Goal: Task Accomplishment & Management: Manage account settings

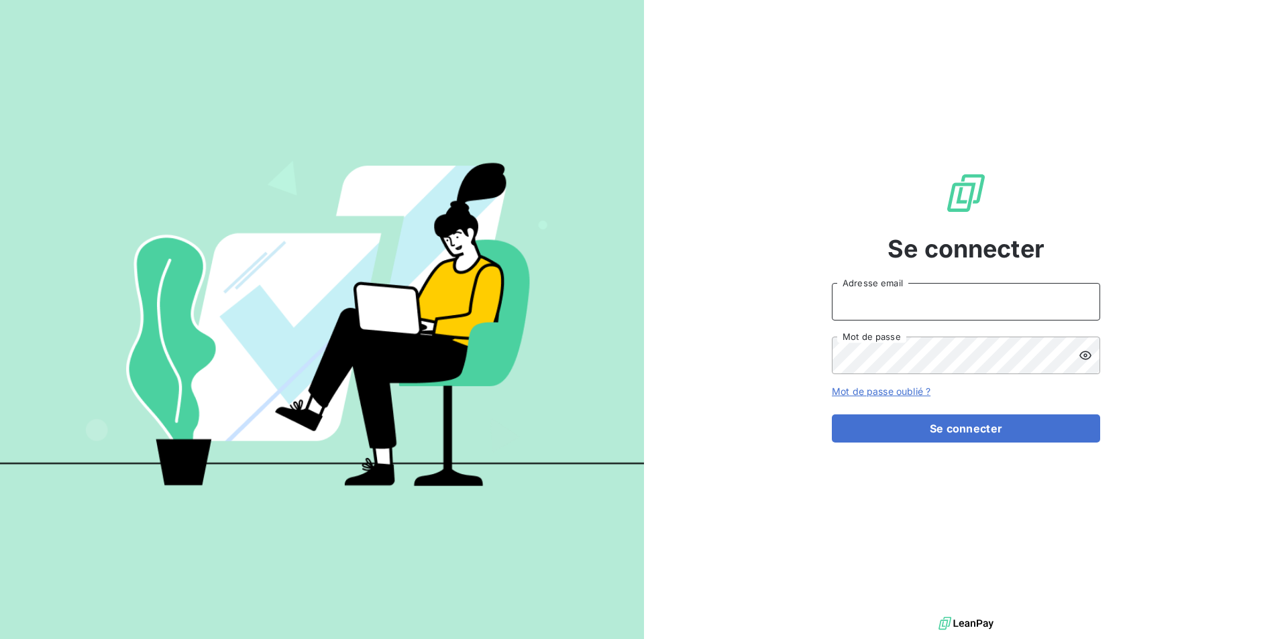
click at [974, 301] on input "Adresse email" at bounding box center [966, 302] width 268 height 38
type input "sbusnoult@thibaut.fr"
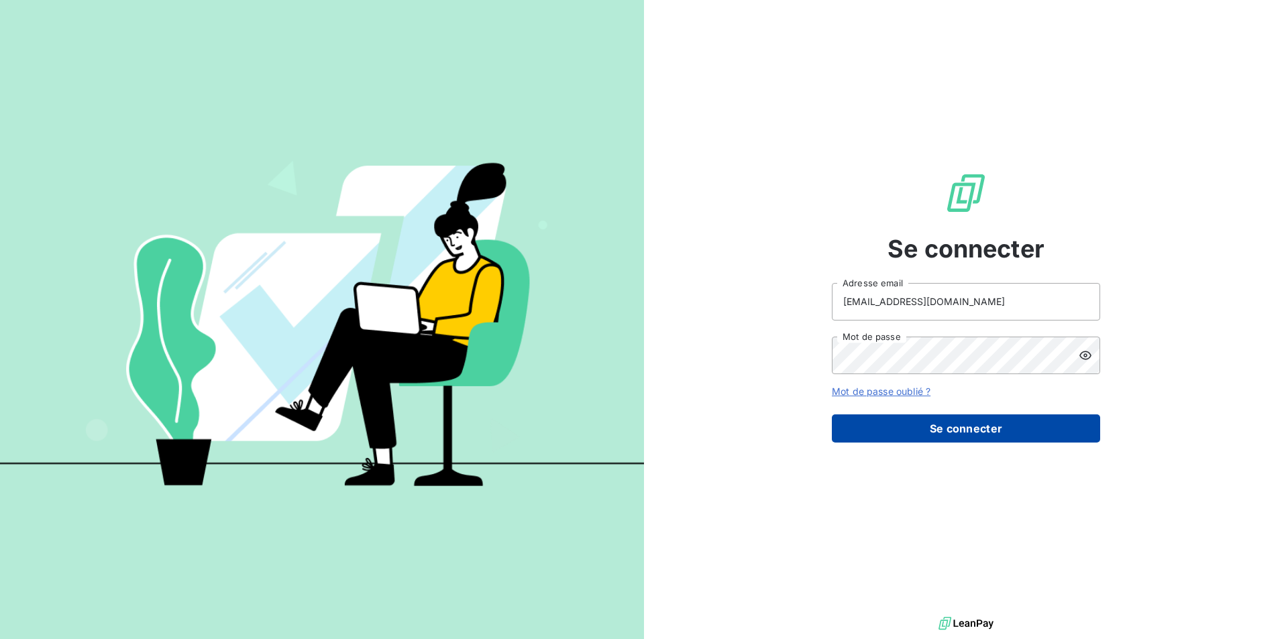
click at [904, 421] on button "Se connecter" at bounding box center [966, 429] width 268 height 28
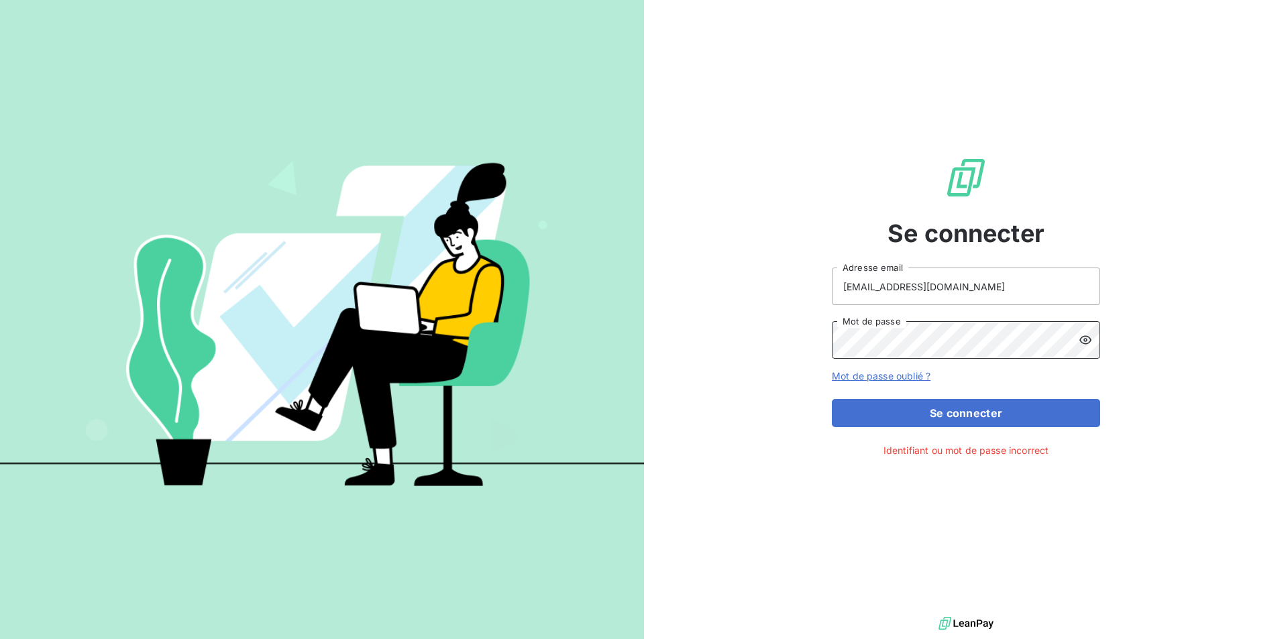
click at [780, 340] on div "Se connecter sbusnoult@thibaut.fr Adresse email Mot de passe Mot de passe oubli…" at bounding box center [966, 307] width 644 height 614
click at [832, 399] on button "Se connecter" at bounding box center [966, 413] width 268 height 28
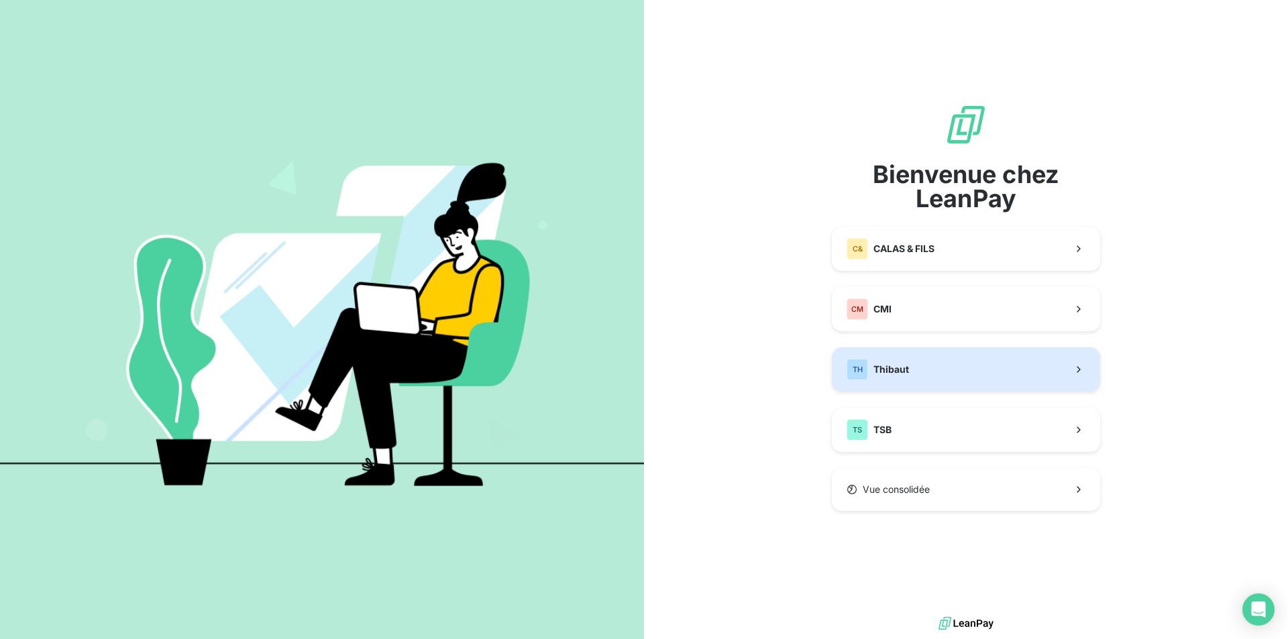
click at [1066, 374] on button "TH Thibaut" at bounding box center [966, 370] width 268 height 44
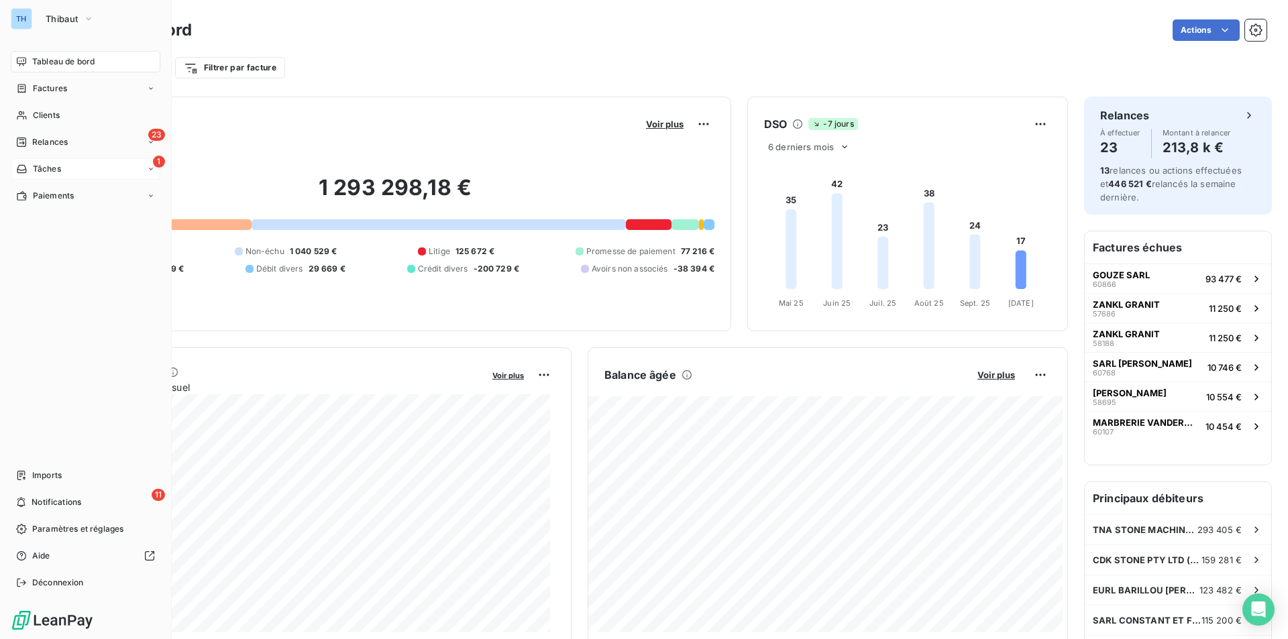
click at [50, 166] on span "Tâches" at bounding box center [47, 169] width 28 height 12
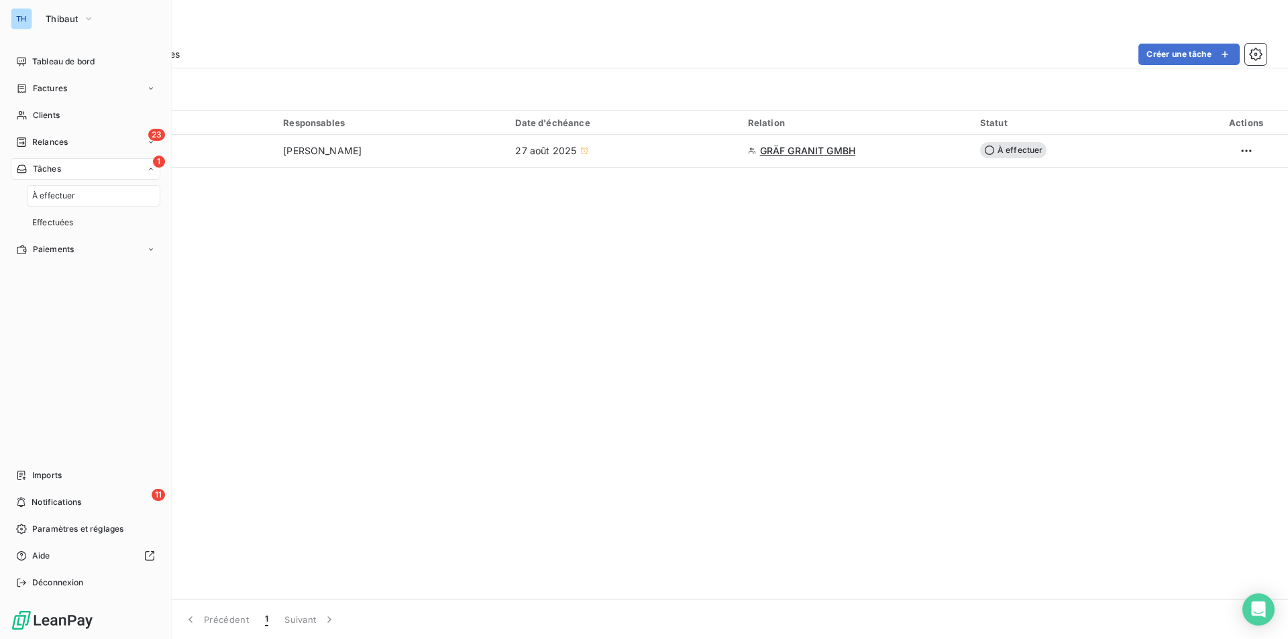
click at [163, 161] on span "1" at bounding box center [159, 162] width 12 height 12
click at [58, 142] on span "Relances" at bounding box center [50, 142] width 36 height 12
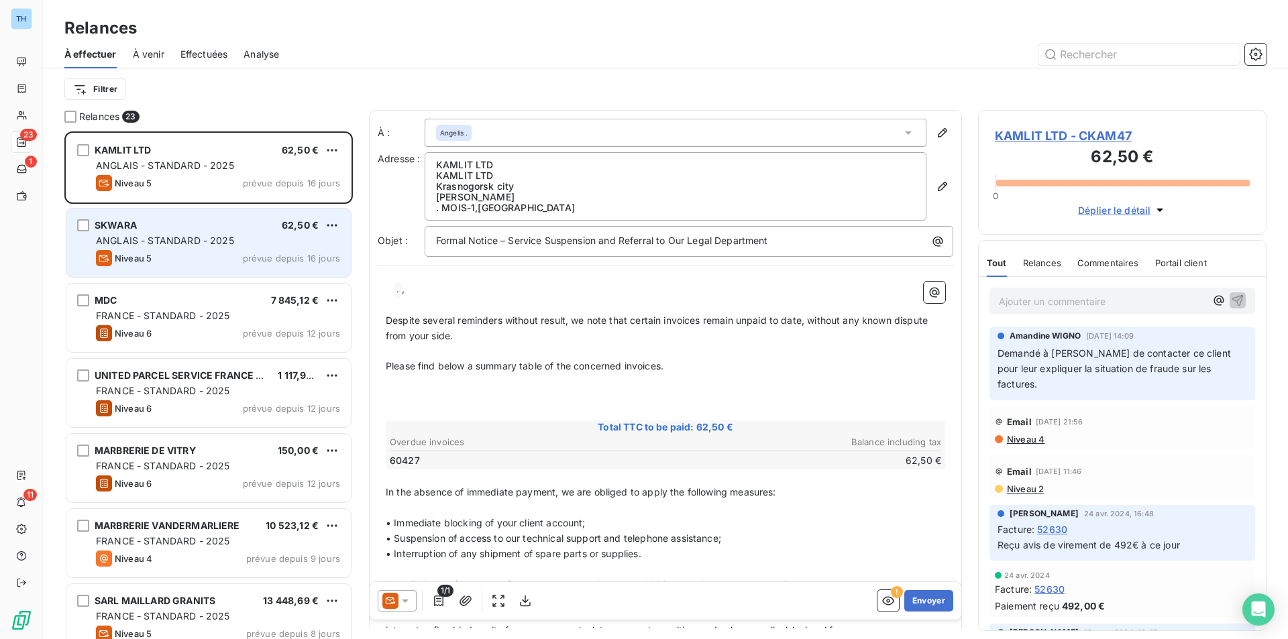
scroll to position [498, 278]
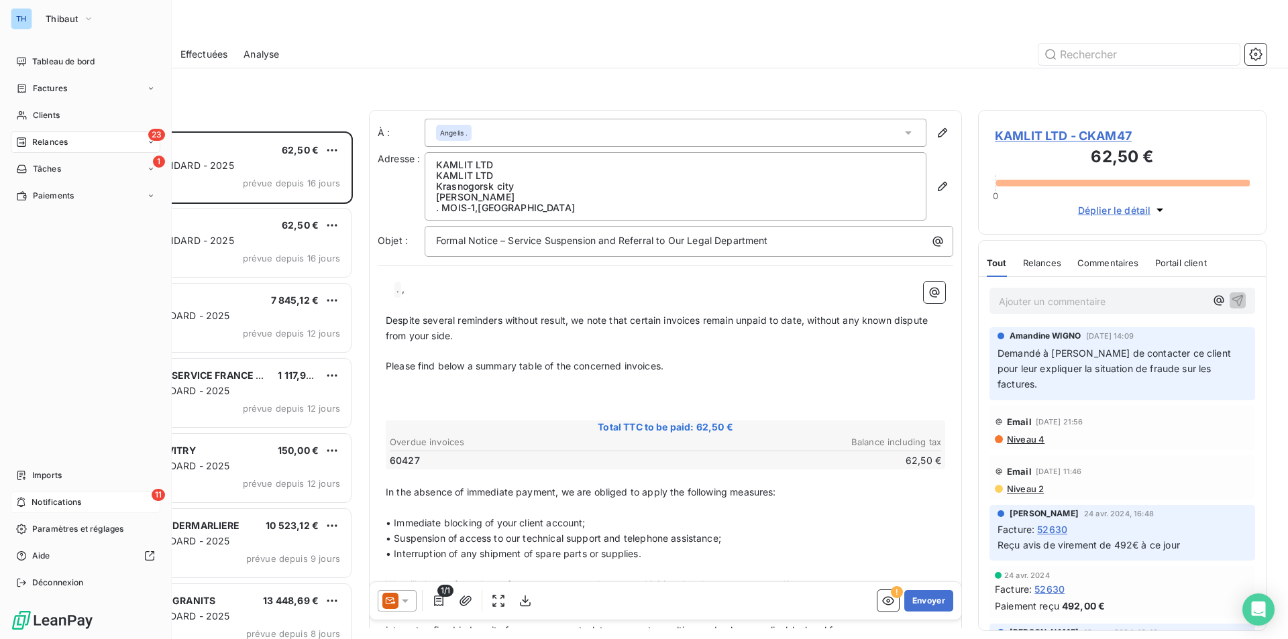
click at [70, 498] on span "Notifications" at bounding box center [57, 503] width 50 height 12
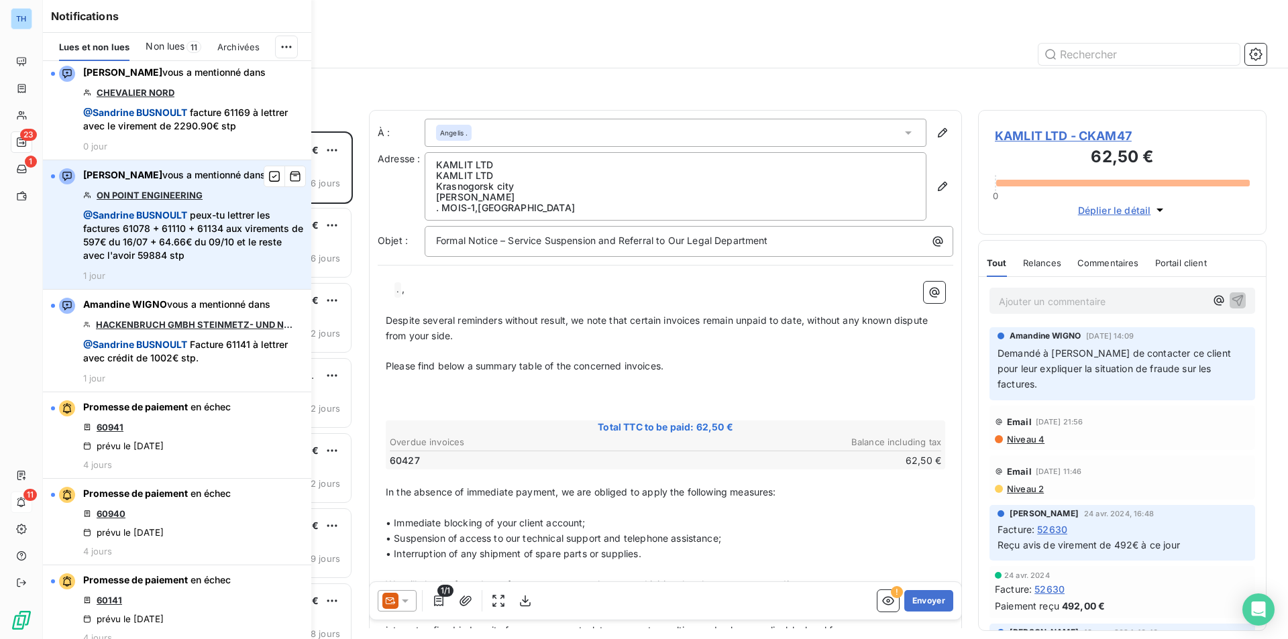
scroll to position [0, 0]
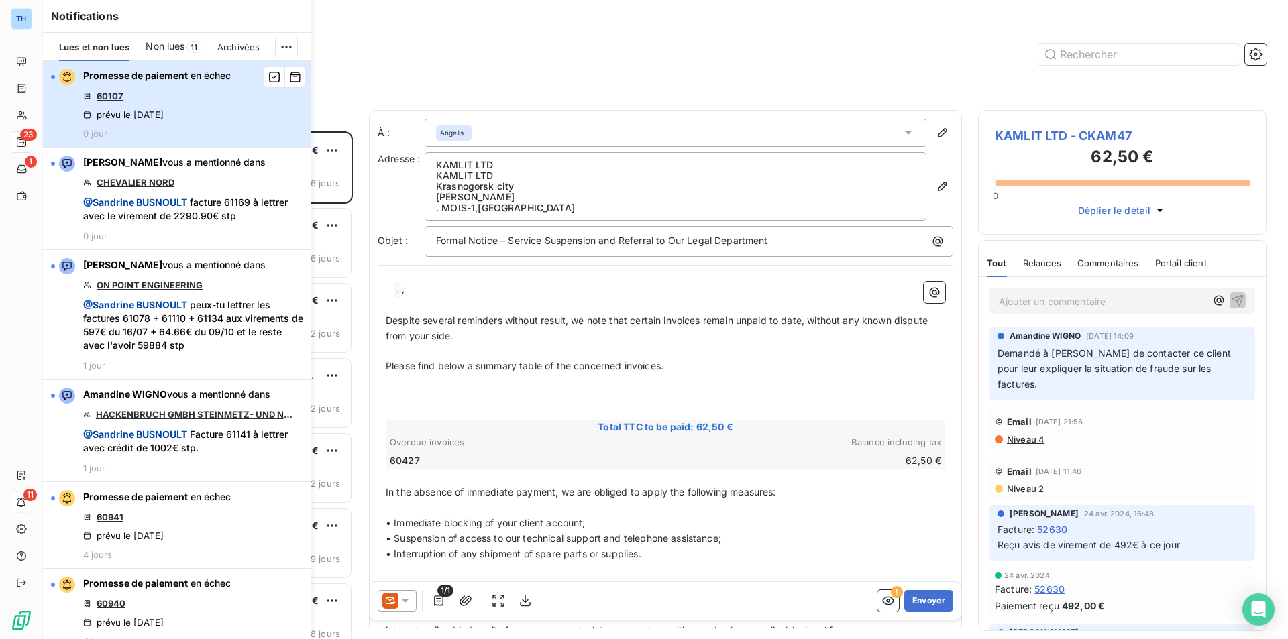
click at [212, 103] on div "Promesse de paiement en échec 60107 prévu le 14 oct. 2025 0 jour" at bounding box center [157, 104] width 148 height 70
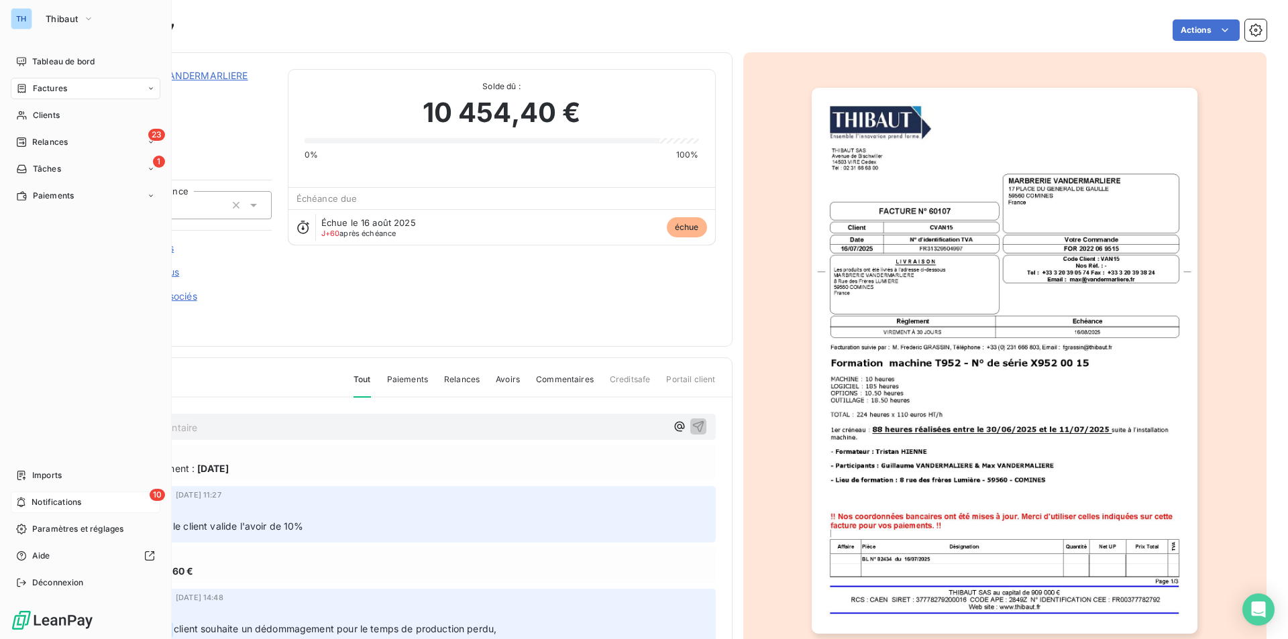
click at [154, 494] on span "10" at bounding box center [157, 495] width 15 height 12
click at [66, 17] on span "Thibaut" at bounding box center [62, 18] width 32 height 11
click at [69, 505] on span "Notifications" at bounding box center [57, 503] width 50 height 12
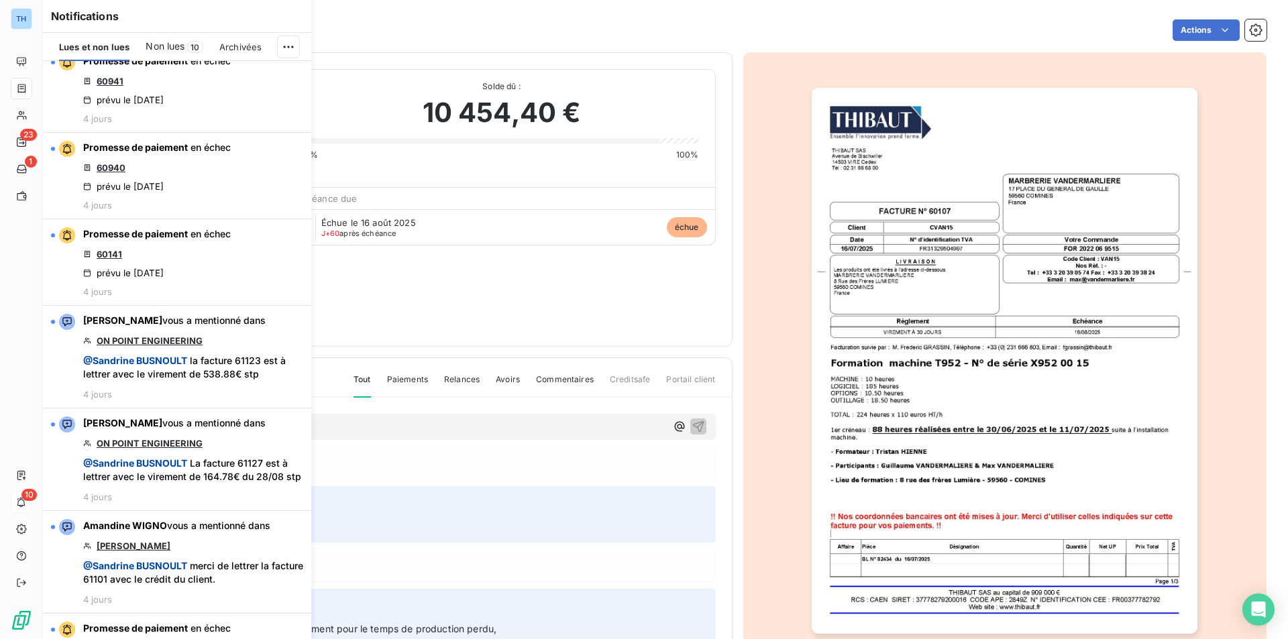
scroll to position [510, 0]
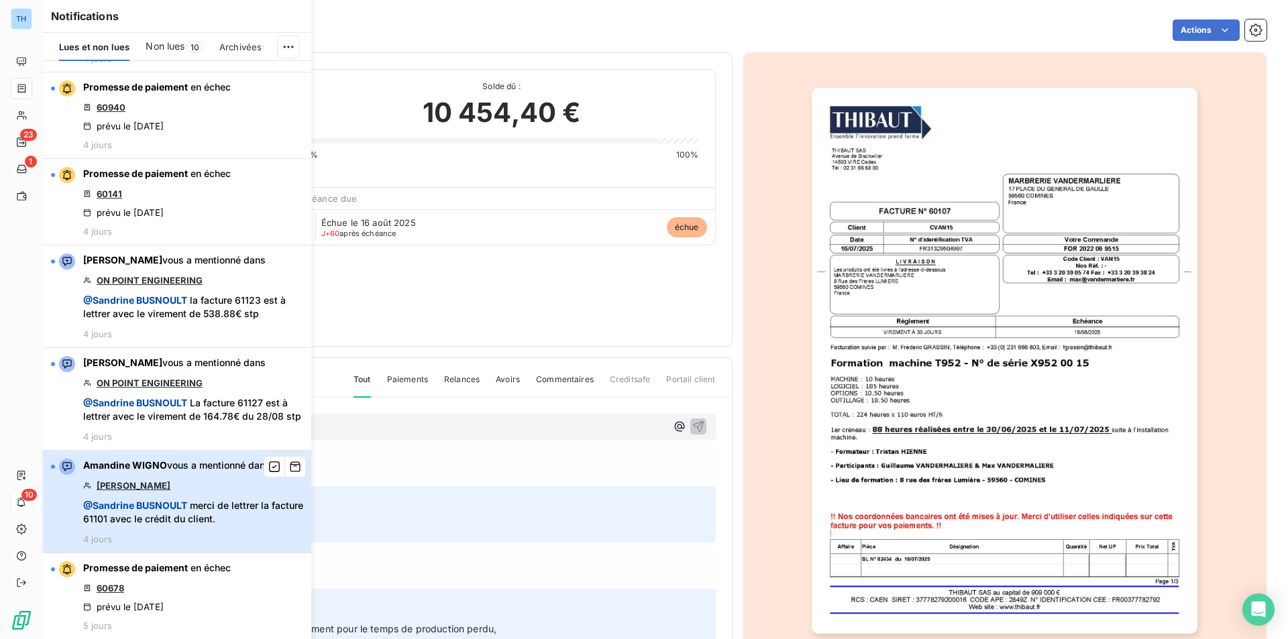
click at [208, 486] on div "Amandine WIGNO vous a mentionné dans MARBRERIE ALVES @ Sandrine BUSNOULT merci …" at bounding box center [193, 502] width 220 height 86
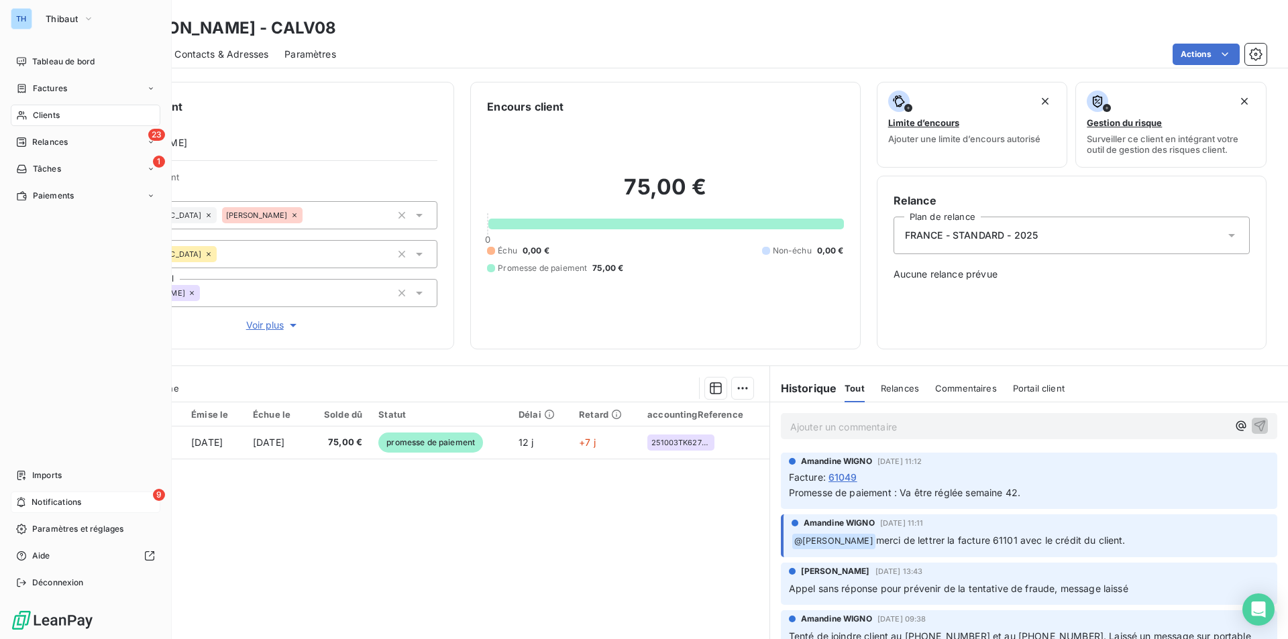
click at [44, 506] on span "Notifications" at bounding box center [57, 503] width 50 height 12
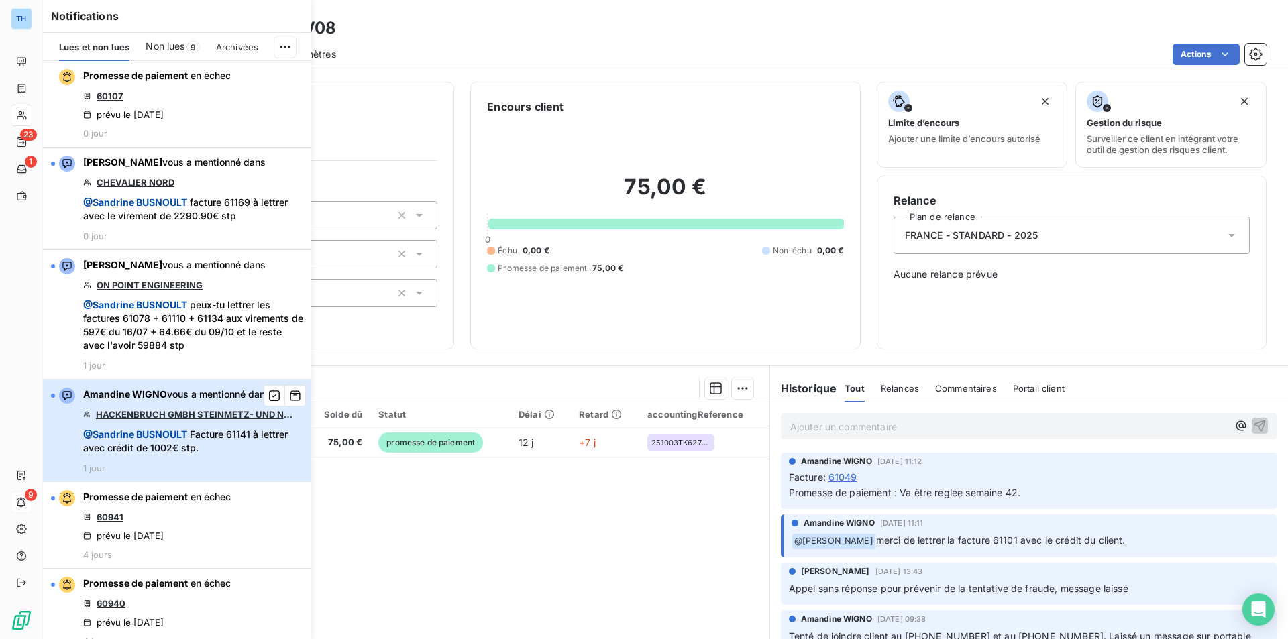
click at [218, 431] on span "@ Sandrine BUSNOULT Facture 61141 à lettrer avec crédit de 1002€ stp." at bounding box center [193, 441] width 220 height 27
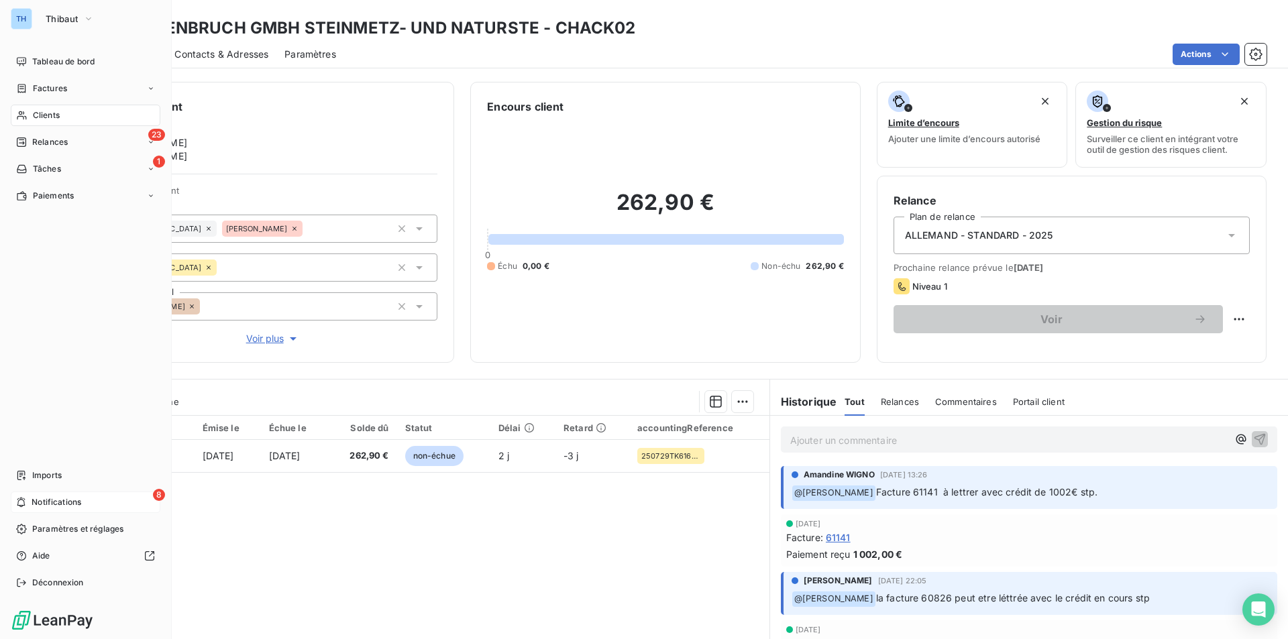
click at [28, 499] on div "8 Notifications" at bounding box center [86, 502] width 150 height 21
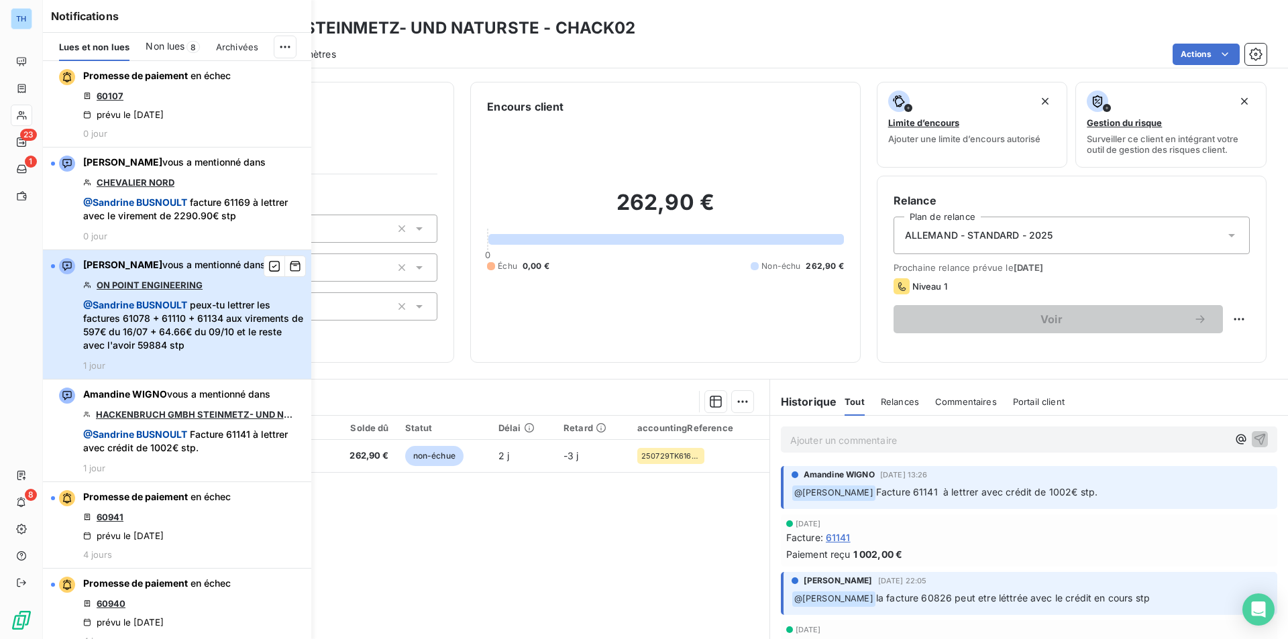
click at [227, 305] on span "@ Sandrine BUSNOULT peux-tu lettrer les factures 61078 + 61110 + 61134 aux vire…" at bounding box center [193, 326] width 220 height 54
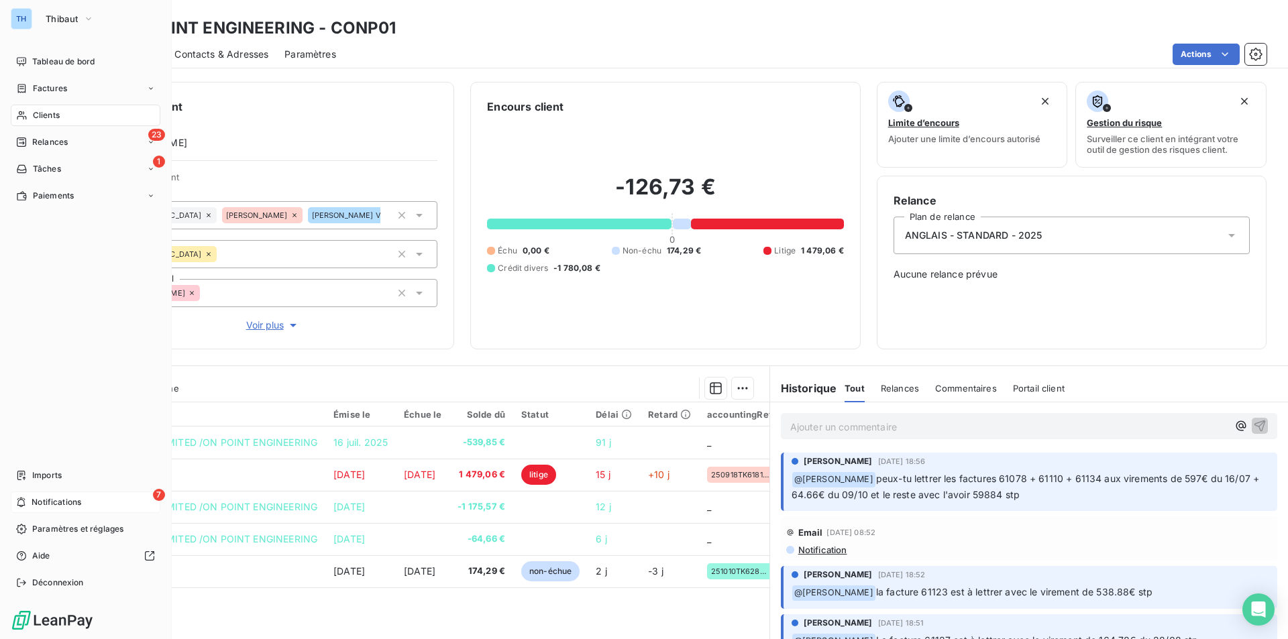
click at [31, 501] on div "7 Notifications" at bounding box center [86, 502] width 150 height 21
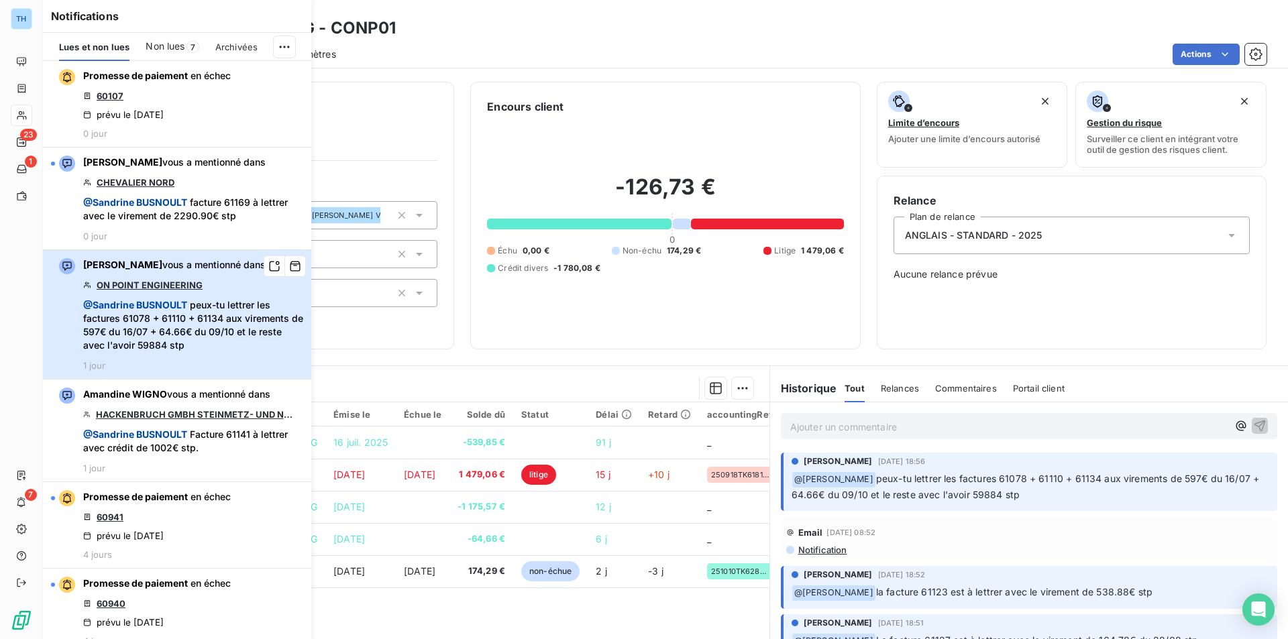
click at [254, 317] on span "@ Sandrine BUSNOULT peux-tu lettrer les factures 61078 + 61110 + 61134 aux vire…" at bounding box center [193, 326] width 220 height 54
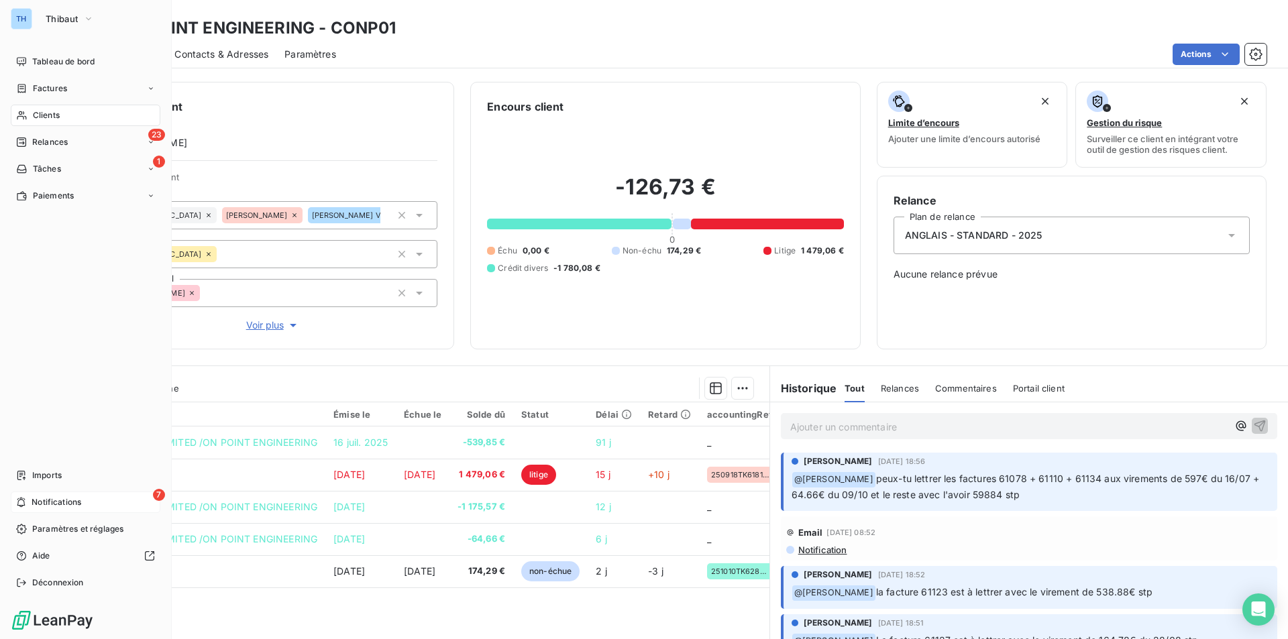
click at [23, 502] on icon at bounding box center [21, 502] width 10 height 11
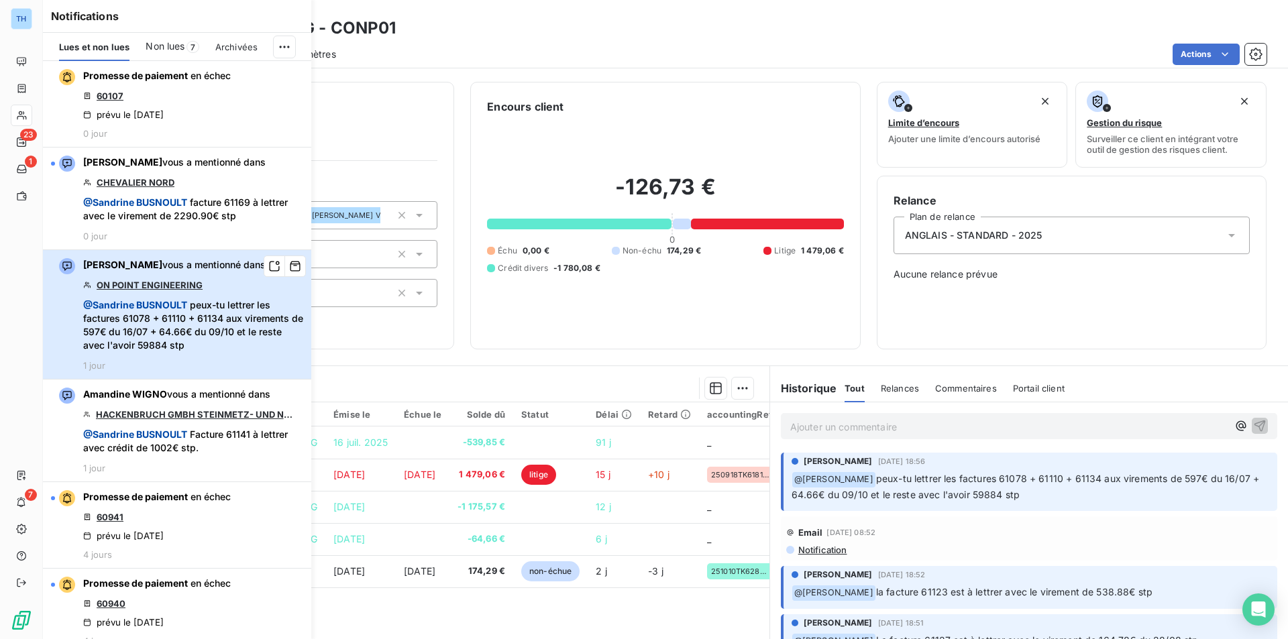
click at [259, 326] on span "@ Sandrine BUSNOULT peux-tu lettrer les factures 61078 + 61110 + 61134 aux vire…" at bounding box center [193, 326] width 220 height 54
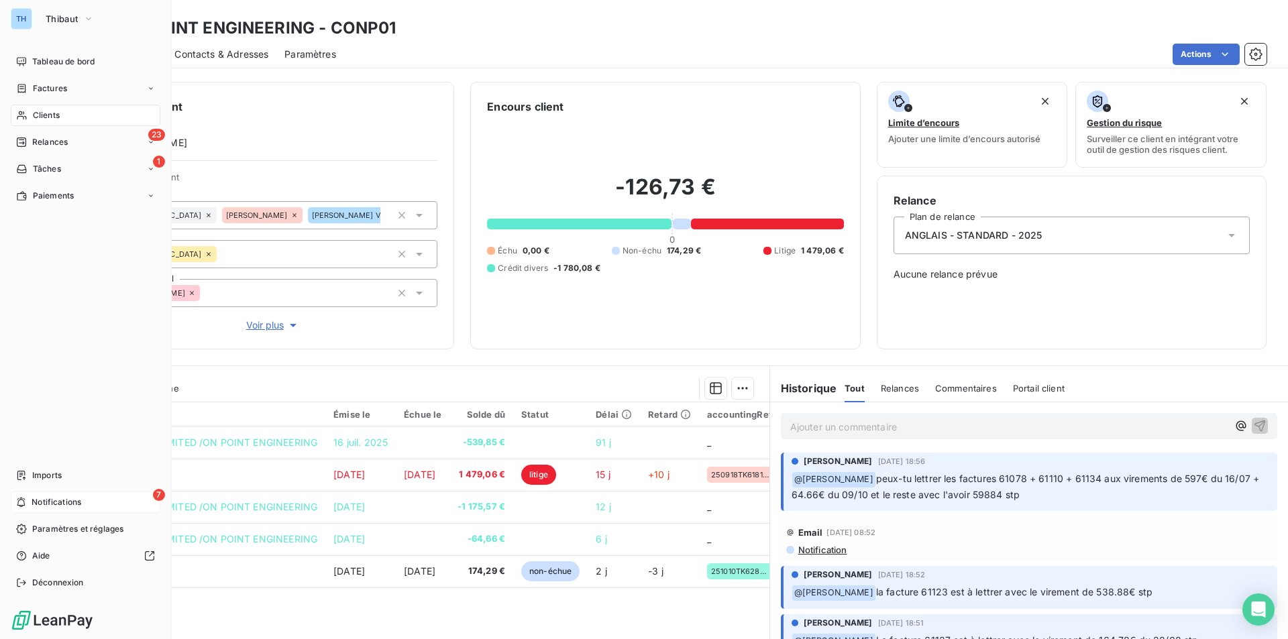
click at [26, 499] on icon at bounding box center [21, 502] width 10 height 11
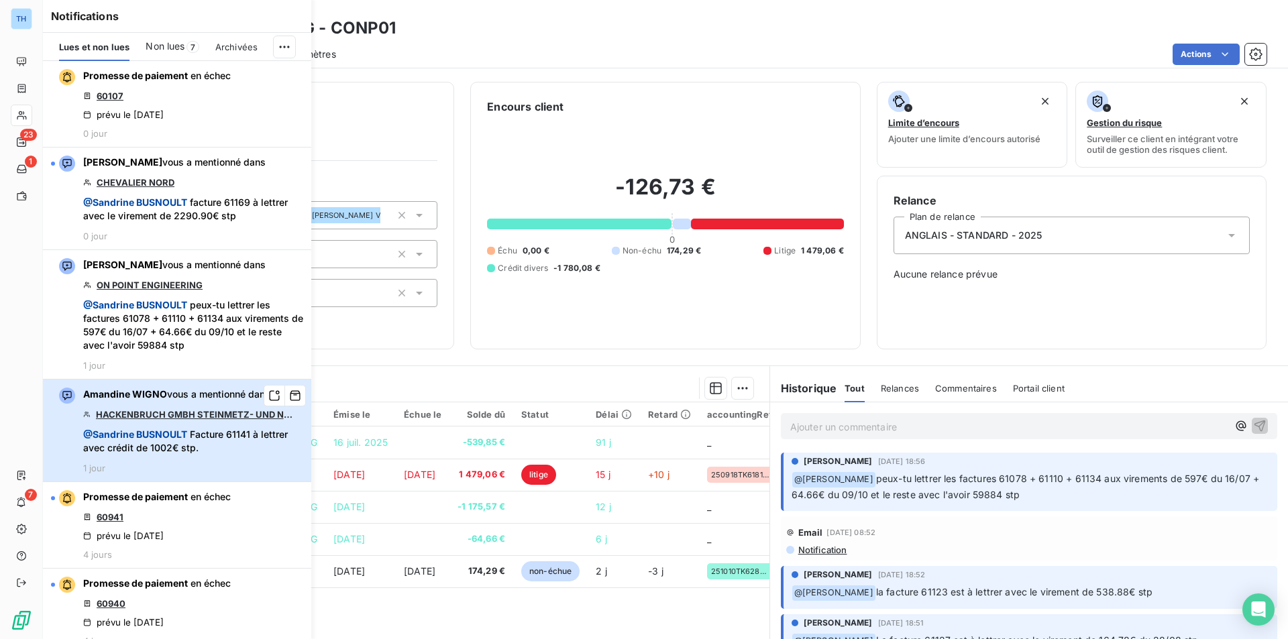
click at [195, 423] on div "Amandine WIGNO vous a mentionné dans HACKENBRUCH GMBH STEINMETZ- UND NATURSTE @…" at bounding box center [193, 431] width 220 height 86
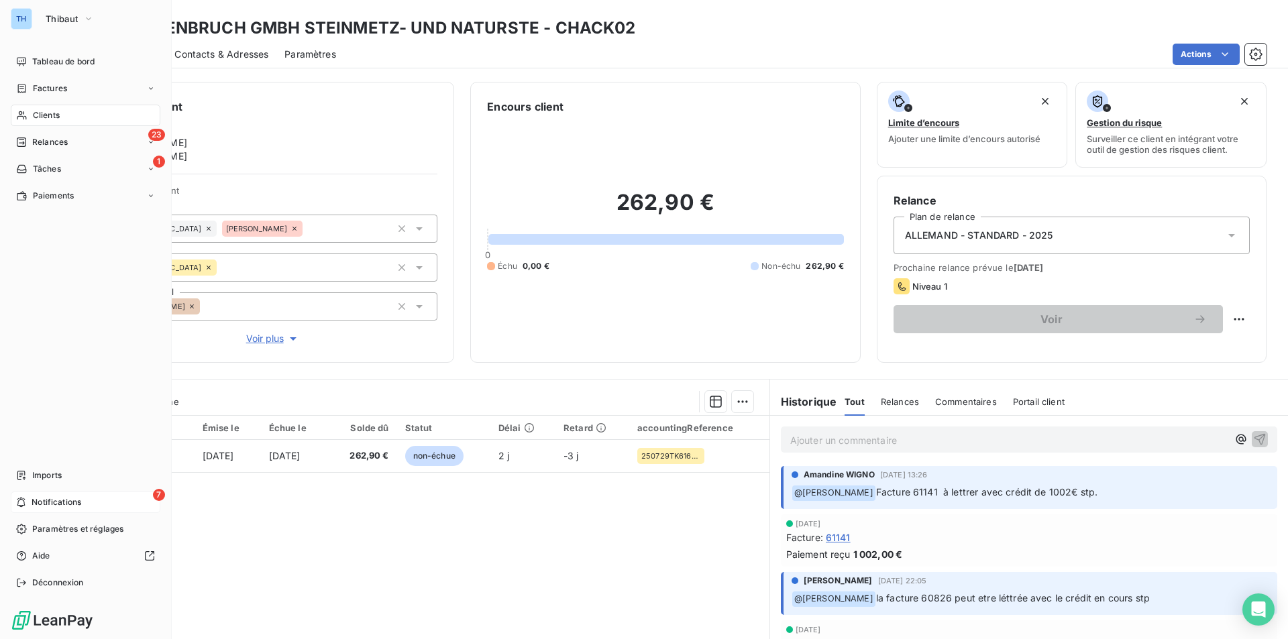
click at [30, 501] on div "7 Notifications" at bounding box center [86, 502] width 150 height 21
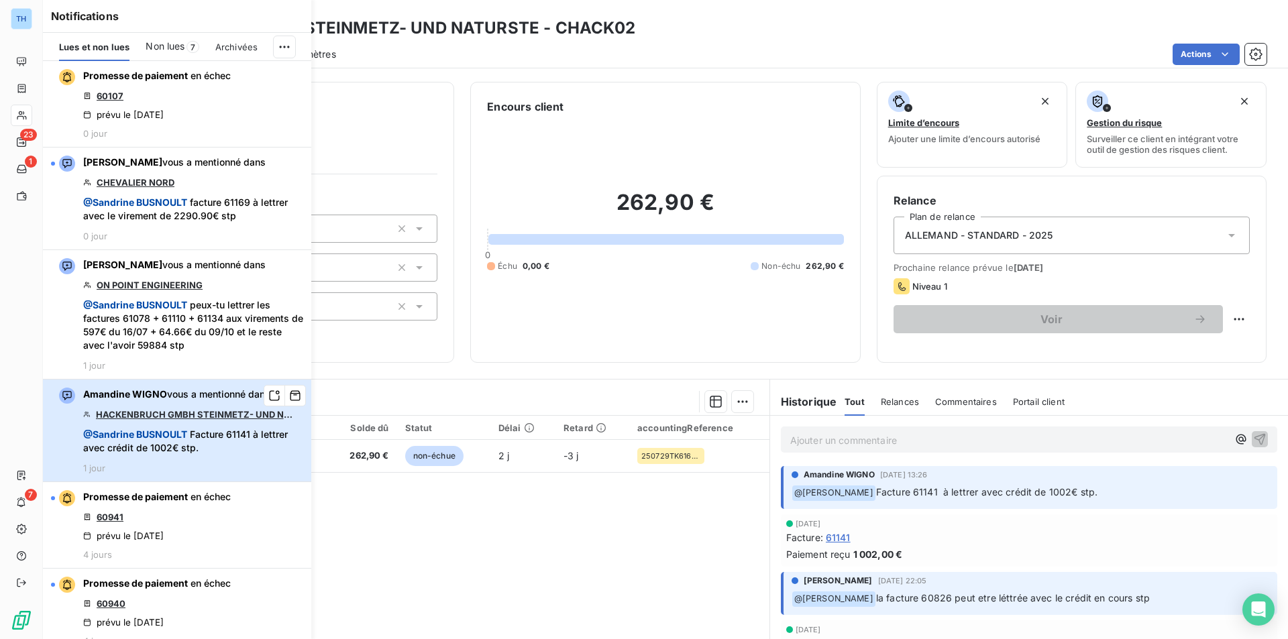
click at [192, 445] on span "@ Sandrine BUSNOULT Facture 61141 à lettrer avec crédit de 1002€ stp." at bounding box center [193, 441] width 220 height 27
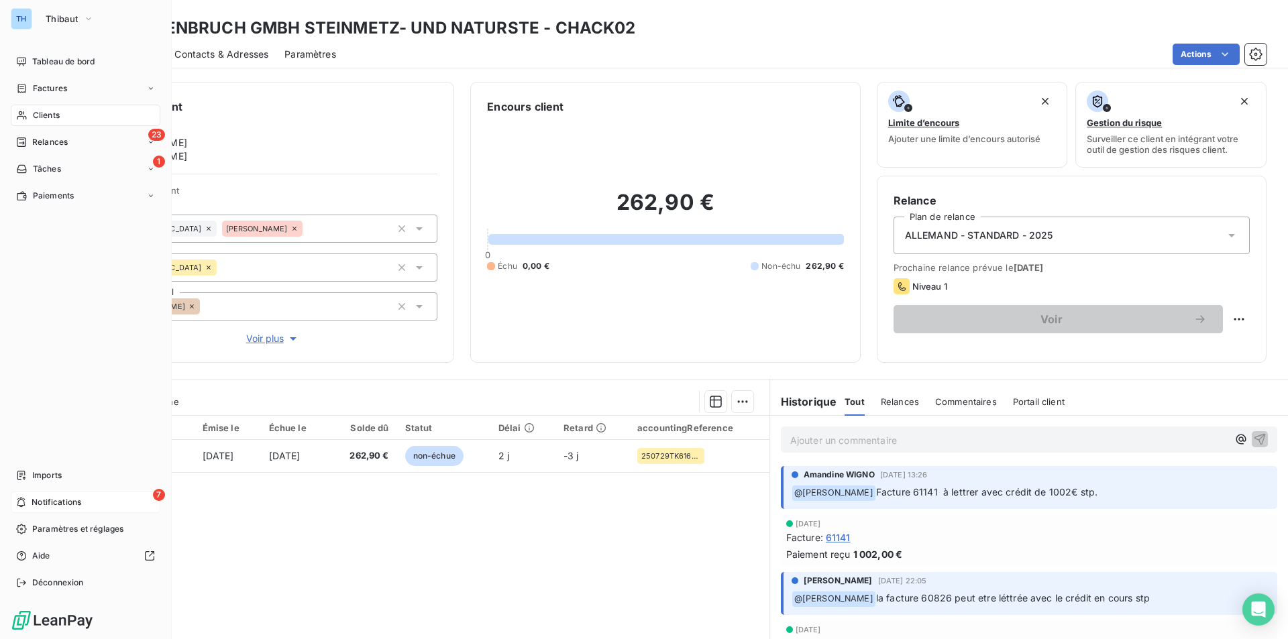
click at [43, 503] on span "Notifications" at bounding box center [57, 503] width 50 height 12
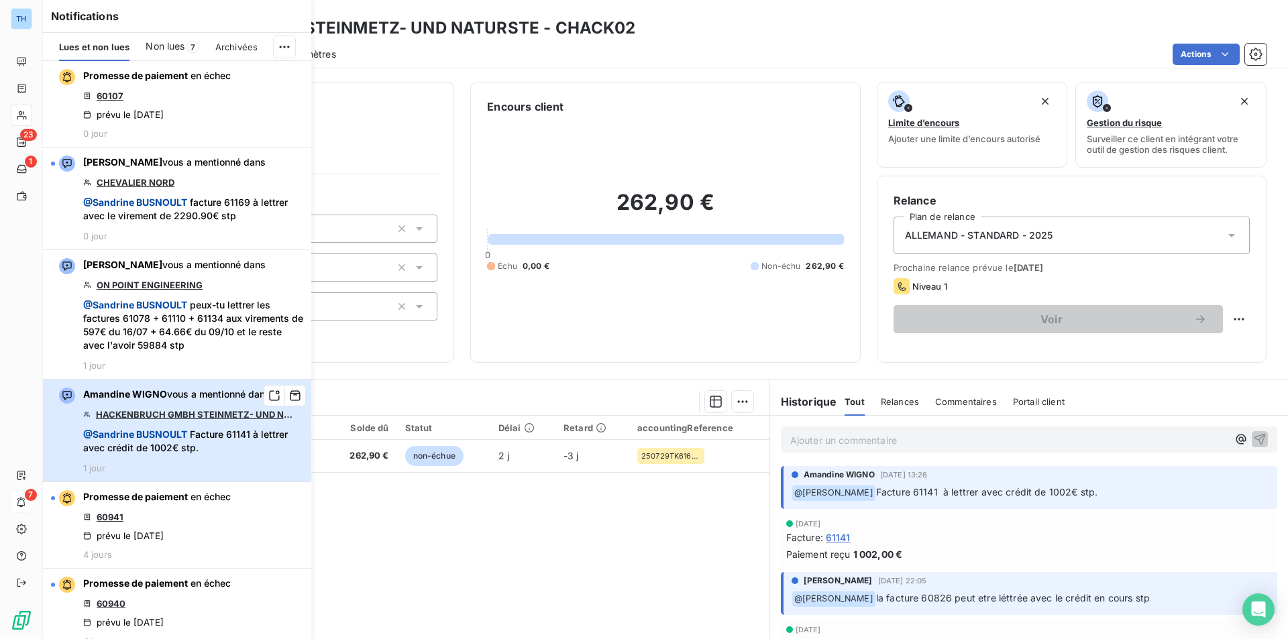
click at [203, 399] on span "Amandine WIGNO vous a mentionné dans" at bounding box center [176, 394] width 187 height 13
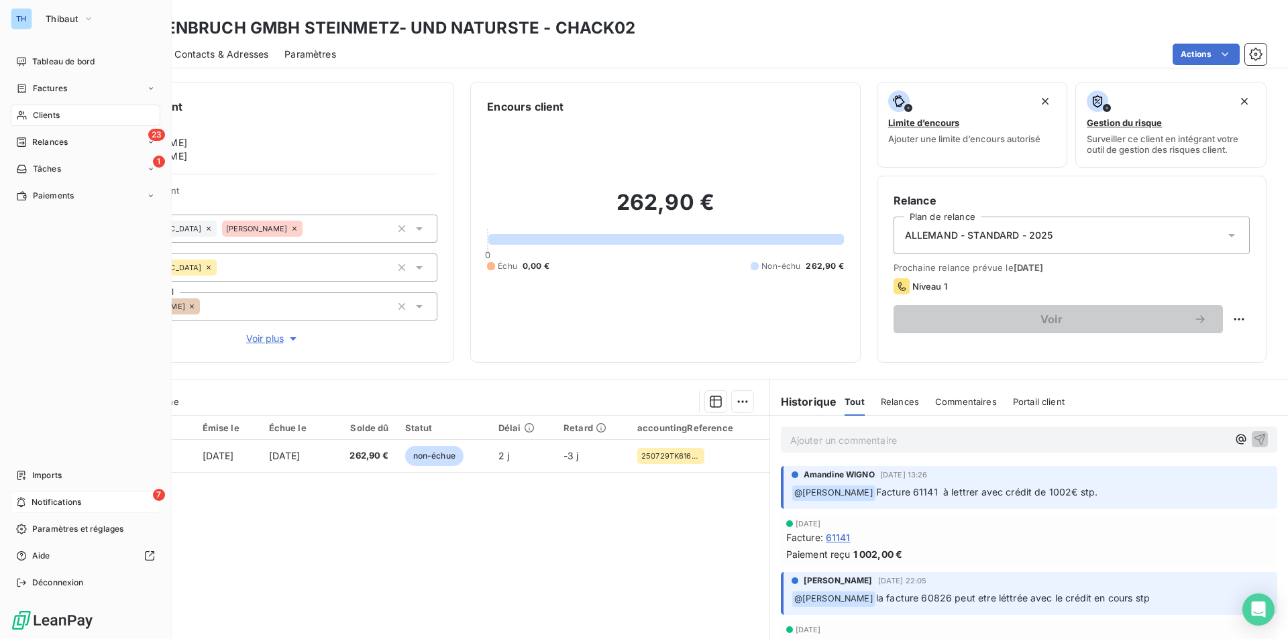
click at [38, 503] on span "Notifications" at bounding box center [57, 503] width 50 height 12
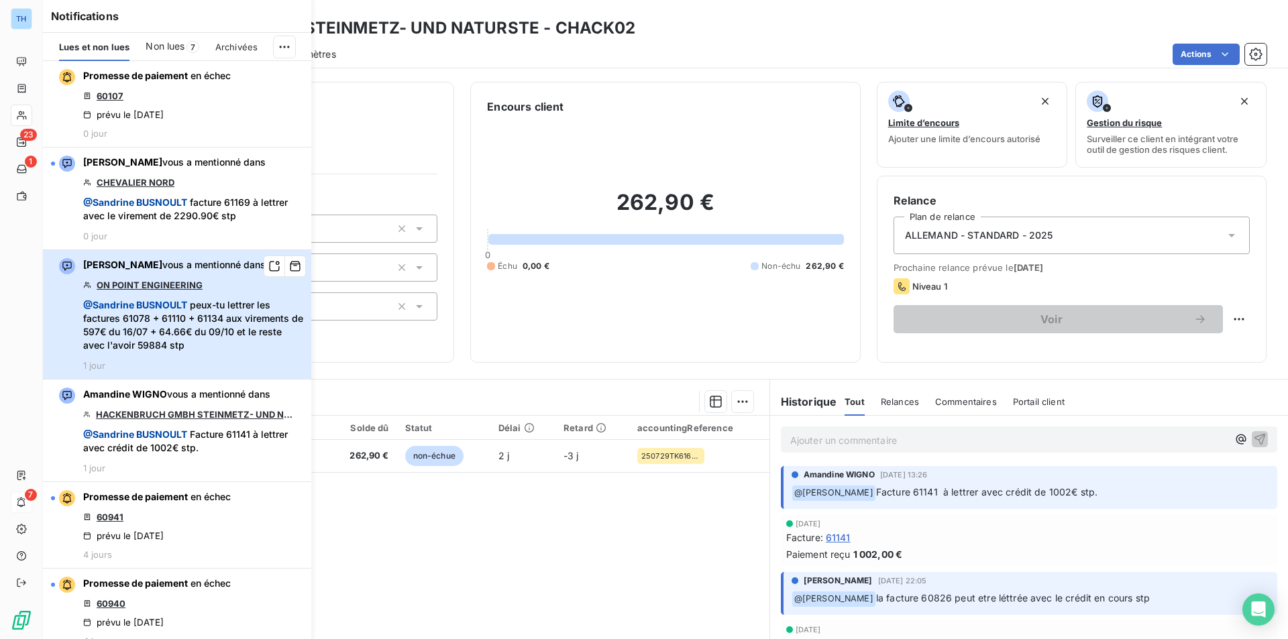
click at [198, 314] on span "@ Sandrine BUSNOULT peux-tu lettrer les factures 61078 + 61110 + 61134 aux vire…" at bounding box center [193, 326] width 220 height 54
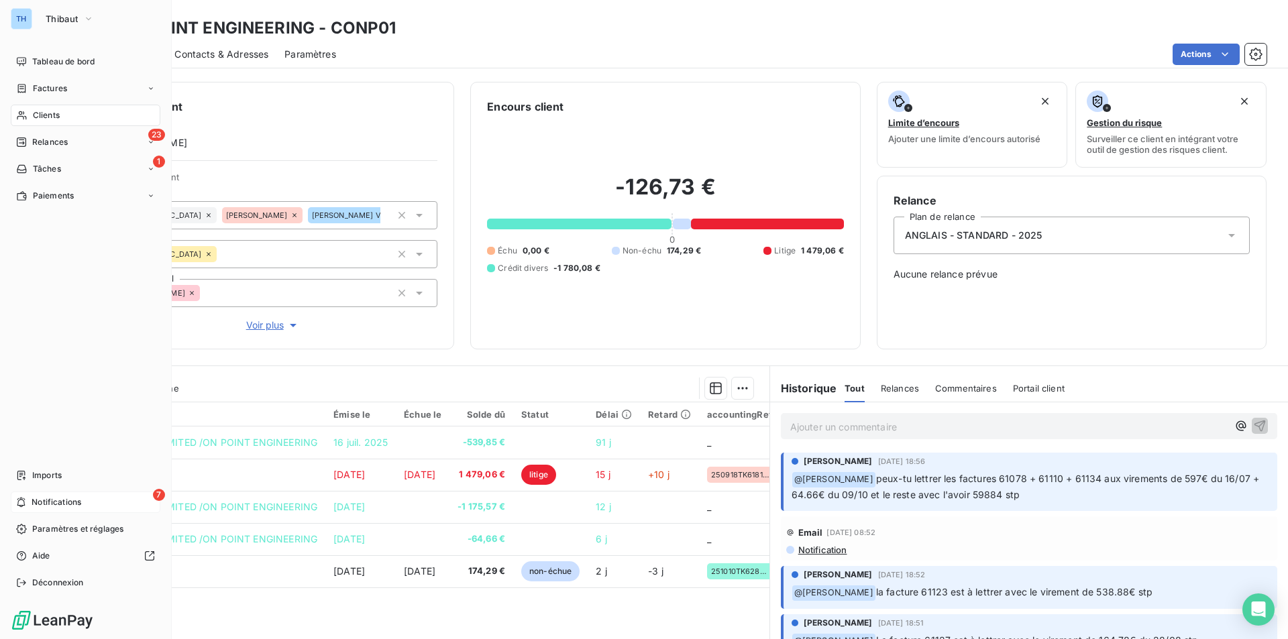
drag, startPoint x: 28, startPoint y: 503, endPoint x: 40, endPoint y: 498, distance: 12.3
click at [30, 502] on div "7 Notifications" at bounding box center [86, 502] width 150 height 21
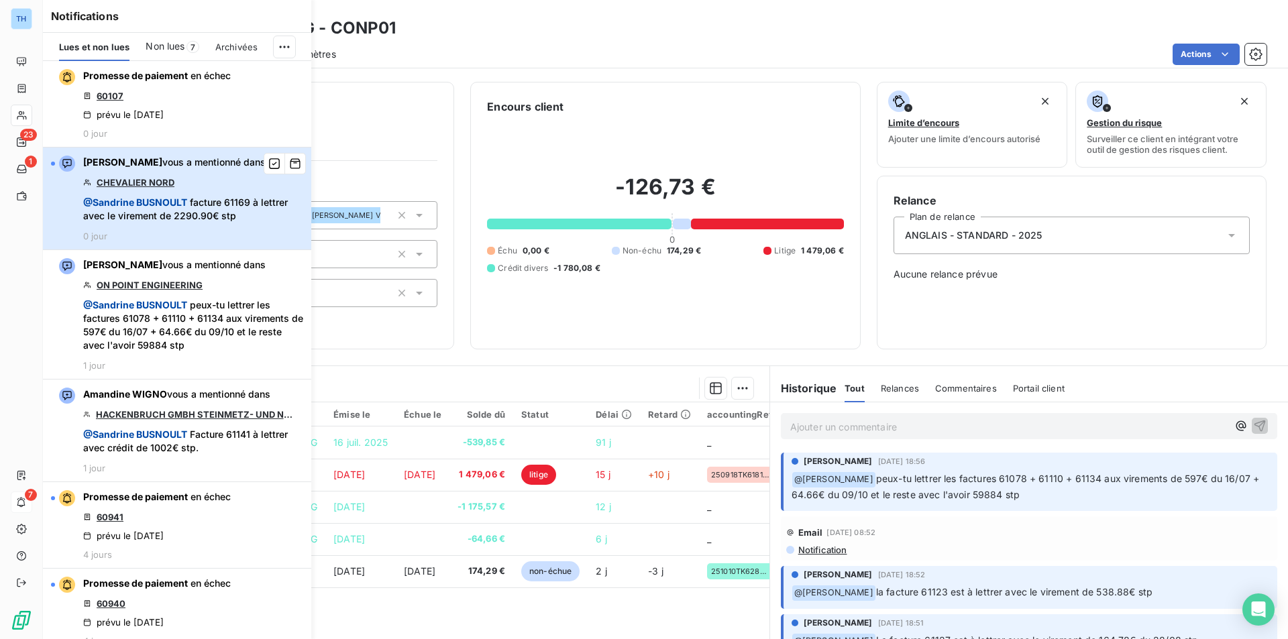
click at [207, 191] on div "ALEXIA DUBOURG vous a mentionné dans CHEVALIER NORD @ Sandrine BUSNOULT facture…" at bounding box center [193, 199] width 220 height 86
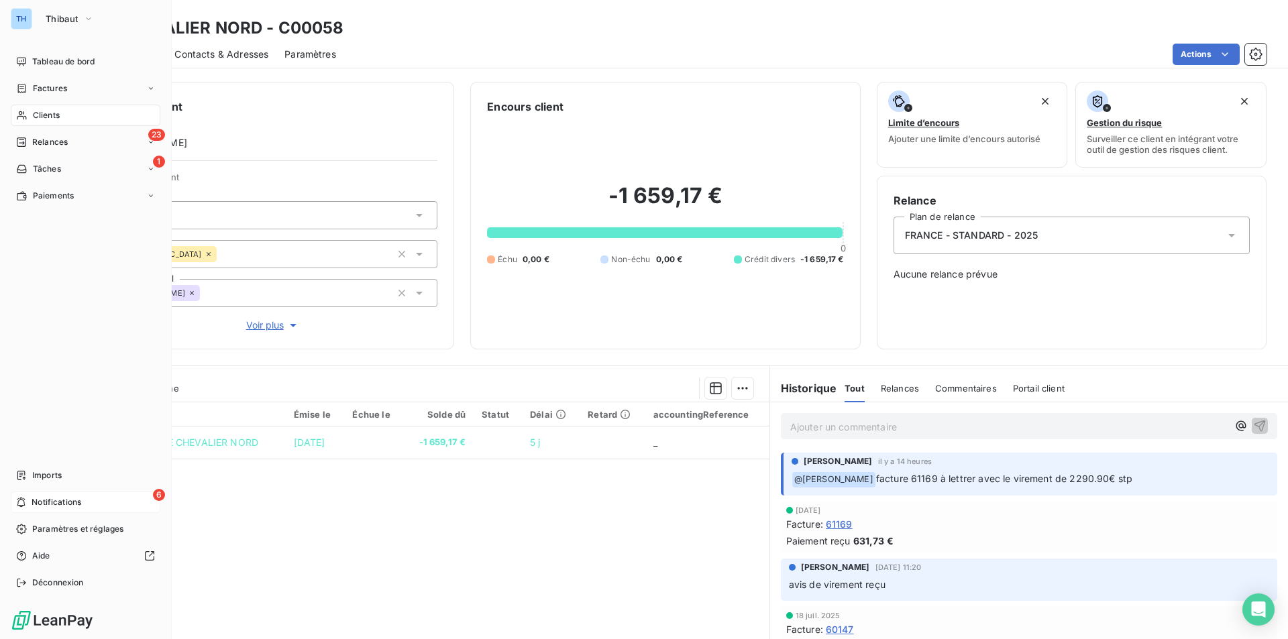
drag, startPoint x: 46, startPoint y: 504, endPoint x: 103, endPoint y: 463, distance: 70.2
click at [47, 503] on span "Notifications" at bounding box center [57, 503] width 50 height 12
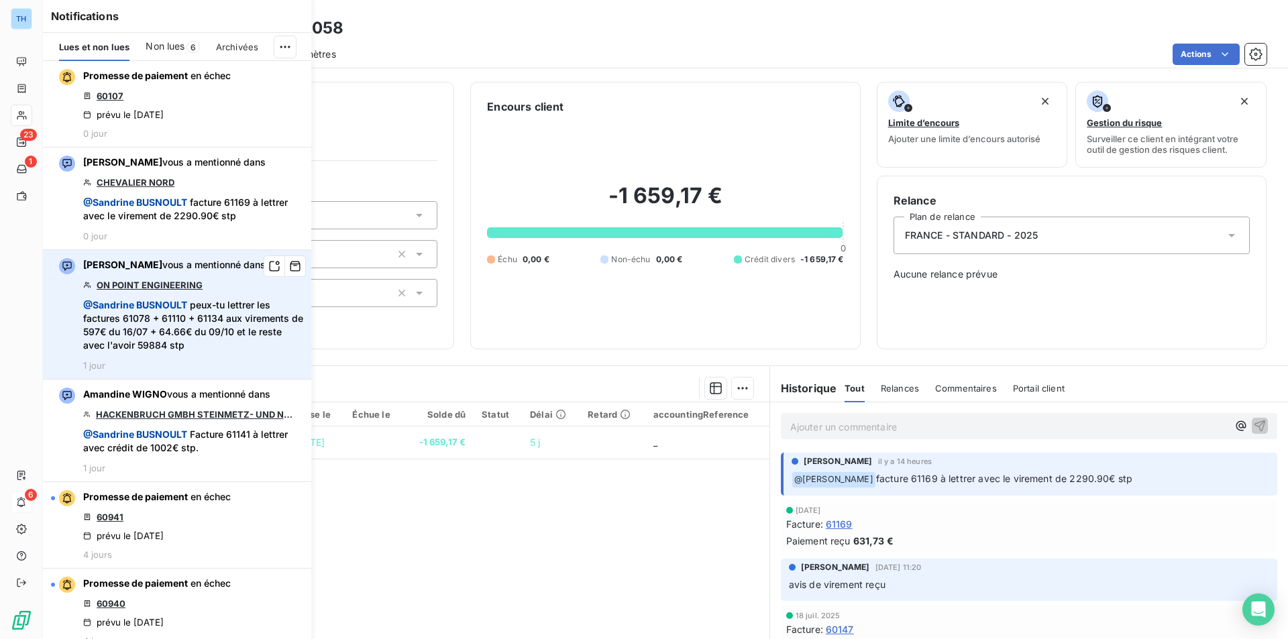
click at [184, 286] on link "ON POINT ENGINEERING" at bounding box center [150, 285] width 106 height 11
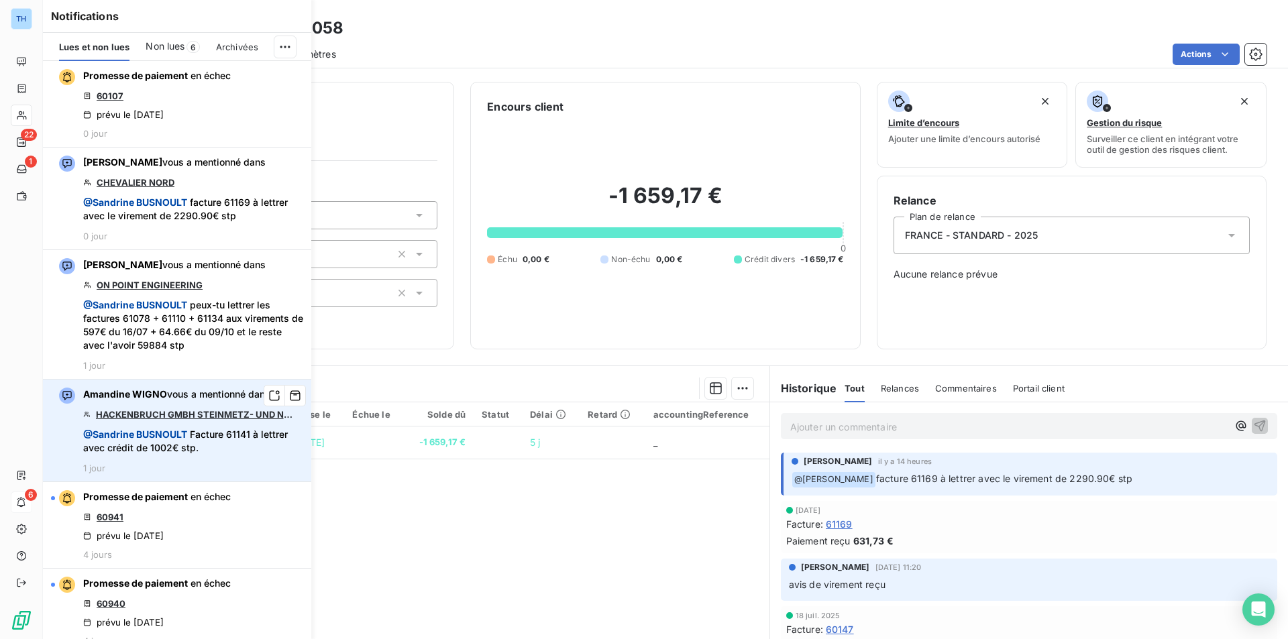
click at [152, 417] on link "HACKENBRUCH GMBH STEINMETZ- UND NATURSTE" at bounding box center [197, 414] width 202 height 11
click at [227, 413] on link "HACKENBRUCH GMBH STEINMETZ- UND NATURSTE" at bounding box center [197, 414] width 202 height 11
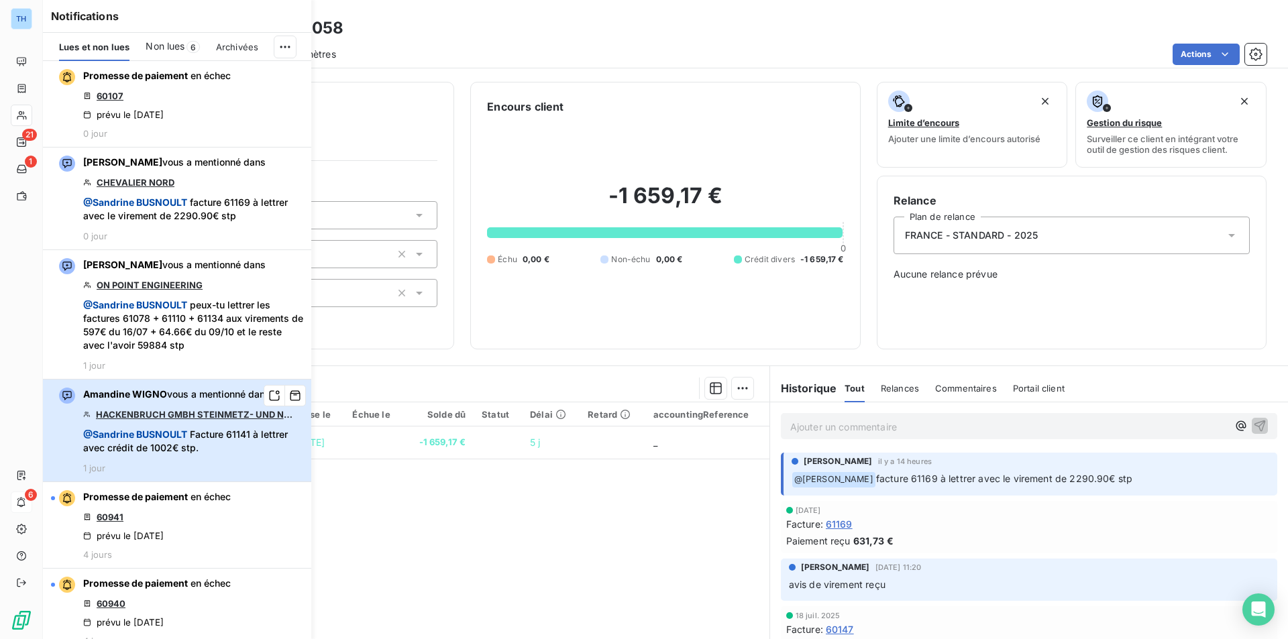
click at [173, 435] on span "@ Sandrine BUSNOULT" at bounding box center [135, 434] width 104 height 11
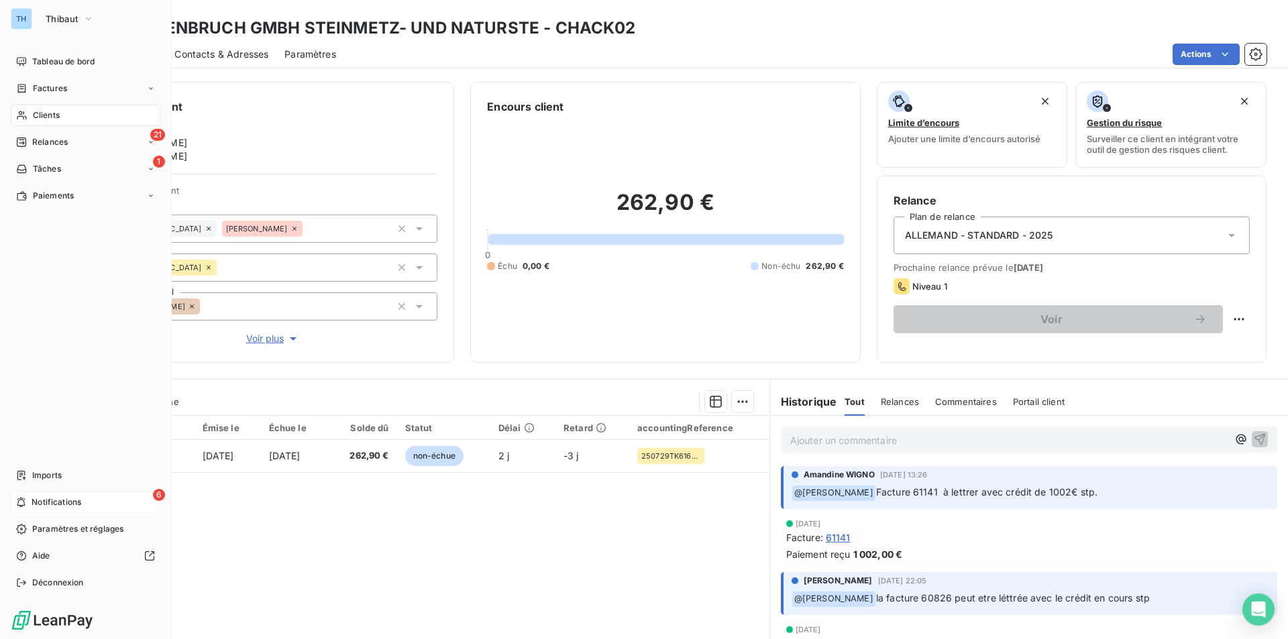
click at [54, 501] on span "Notifications" at bounding box center [57, 503] width 50 height 12
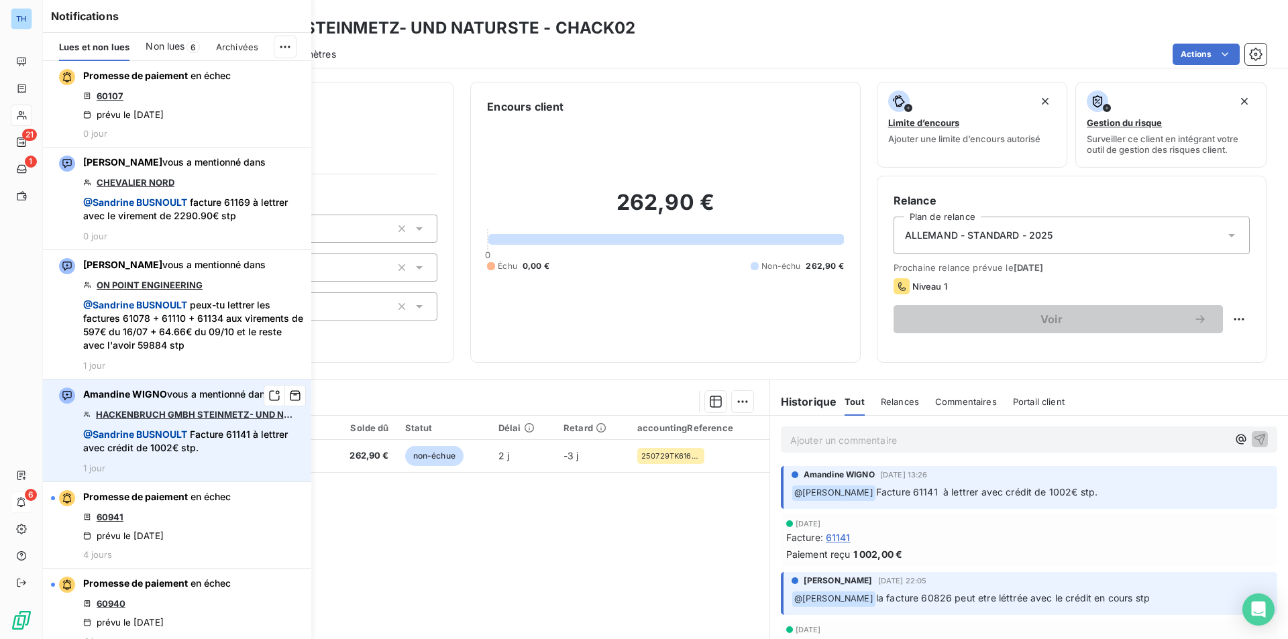
click at [178, 413] on link "HACKENBRUCH GMBH STEINMETZ- UND NATURSTE" at bounding box center [197, 414] width 202 height 11
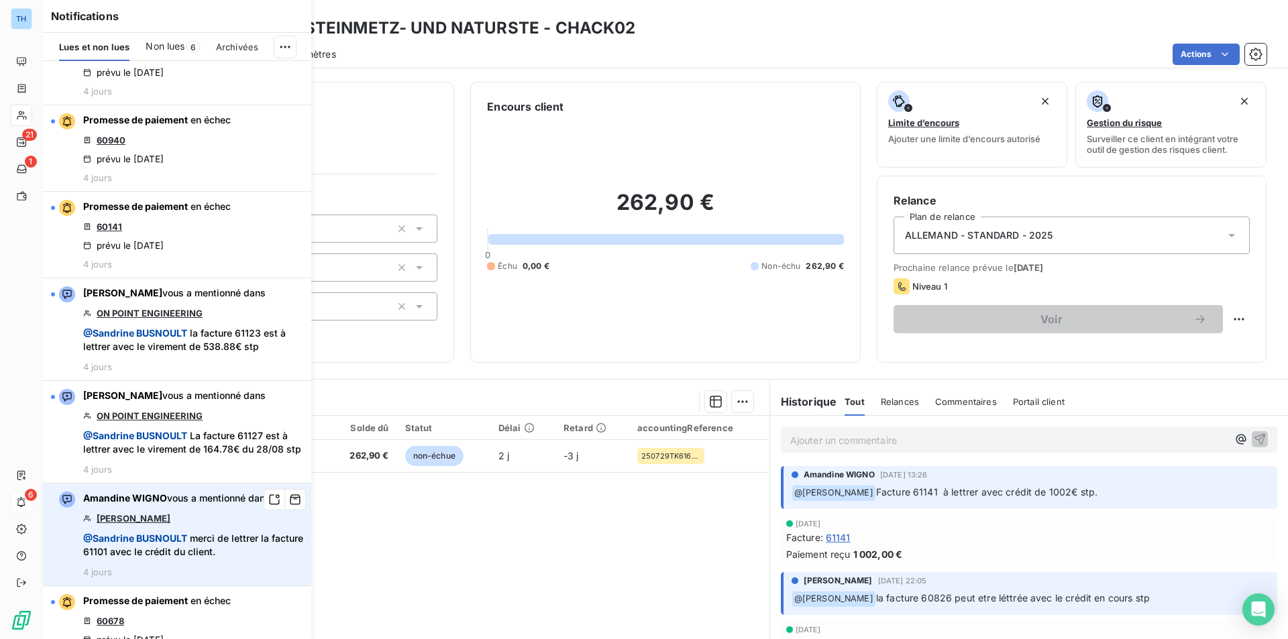
scroll to position [510, 0]
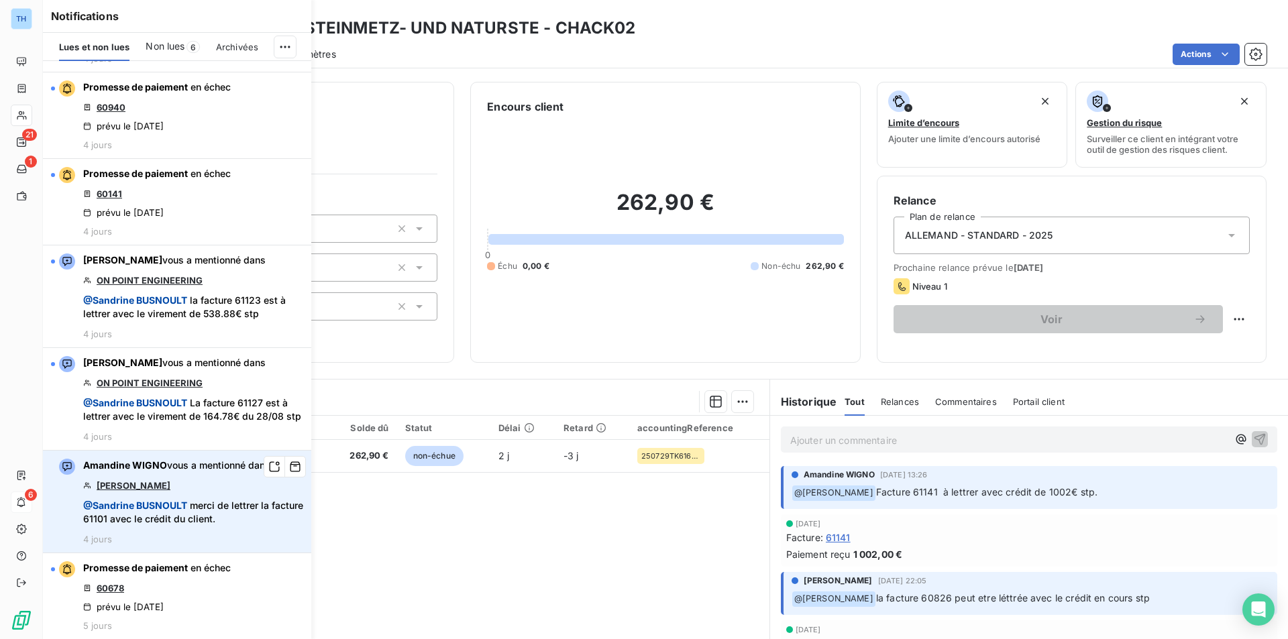
click at [159, 486] on link "MARBRERIE ALVES" at bounding box center [134, 485] width 74 height 11
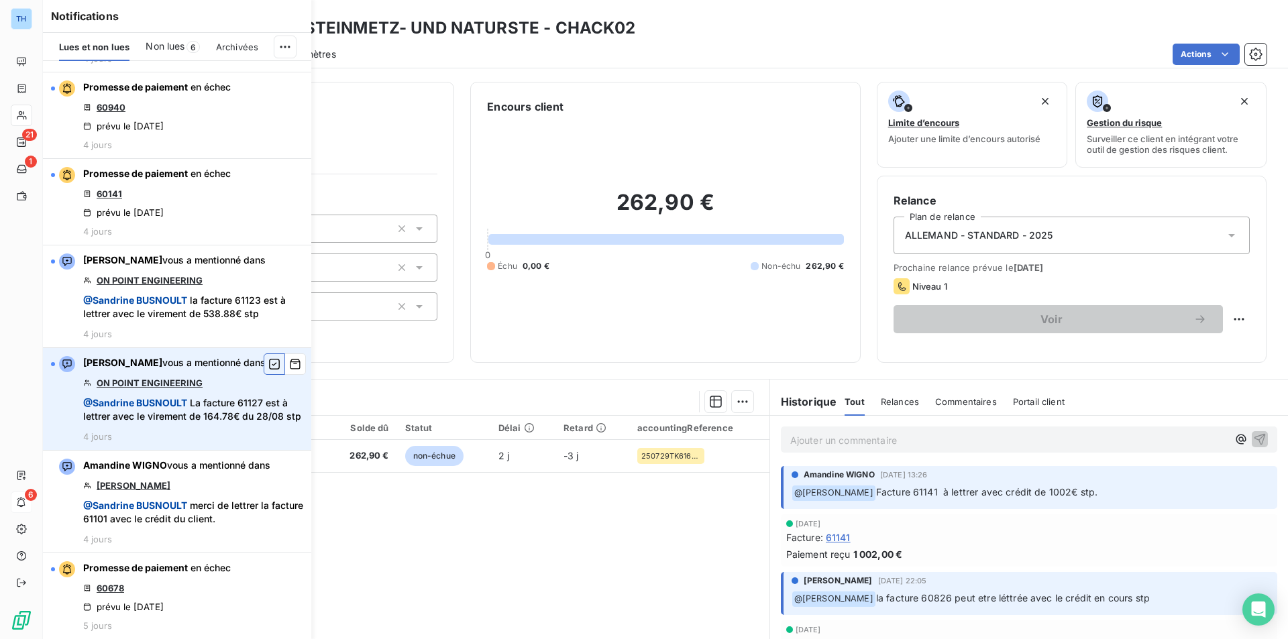
click at [268, 358] on icon "button" at bounding box center [274, 364] width 12 height 13
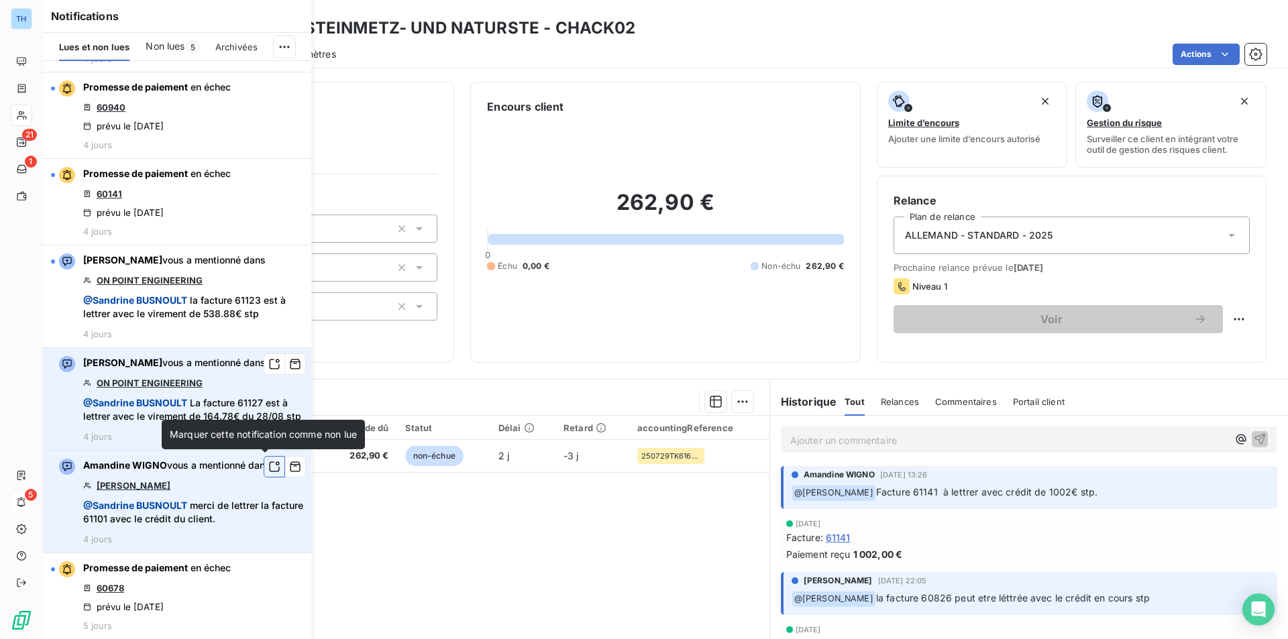
click at [268, 466] on icon "button" at bounding box center [274, 466] width 12 height 13
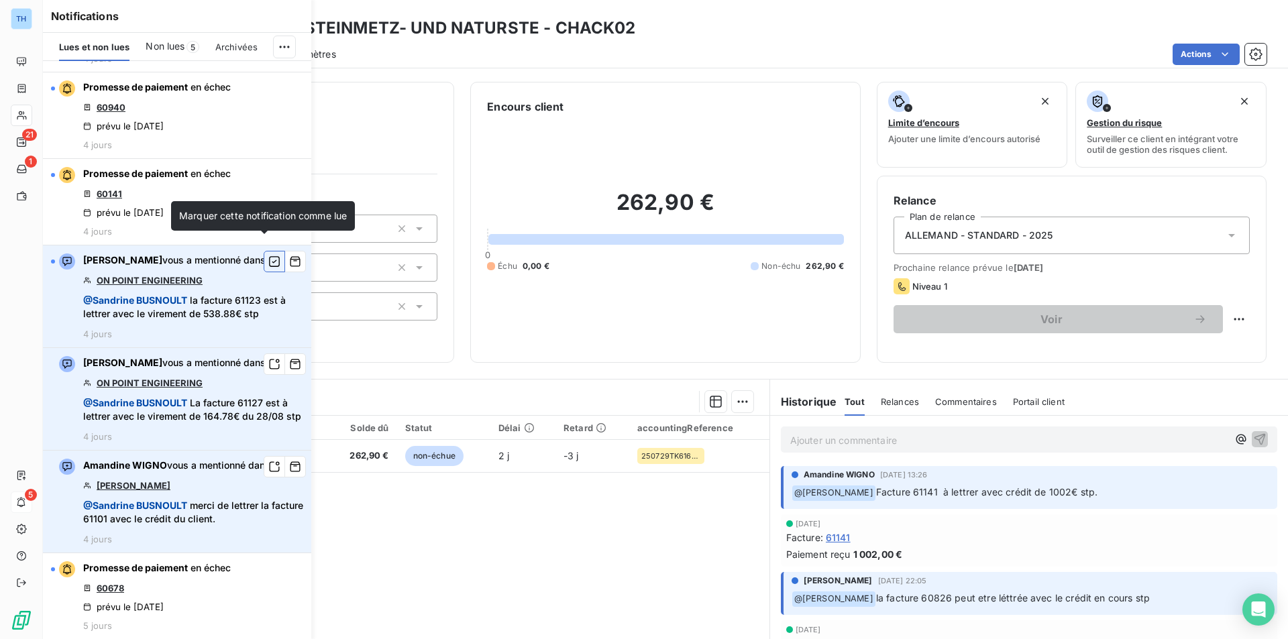
click at [268, 255] on icon "button" at bounding box center [274, 261] width 12 height 13
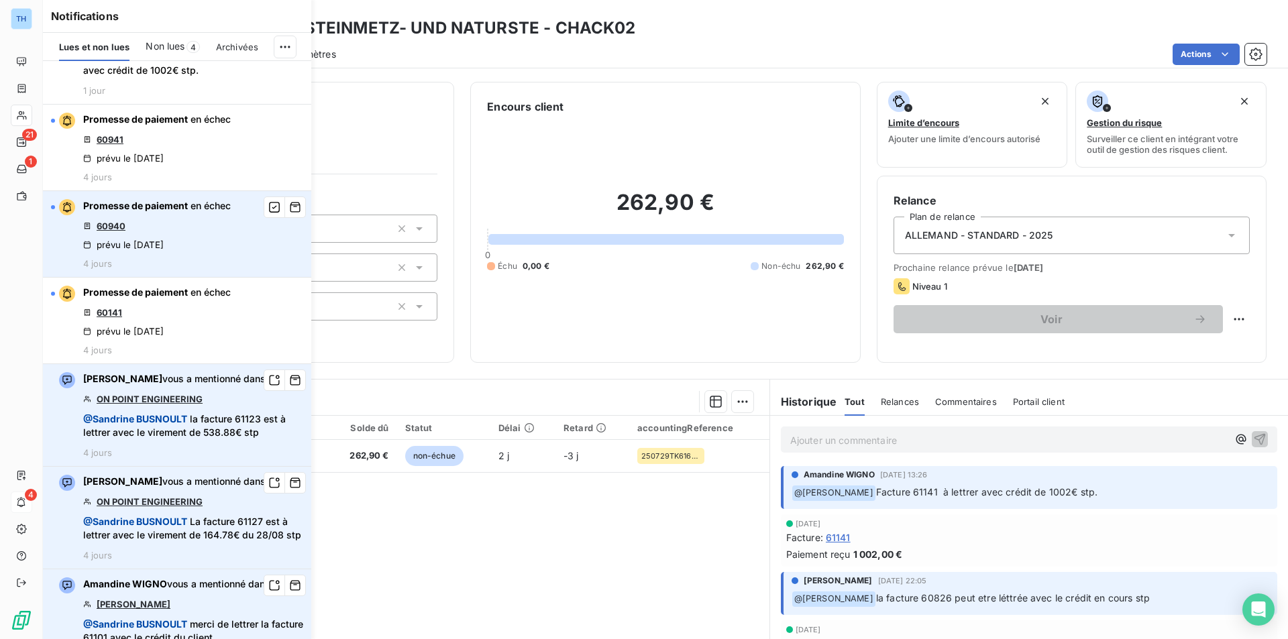
scroll to position [174, 0]
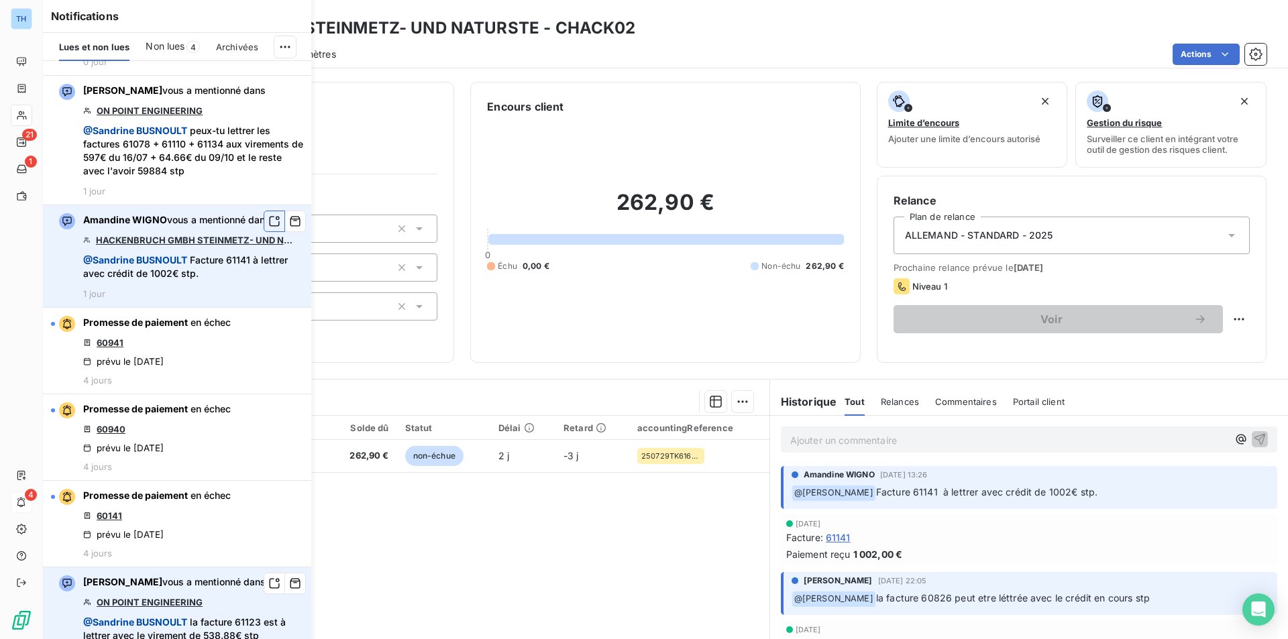
click at [268, 223] on icon "button" at bounding box center [274, 221] width 12 height 13
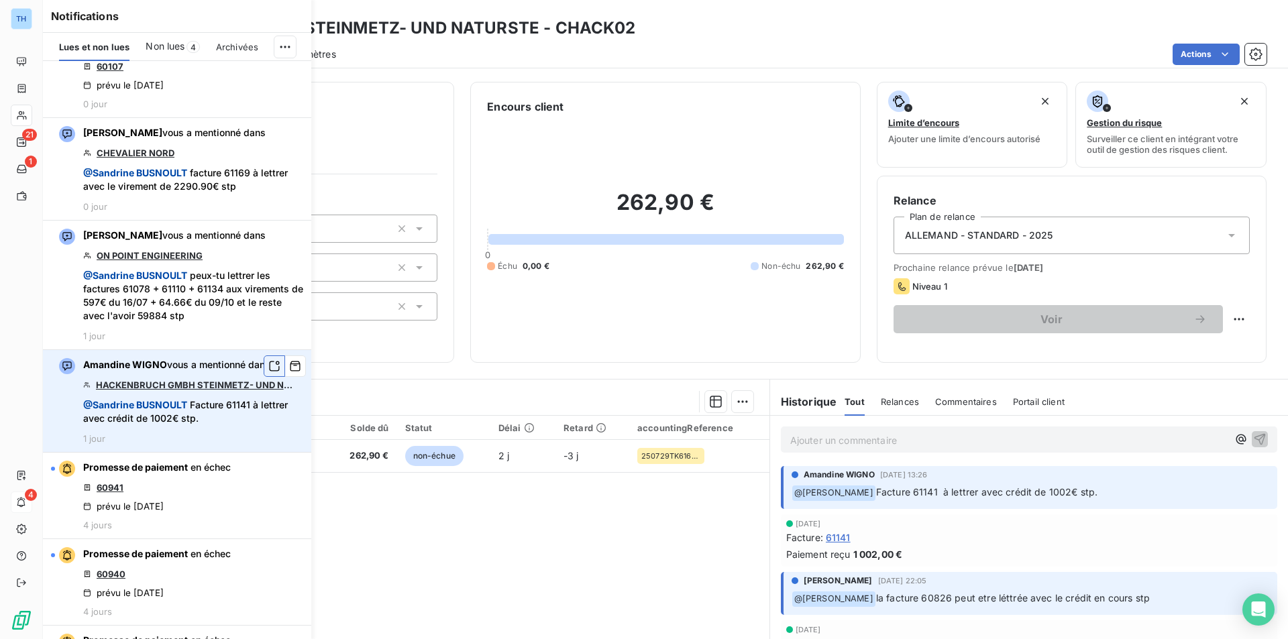
scroll to position [0, 0]
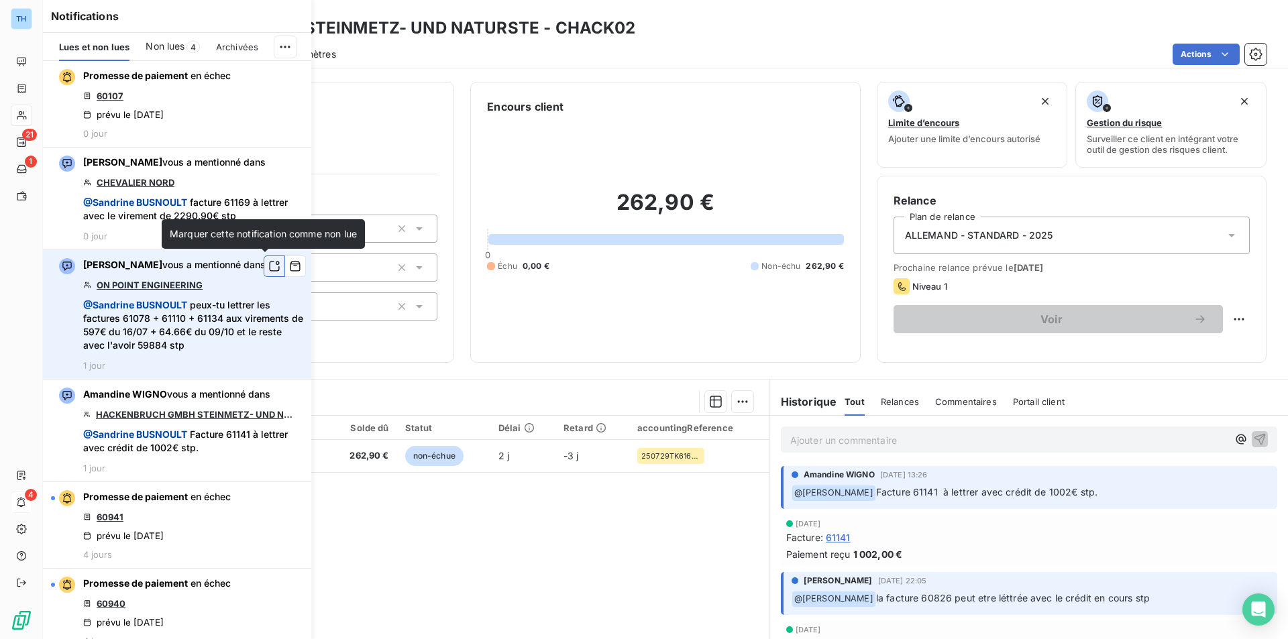
click at [270, 263] on icon "button" at bounding box center [275, 267] width 10 height 10
click at [268, 263] on icon "button" at bounding box center [274, 266] width 12 height 13
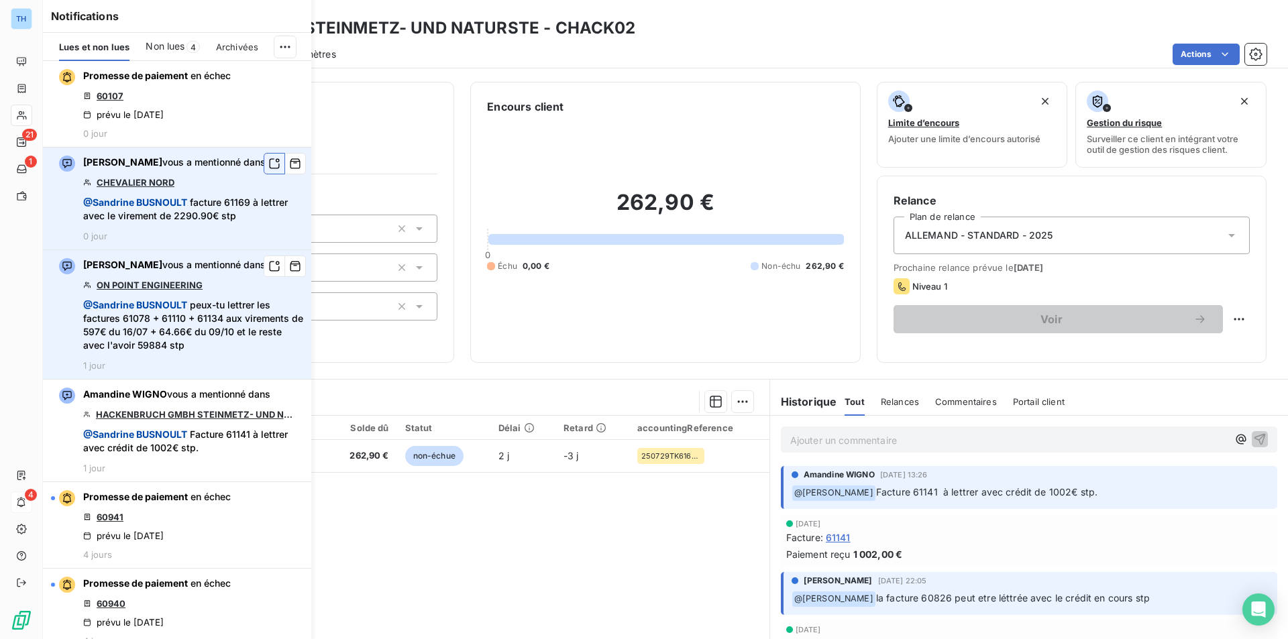
click at [268, 162] on icon "button" at bounding box center [274, 163] width 12 height 13
click at [269, 162] on icon "button" at bounding box center [274, 163] width 11 height 11
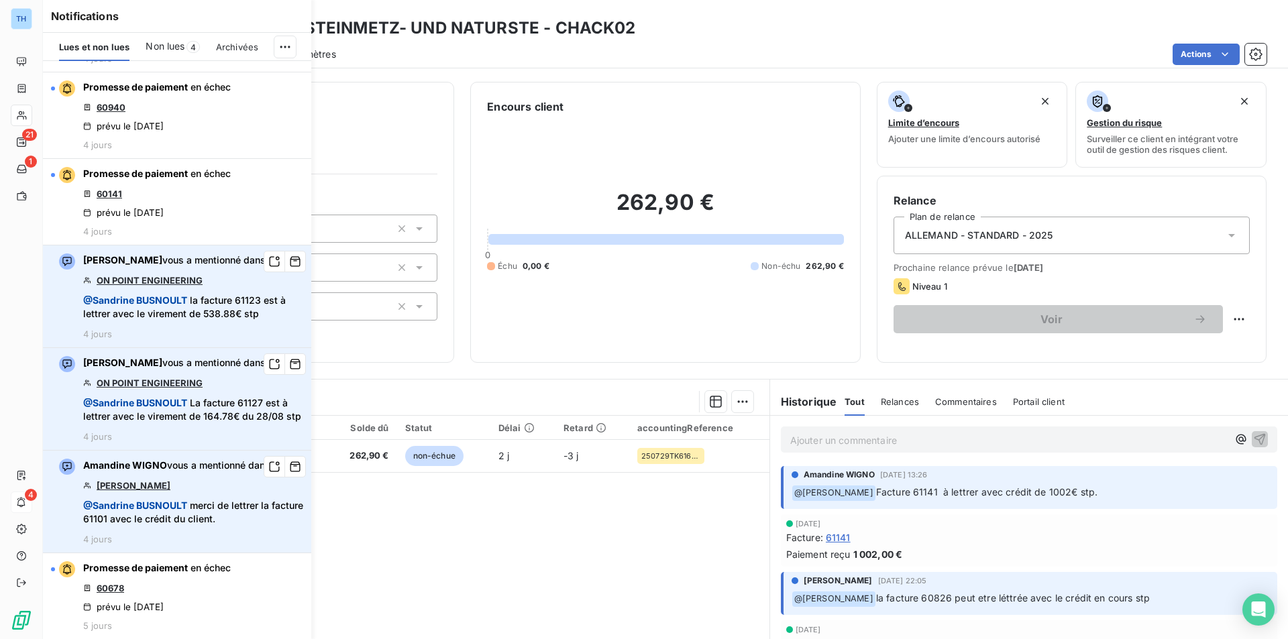
scroll to position [510, 0]
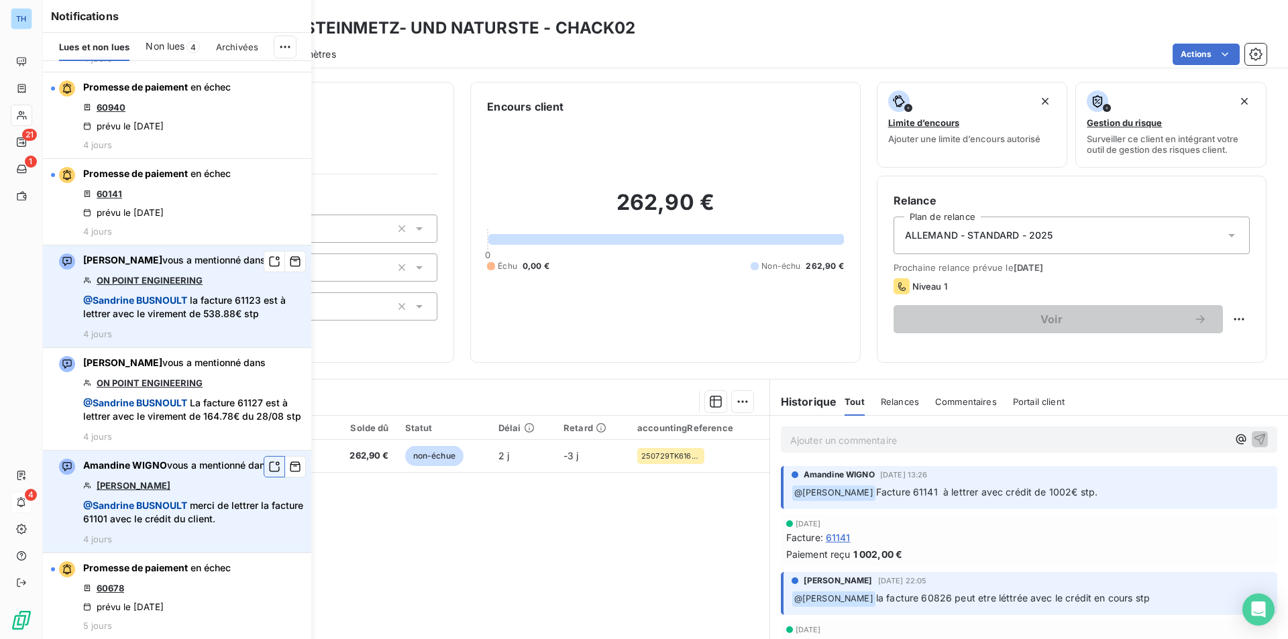
click at [268, 467] on icon "button" at bounding box center [274, 466] width 12 height 13
click at [0, 0] on icon "button" at bounding box center [0, 0] width 0 height 0
click at [268, 255] on icon "button" at bounding box center [274, 261] width 12 height 13
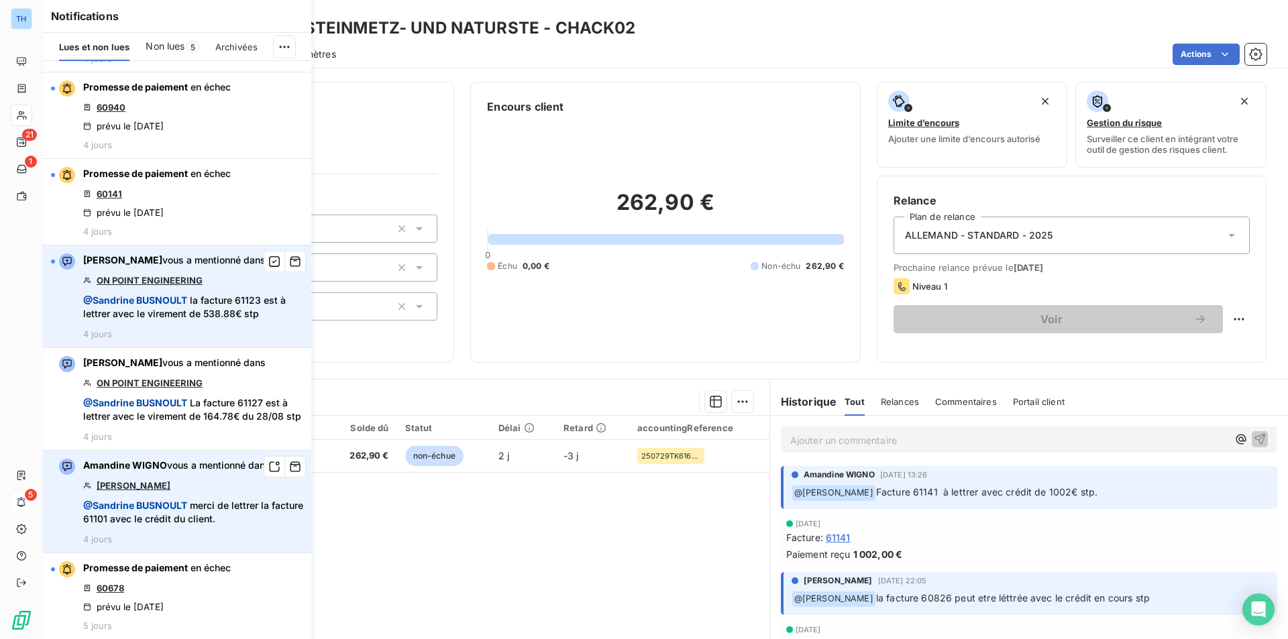
click at [268, 255] on icon "button" at bounding box center [274, 261] width 12 height 13
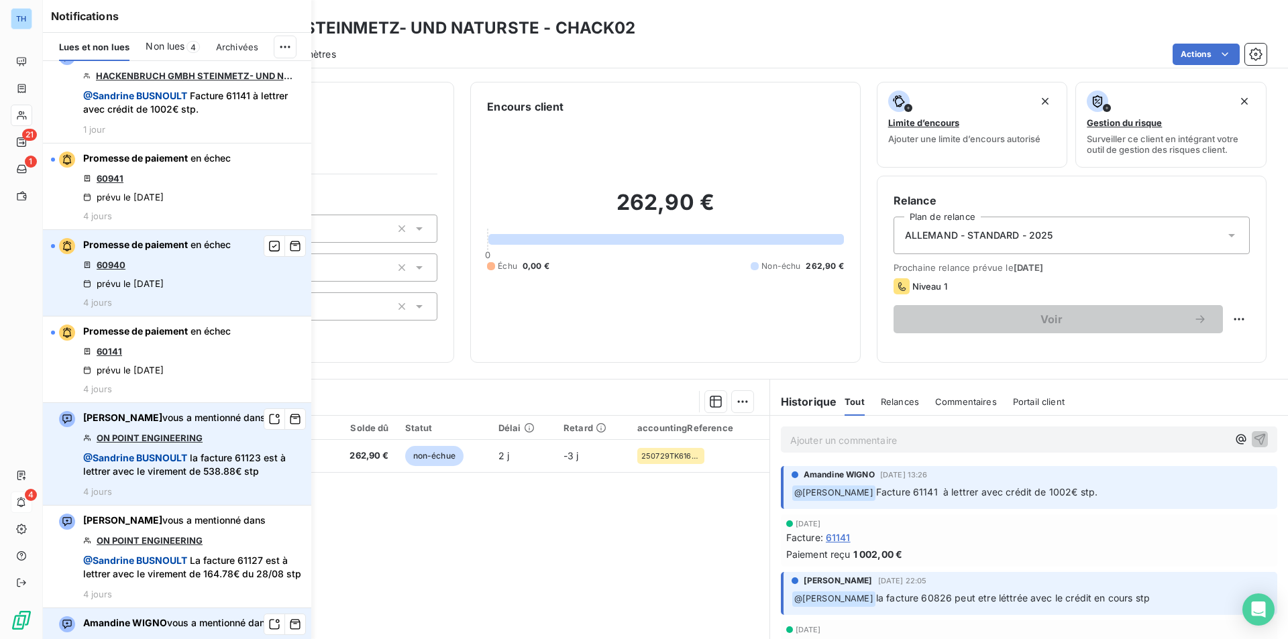
scroll to position [309, 0]
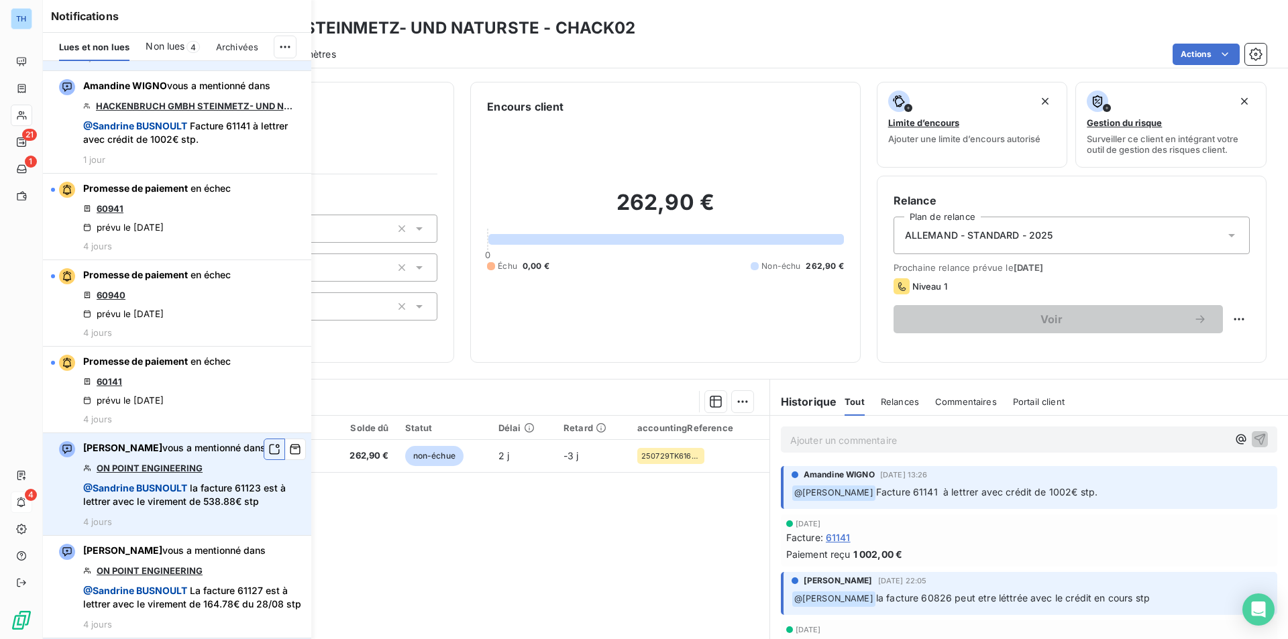
click at [268, 449] on icon "button" at bounding box center [274, 449] width 12 height 13
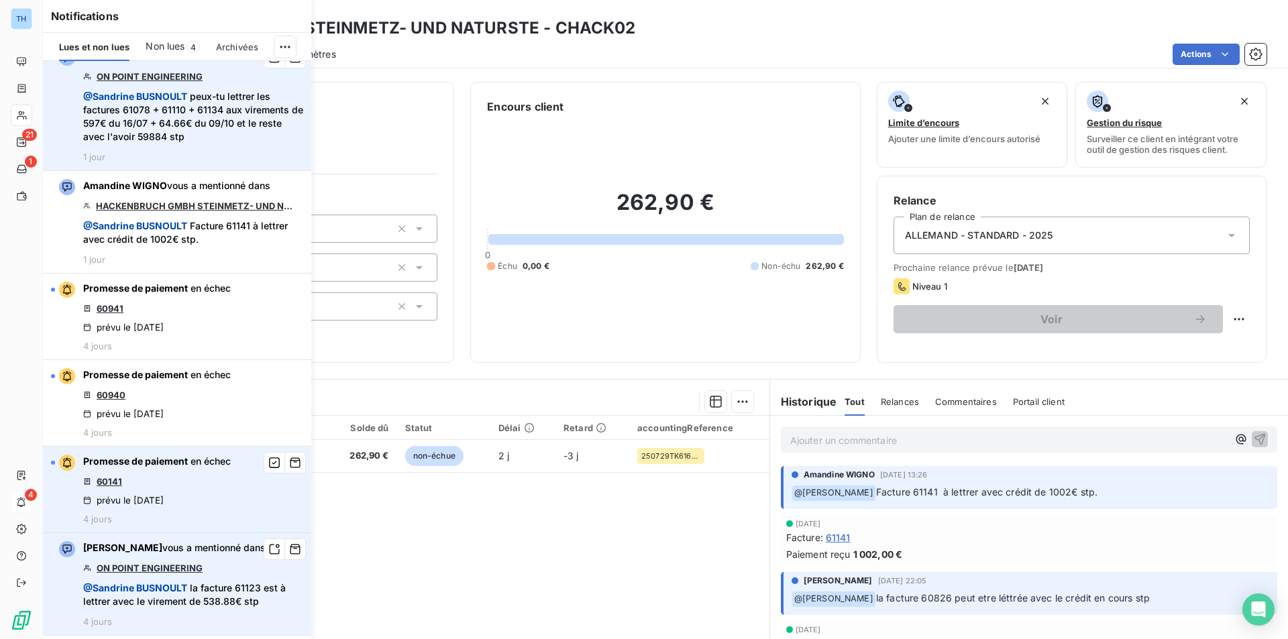
scroll to position [174, 0]
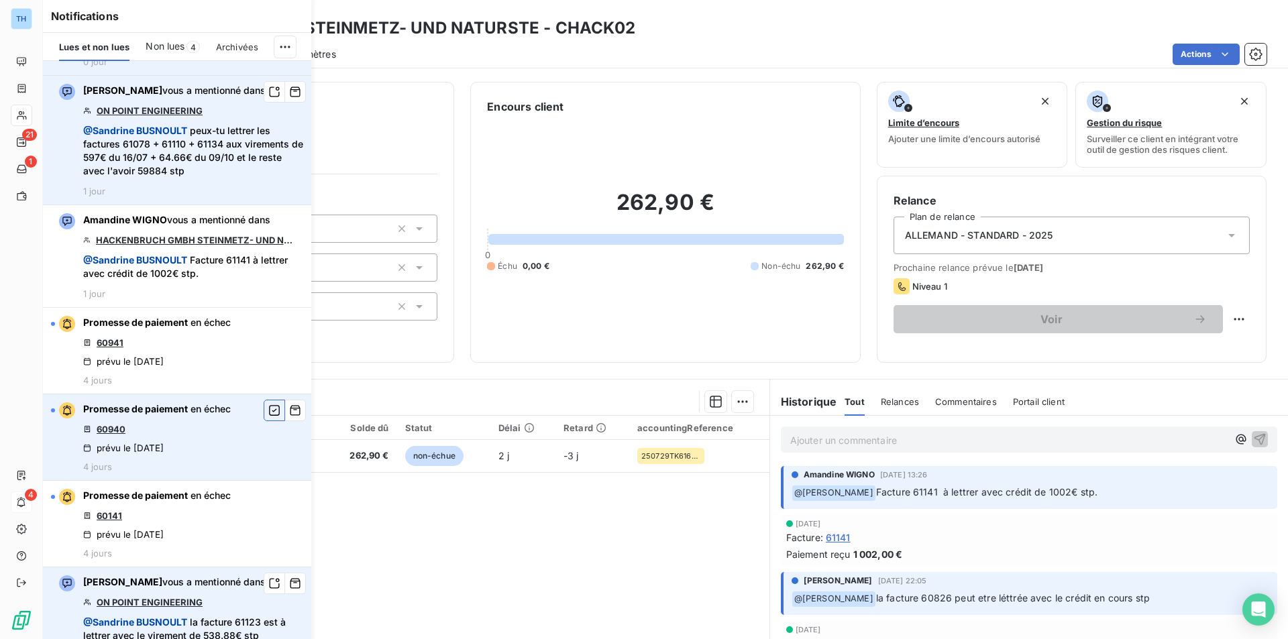
click at [268, 412] on icon "button" at bounding box center [274, 410] width 12 height 13
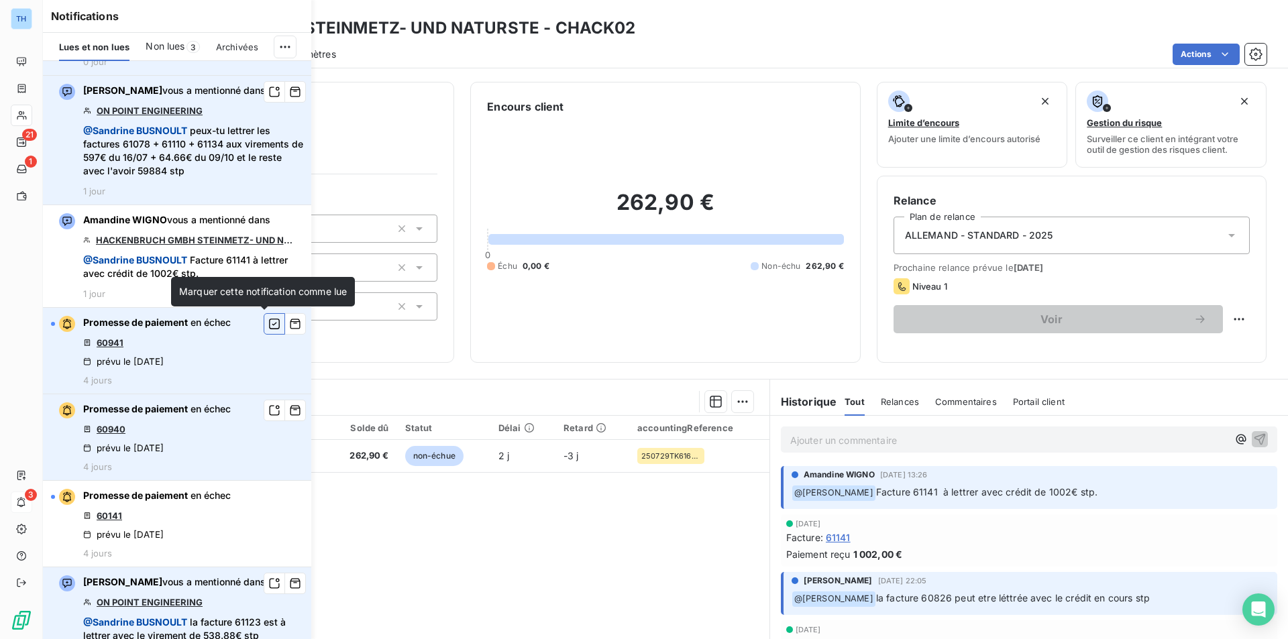
click at [268, 322] on icon "button" at bounding box center [274, 323] width 12 height 13
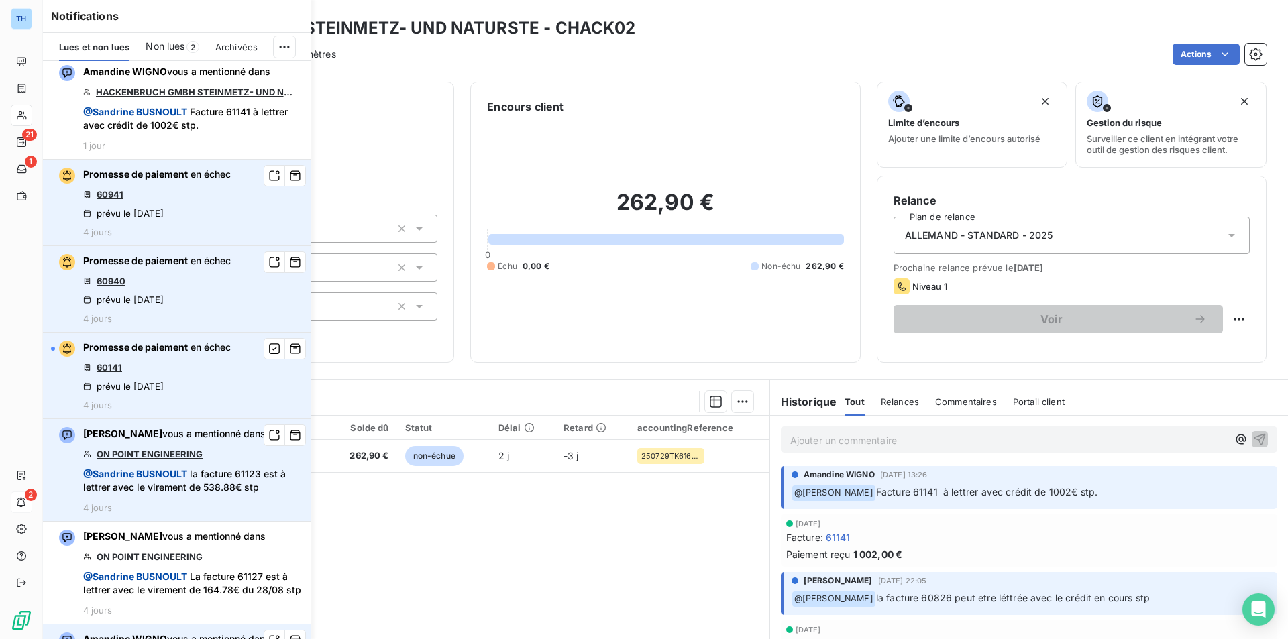
scroll to position [335, 0]
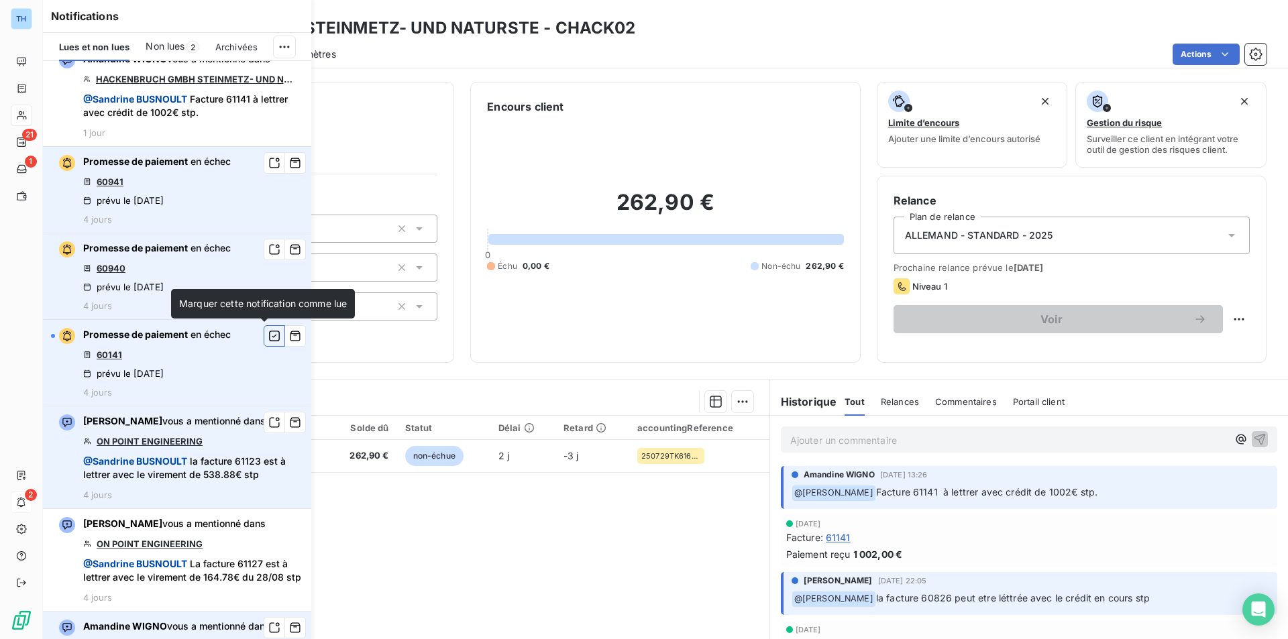
click at [268, 333] on icon "button" at bounding box center [274, 335] width 12 height 13
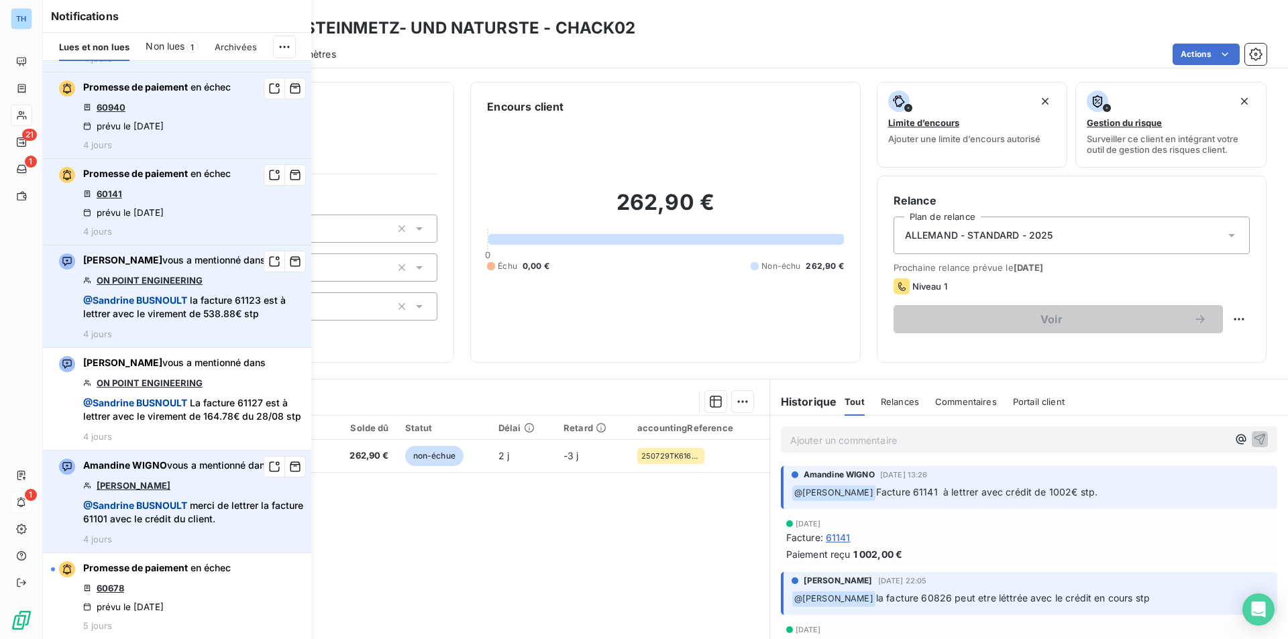
scroll to position [510, 0]
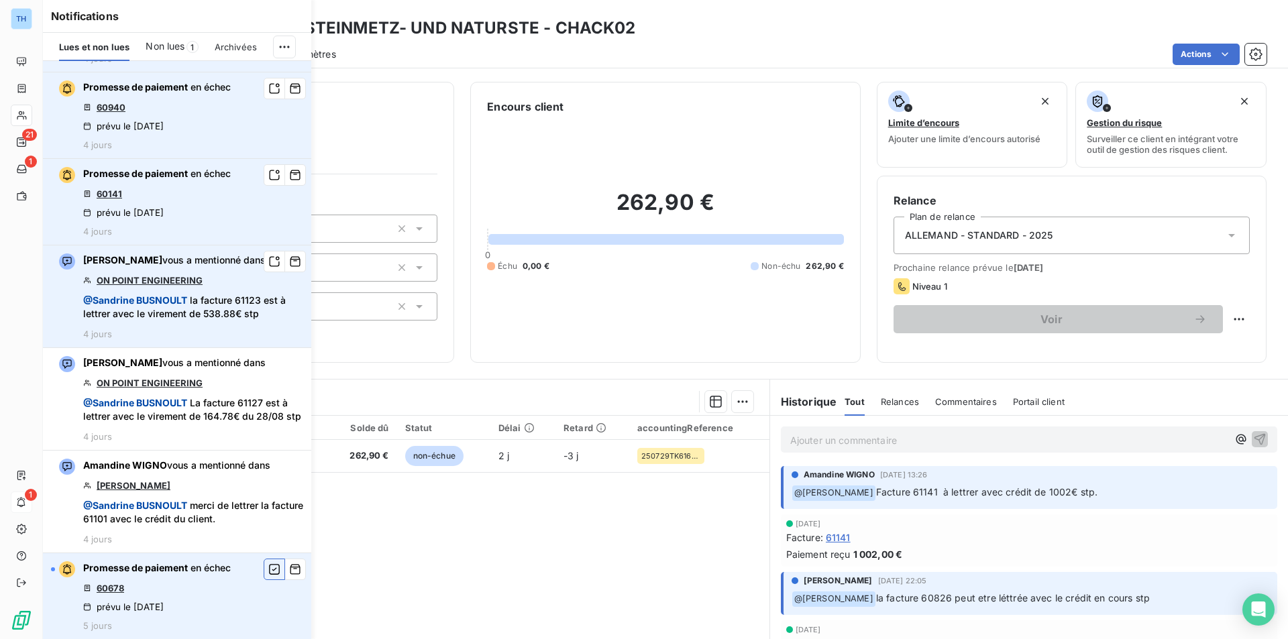
click at [268, 572] on icon "button" at bounding box center [274, 569] width 12 height 13
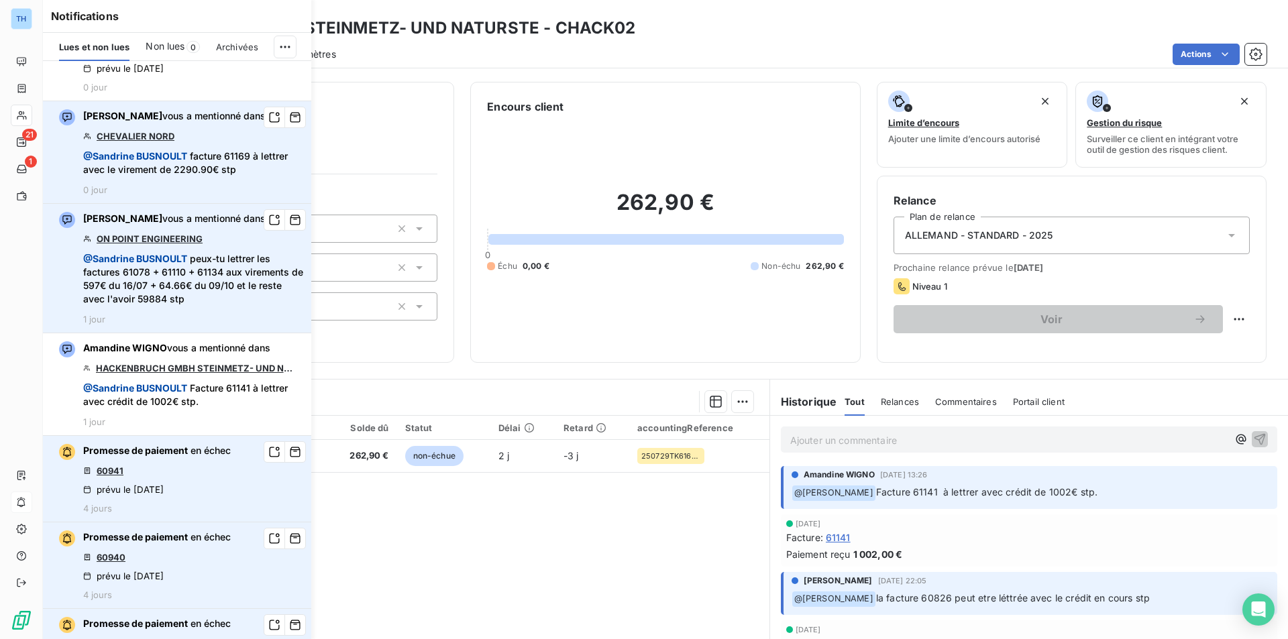
scroll to position [0, 0]
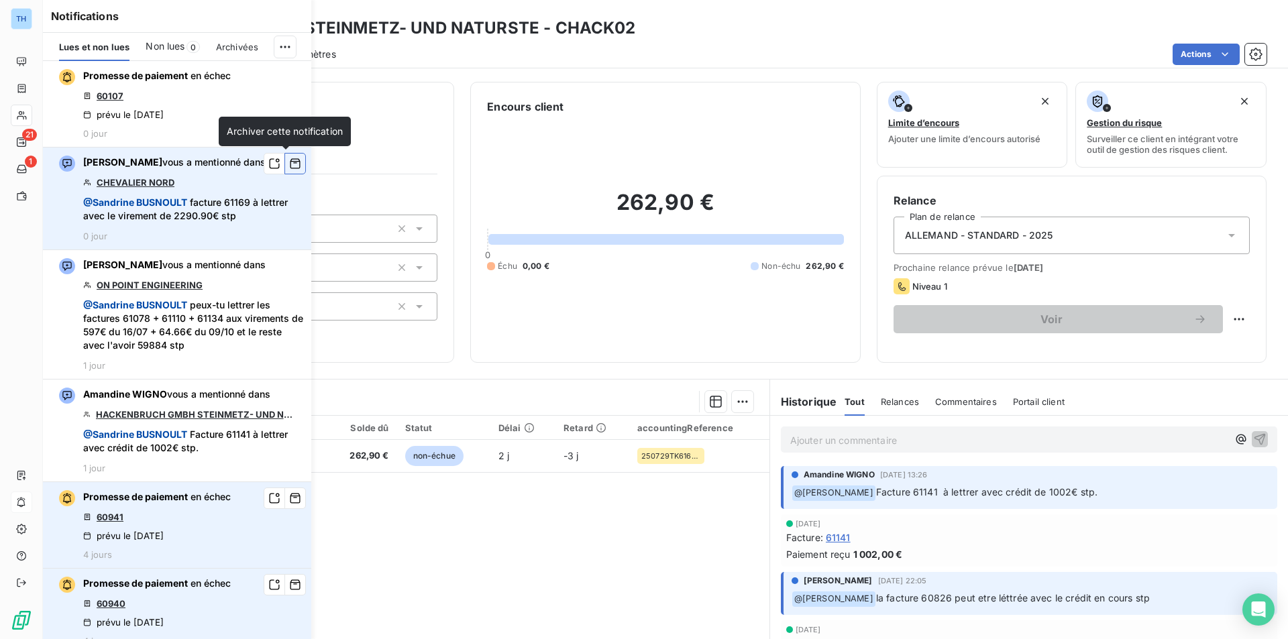
click at [291, 163] on icon "button" at bounding box center [296, 164] width 10 height 10
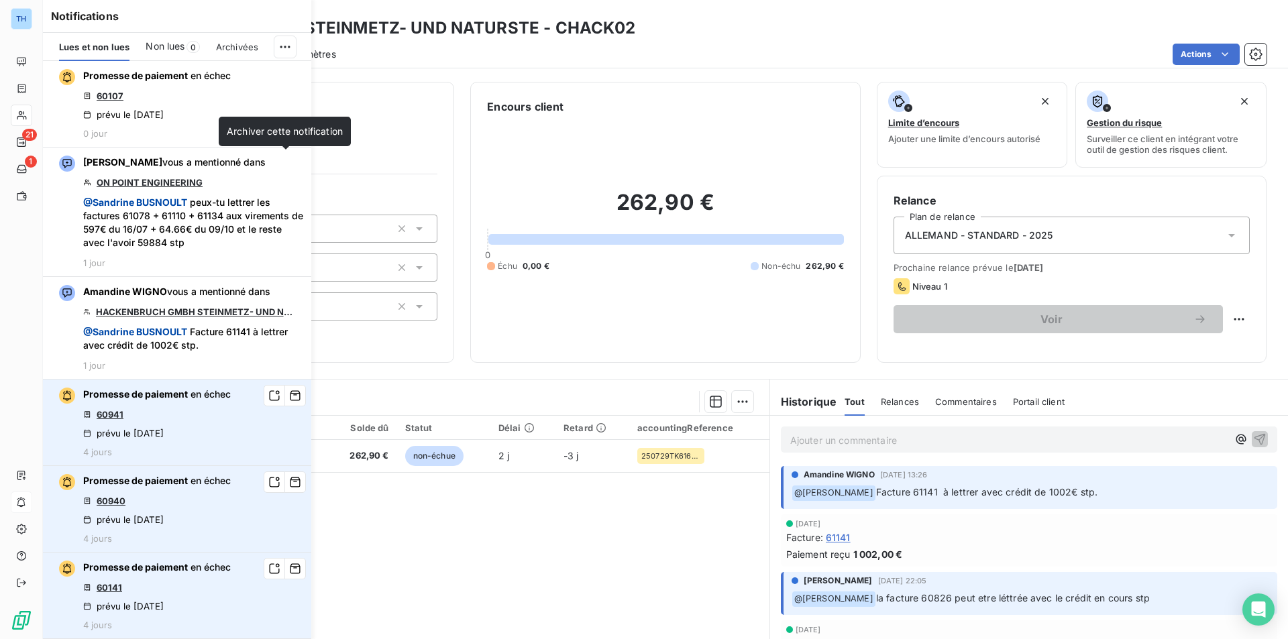
click at [0, 0] on icon "button" at bounding box center [0, 0] width 0 height 0
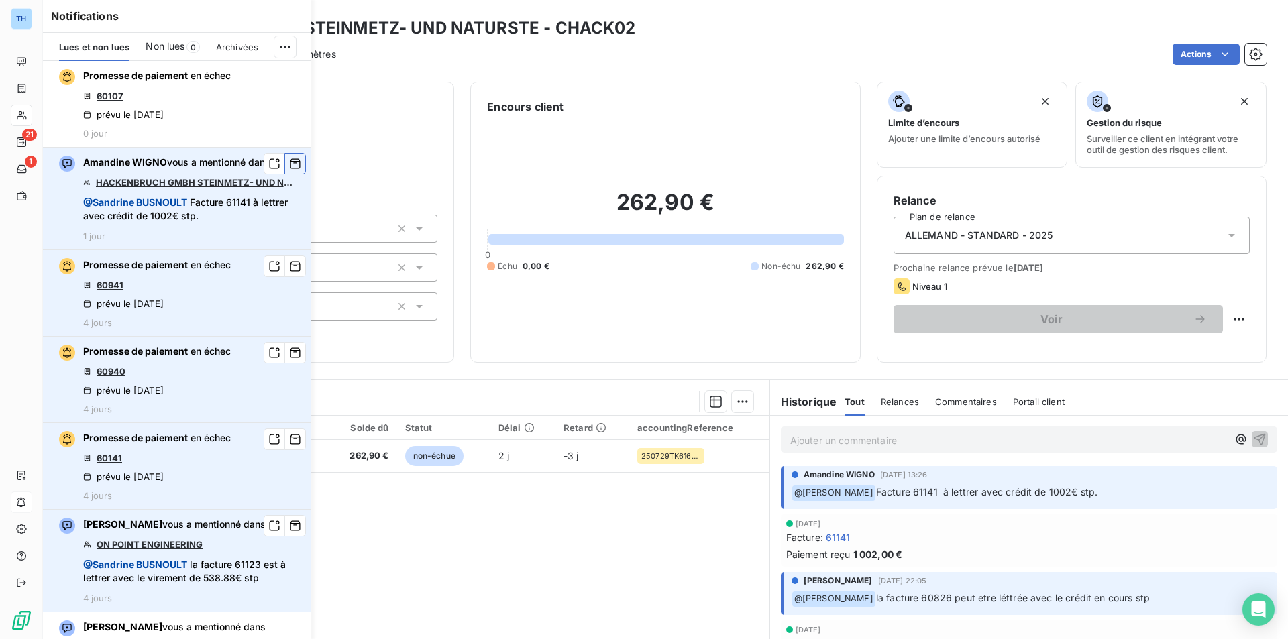
click at [289, 160] on icon "button" at bounding box center [295, 163] width 12 height 13
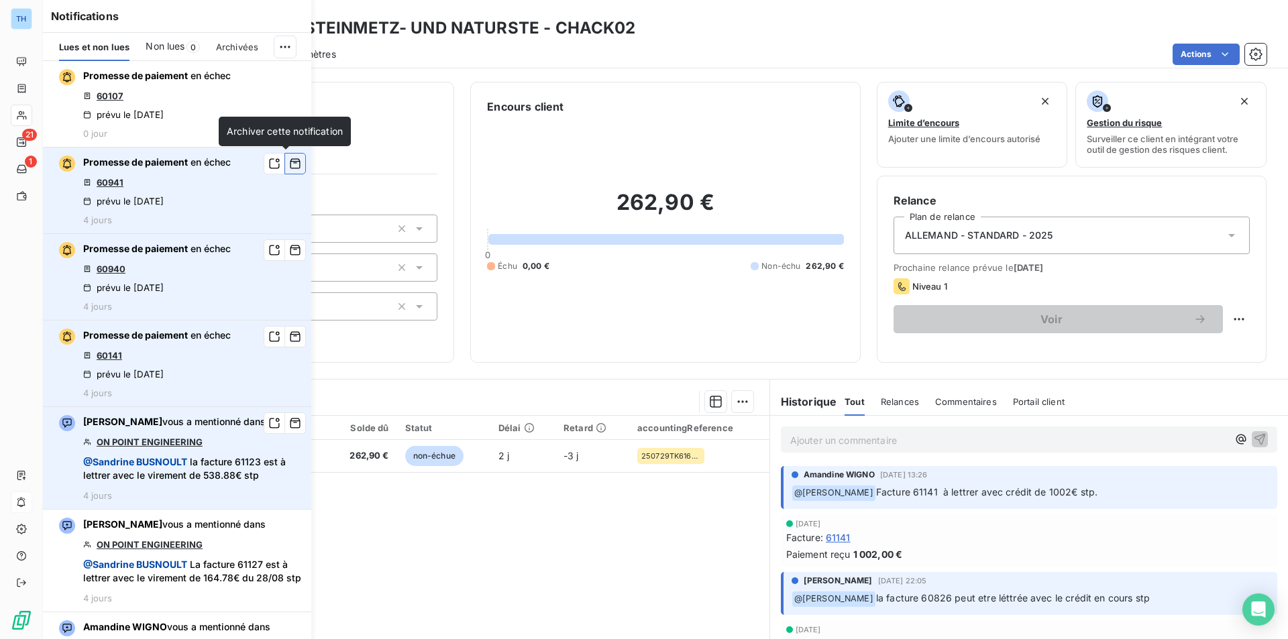
click at [291, 162] on icon "button" at bounding box center [296, 164] width 10 height 10
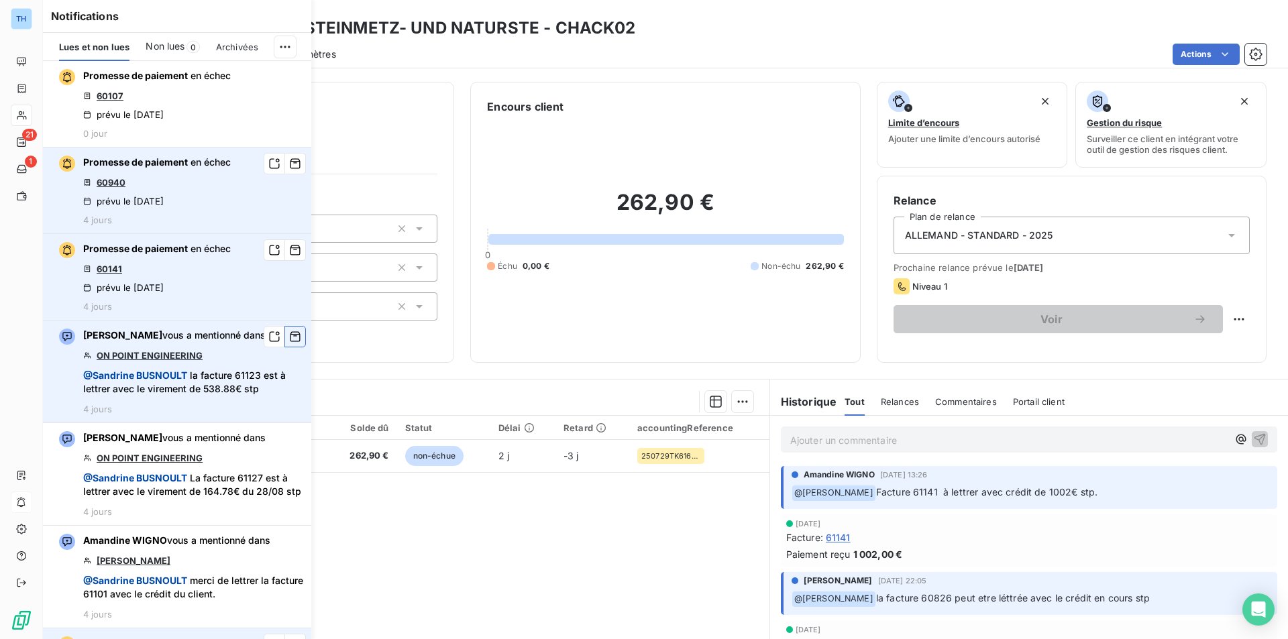
click at [291, 336] on icon "button" at bounding box center [296, 337] width 10 height 10
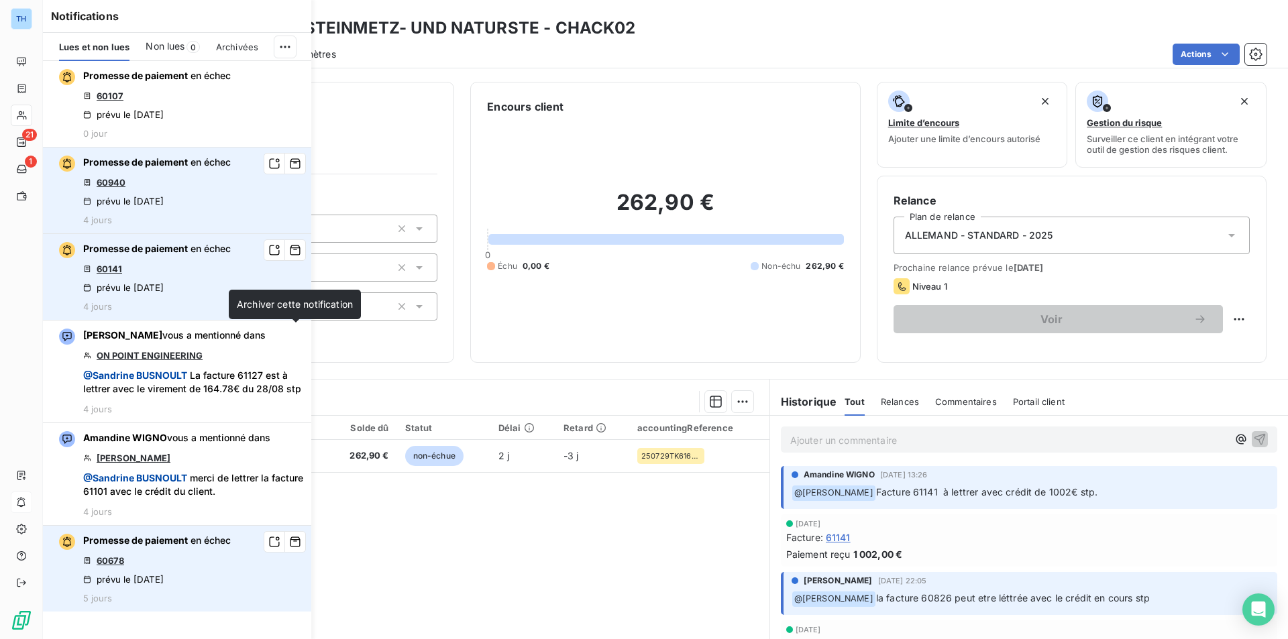
click at [0, 0] on icon "button" at bounding box center [0, 0] width 0 height 0
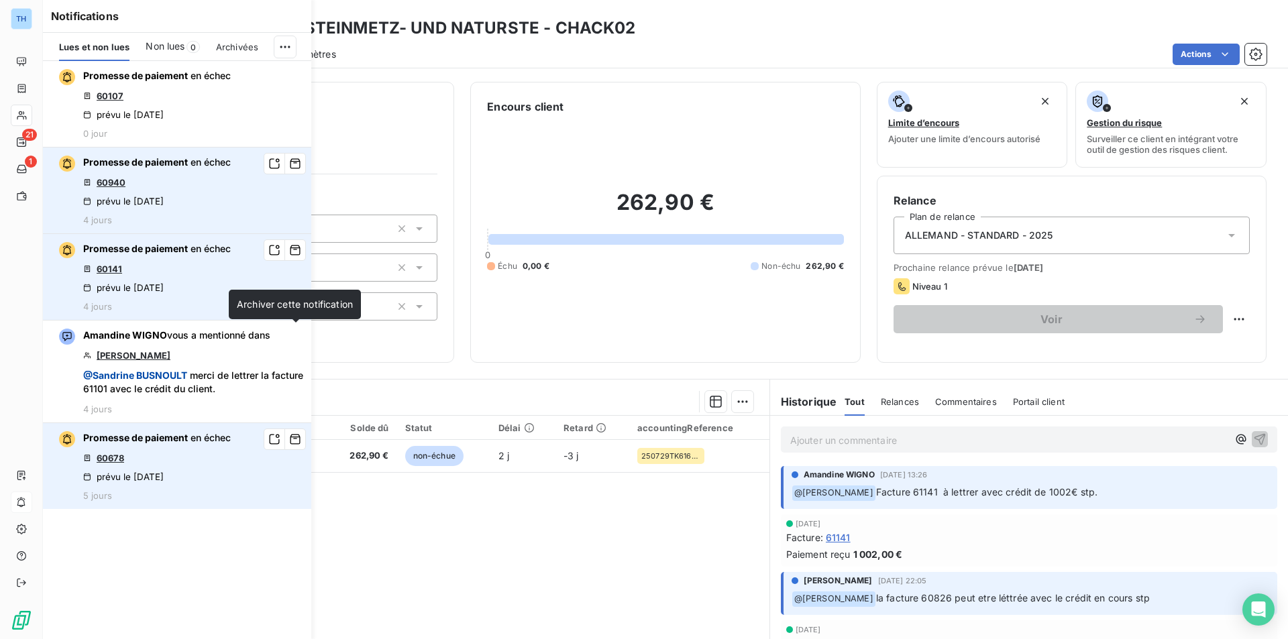
click at [0, 0] on icon "button" at bounding box center [0, 0] width 0 height 0
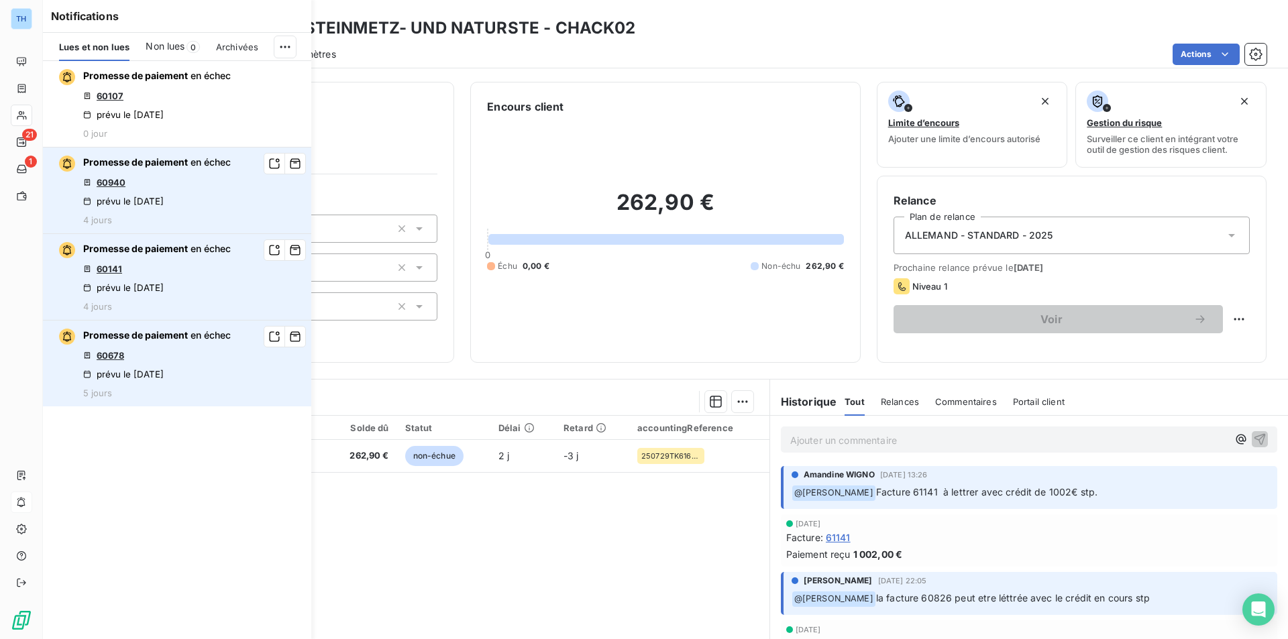
click at [295, 337] on icon "button" at bounding box center [295, 336] width 12 height 13
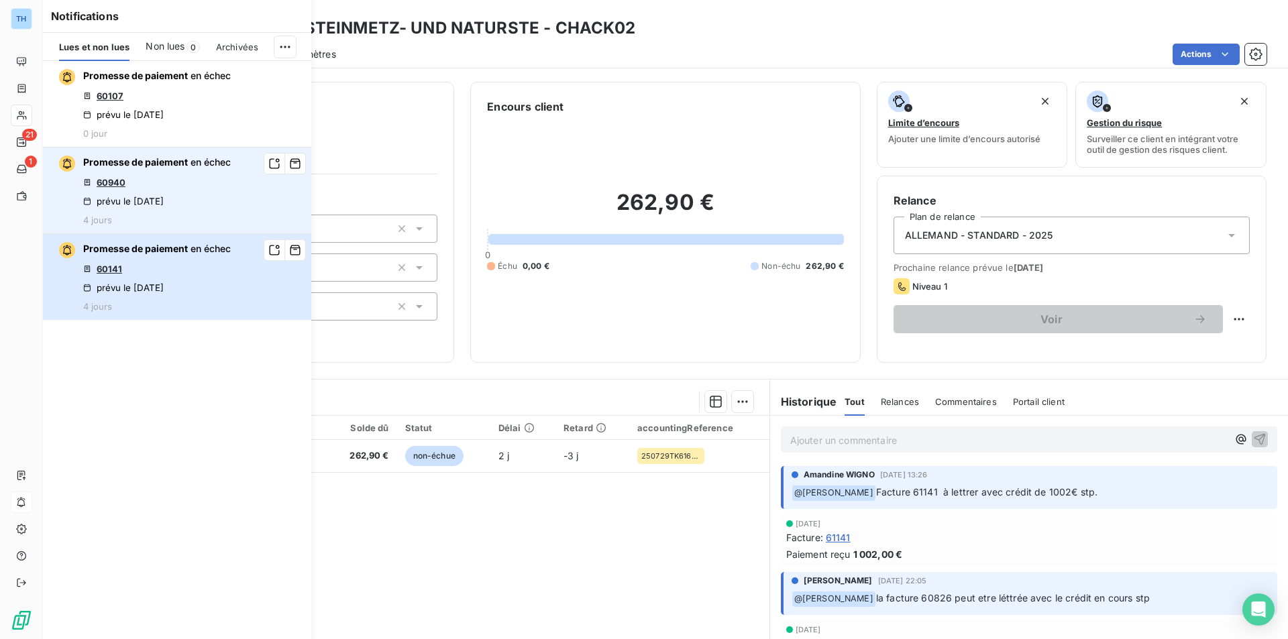
click at [171, 248] on span "Promesse de paiement" at bounding box center [135, 248] width 105 height 11
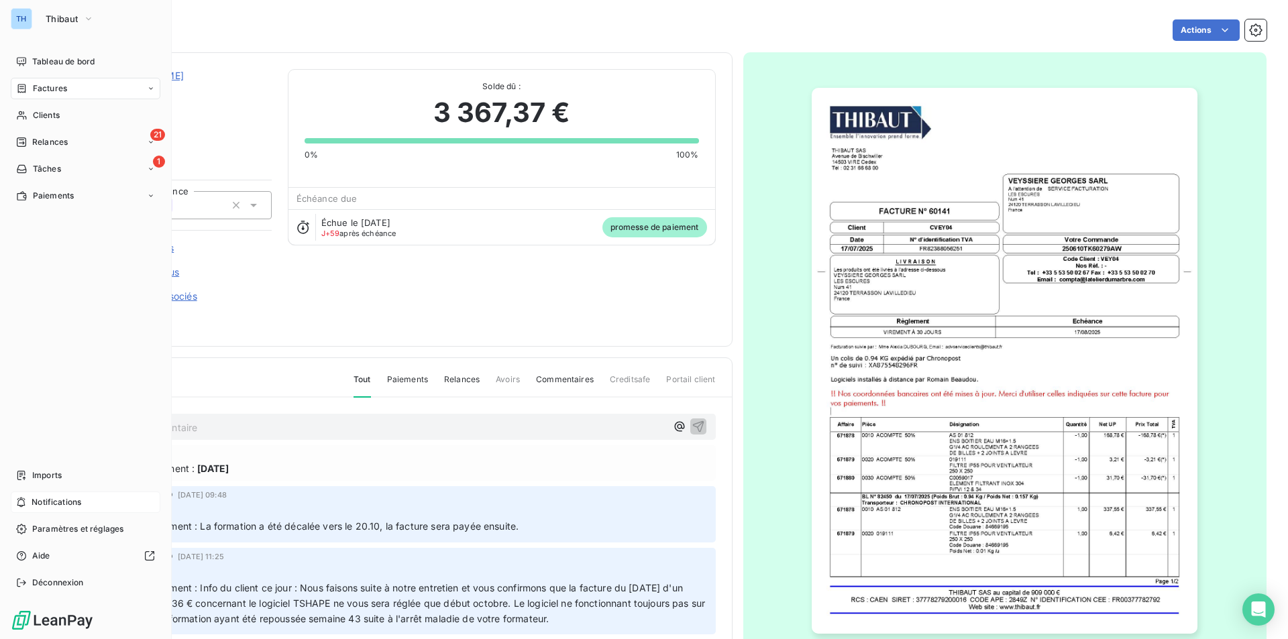
click at [85, 503] on div "Notifications" at bounding box center [86, 502] width 150 height 21
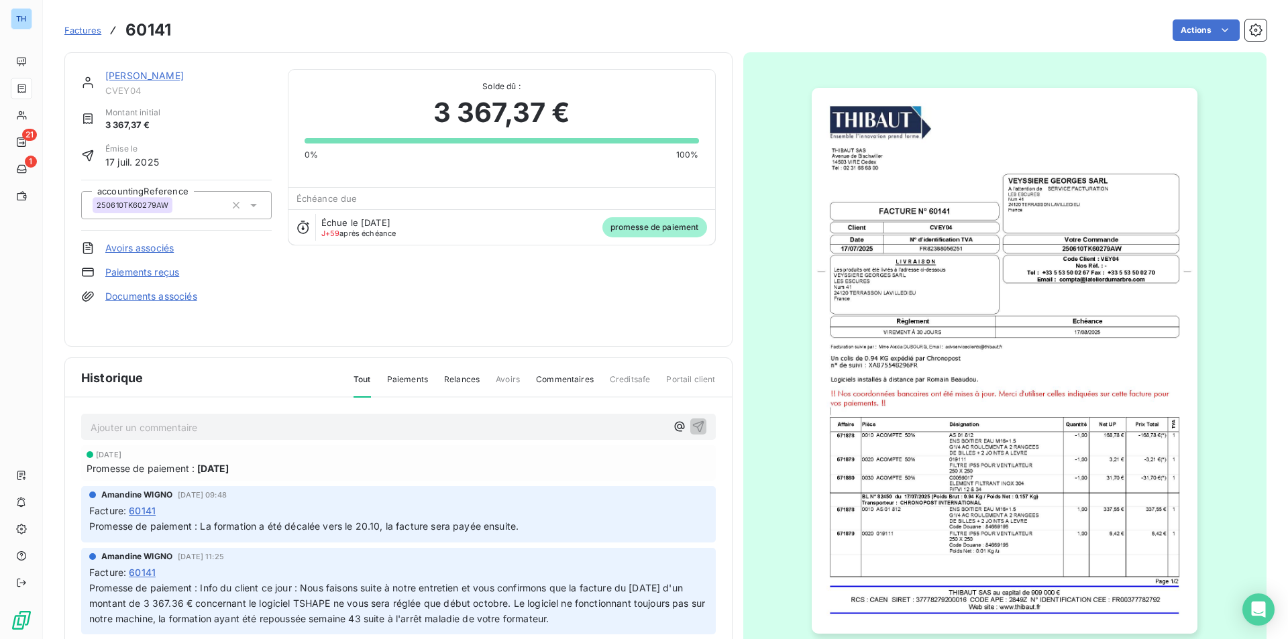
drag, startPoint x: 411, startPoint y: 517, endPoint x: 579, endPoint y: 508, distance: 168.6
click at [579, 508] on div "Facture : 60141" at bounding box center [398, 511] width 619 height 14
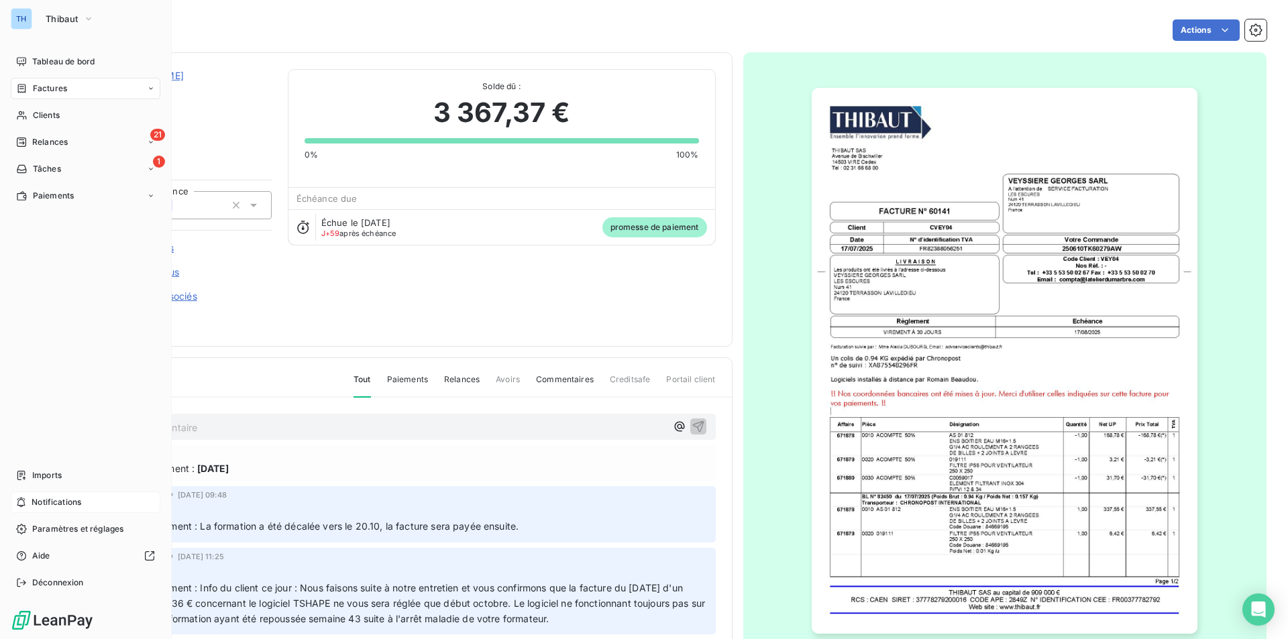
click at [39, 507] on span "Notifications" at bounding box center [57, 503] width 50 height 12
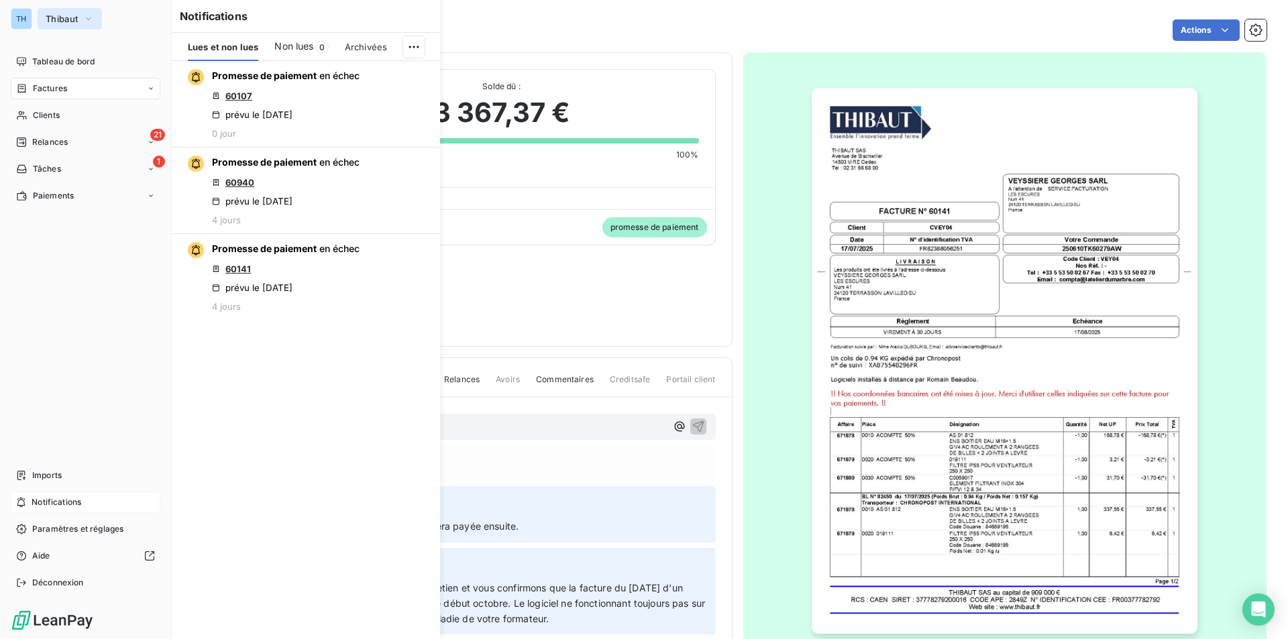
click at [62, 19] on span "Thibaut" at bounding box center [62, 18] width 32 height 11
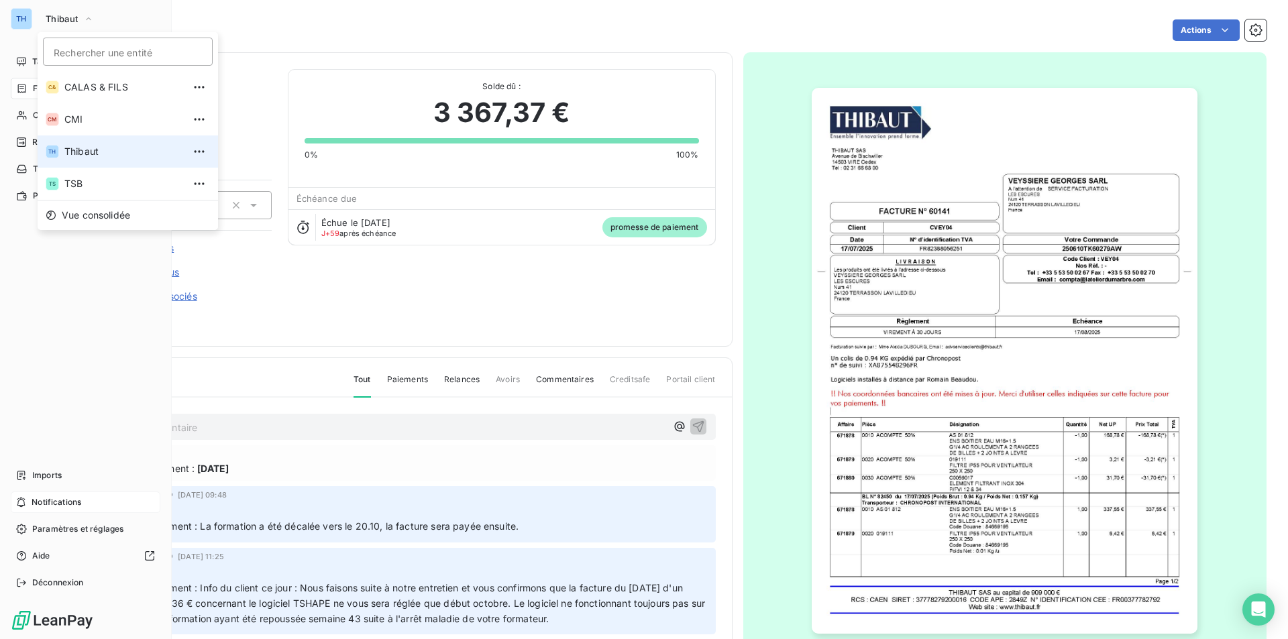
click at [97, 149] on span "Thibaut" at bounding box center [123, 151] width 119 height 13
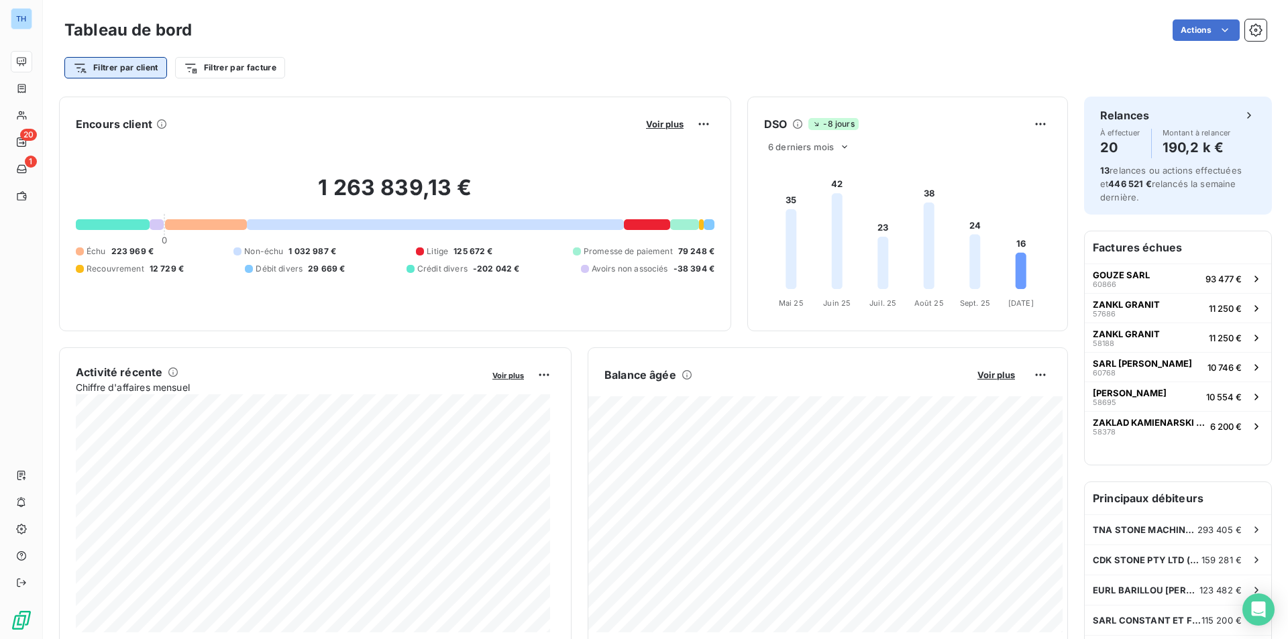
click at [135, 64] on html "TH 20 1 Tableau de bord Actions Filtrer par client Filtrer par facture Encours …" at bounding box center [644, 319] width 1288 height 639
click at [133, 102] on input "duf02" at bounding box center [163, 105] width 170 height 28
type input "duf02"
drag, startPoint x: 140, startPoint y: 103, endPoint x: 54, endPoint y: 103, distance: 85.9
click at [54, 103] on html "TH 20 1 Tableau de bord Actions Filtrer par client duf02 Rechercher et sélectio…" at bounding box center [644, 319] width 1288 height 639
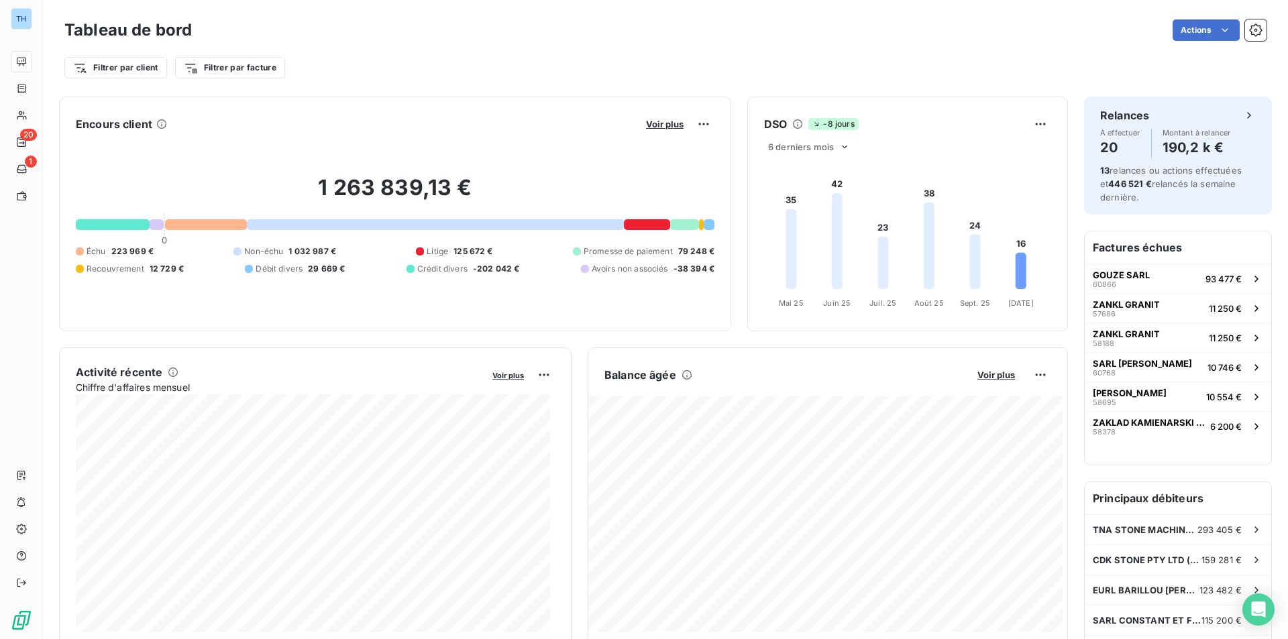
click at [136, 67] on html "TH 20 1 Tableau de bord Actions Filtrer par client Filtrer par facture Encours …" at bounding box center [644, 319] width 1288 height 639
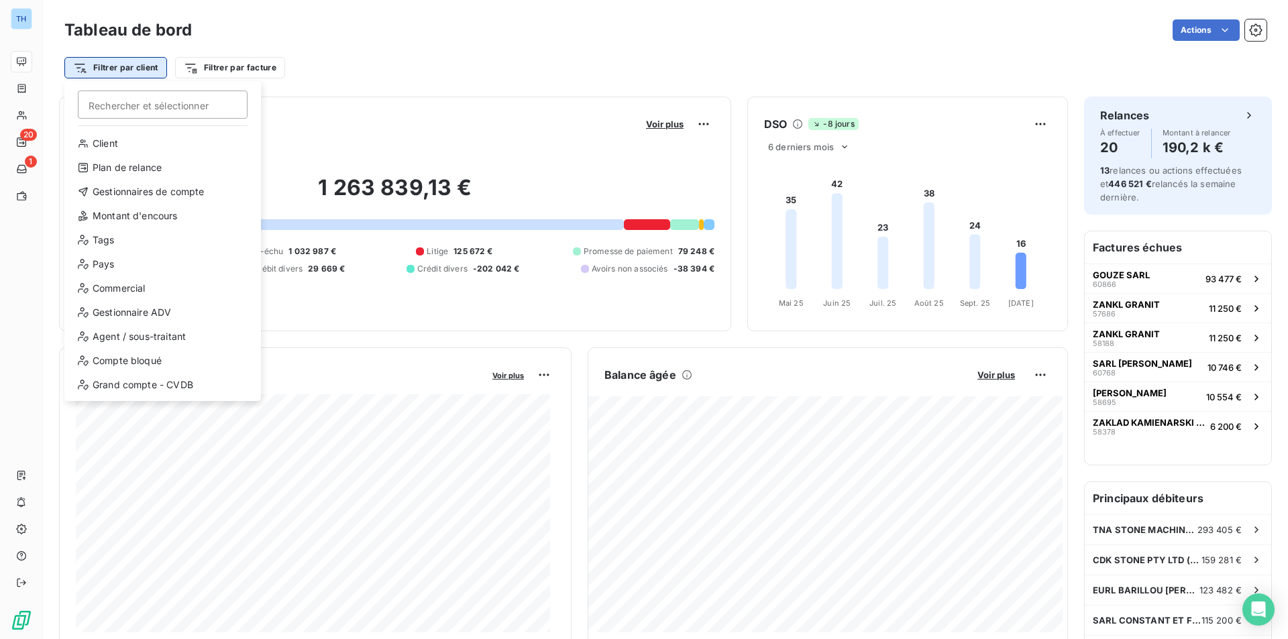
click at [115, 64] on html "TH 20 1 Tableau de bord Actions Filtrer par client Rechercher et sélectionner C…" at bounding box center [644, 319] width 1288 height 639
click at [111, 142] on div "Client" at bounding box center [163, 143] width 186 height 21
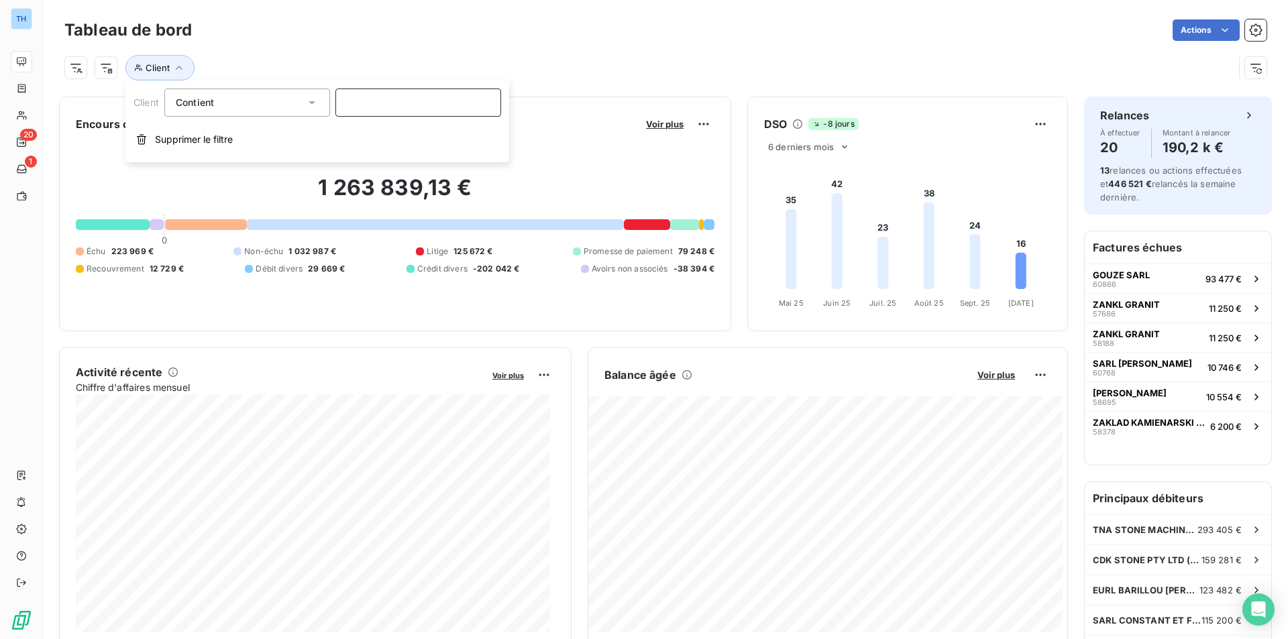
click at [372, 103] on input at bounding box center [418, 103] width 166 height 28
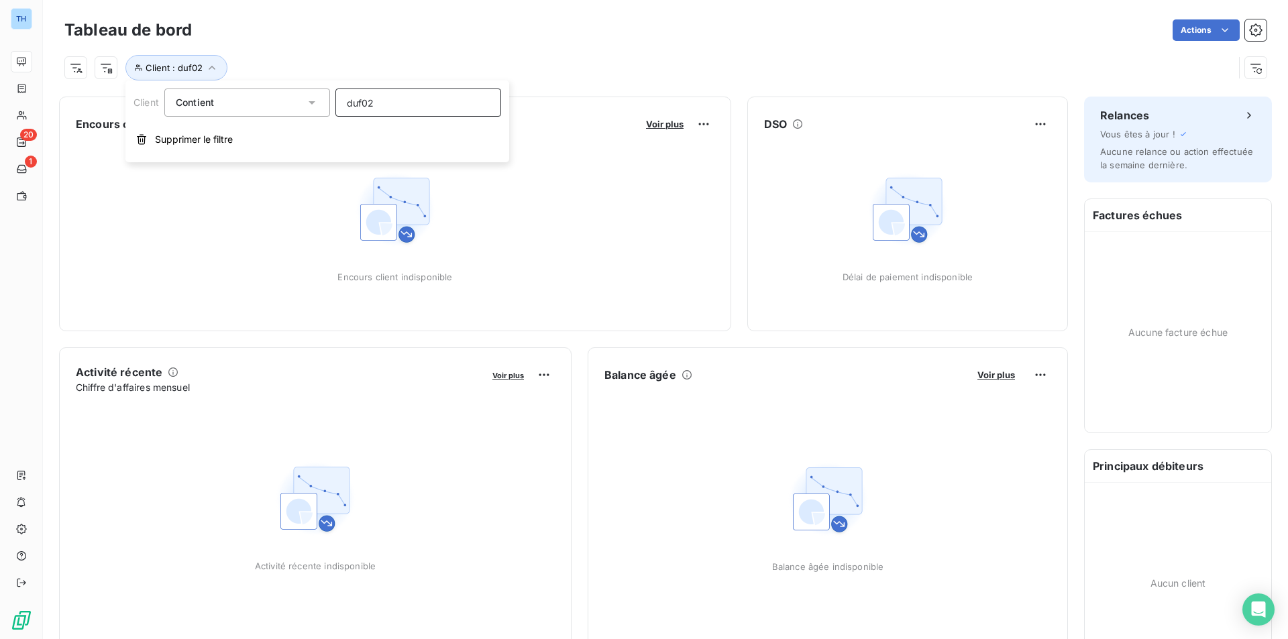
type input "duf02"
drag, startPoint x: 384, startPoint y: 95, endPoint x: 300, endPoint y: 95, distance: 83.9
click at [300, 95] on div "Client Contient duf02" at bounding box center [318, 103] width 368 height 28
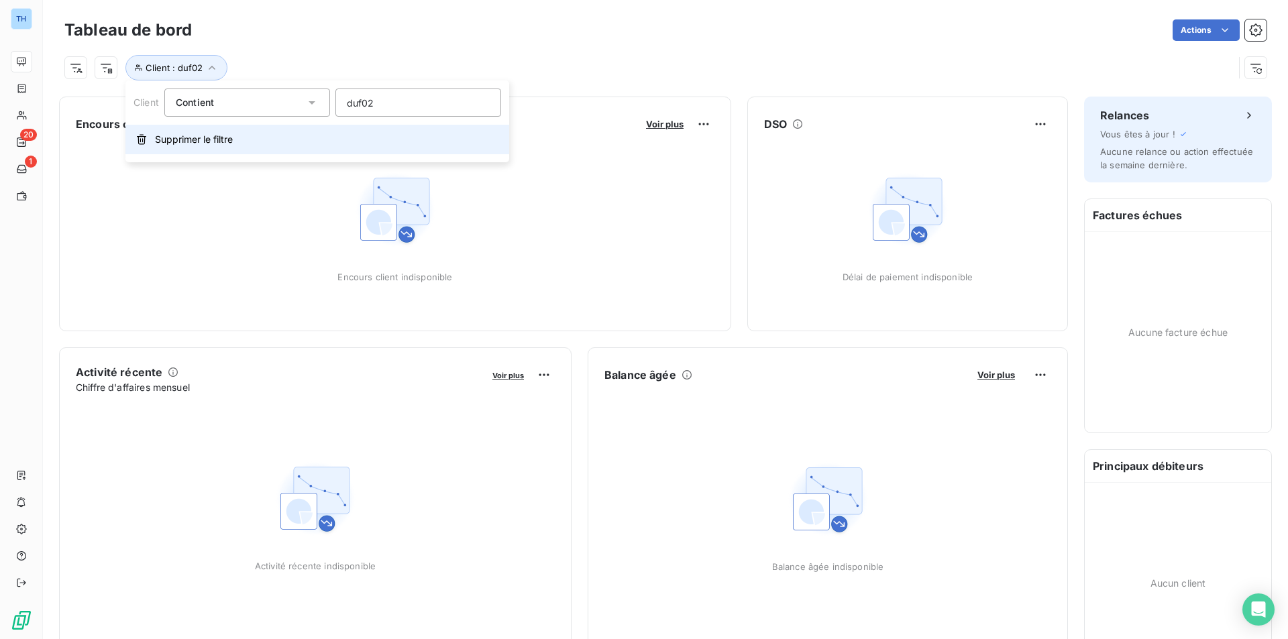
click at [204, 142] on span "Supprimer le filtre" at bounding box center [194, 139] width 78 height 13
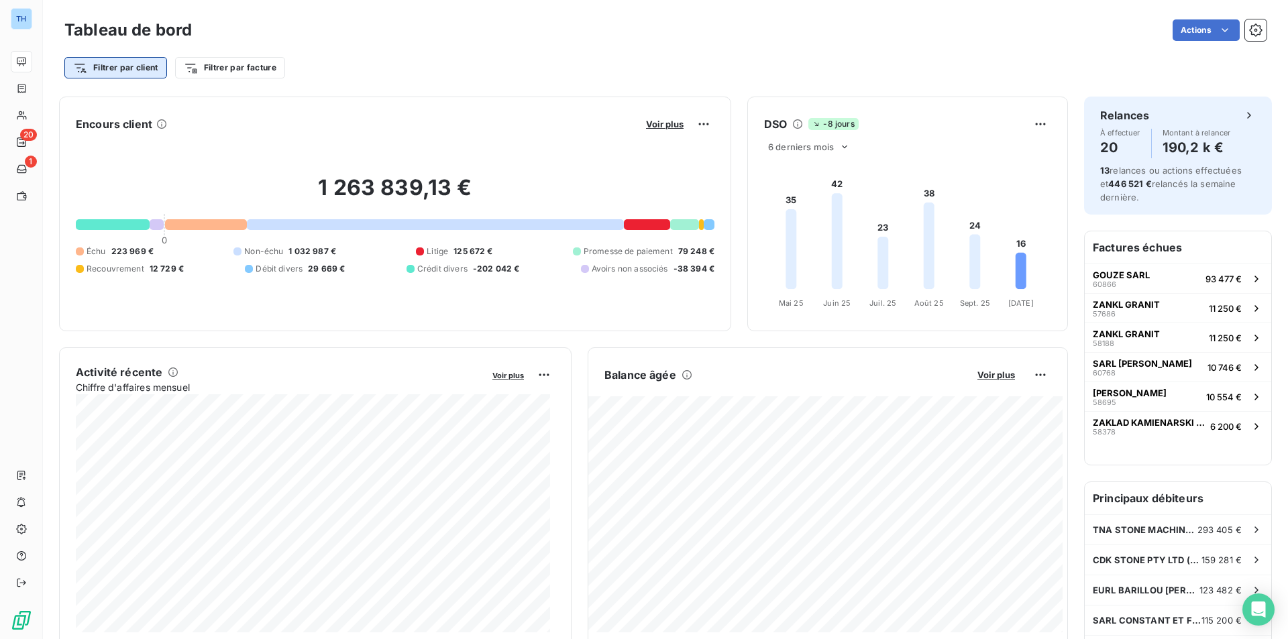
click at [117, 67] on html "TH 20 1 Tableau de bord Actions Filtrer par client Filtrer par facture Encours …" at bounding box center [644, 319] width 1288 height 639
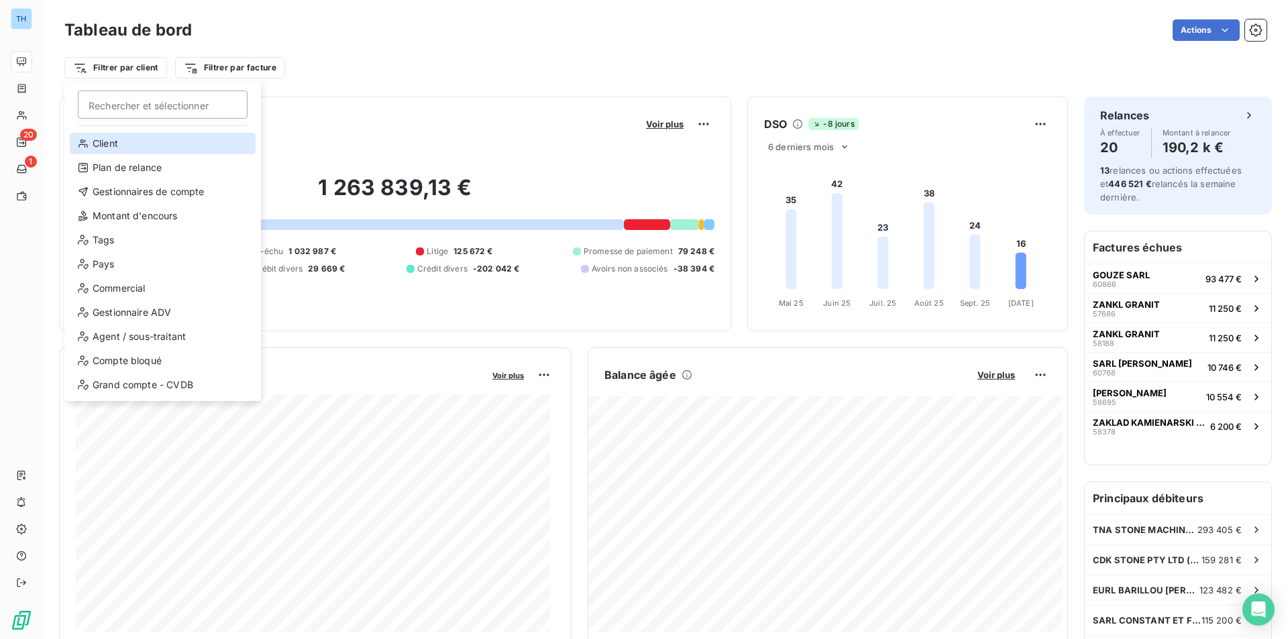
click at [111, 144] on div "Client" at bounding box center [163, 143] width 186 height 21
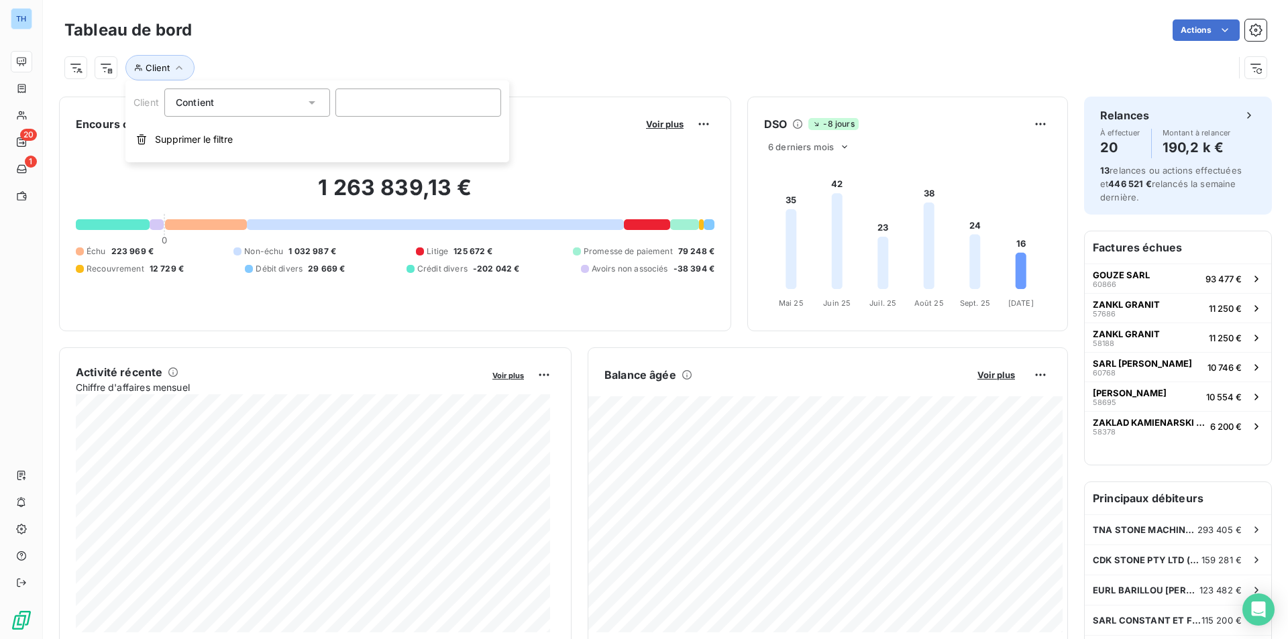
click at [316, 104] on icon at bounding box center [311, 102] width 13 height 13
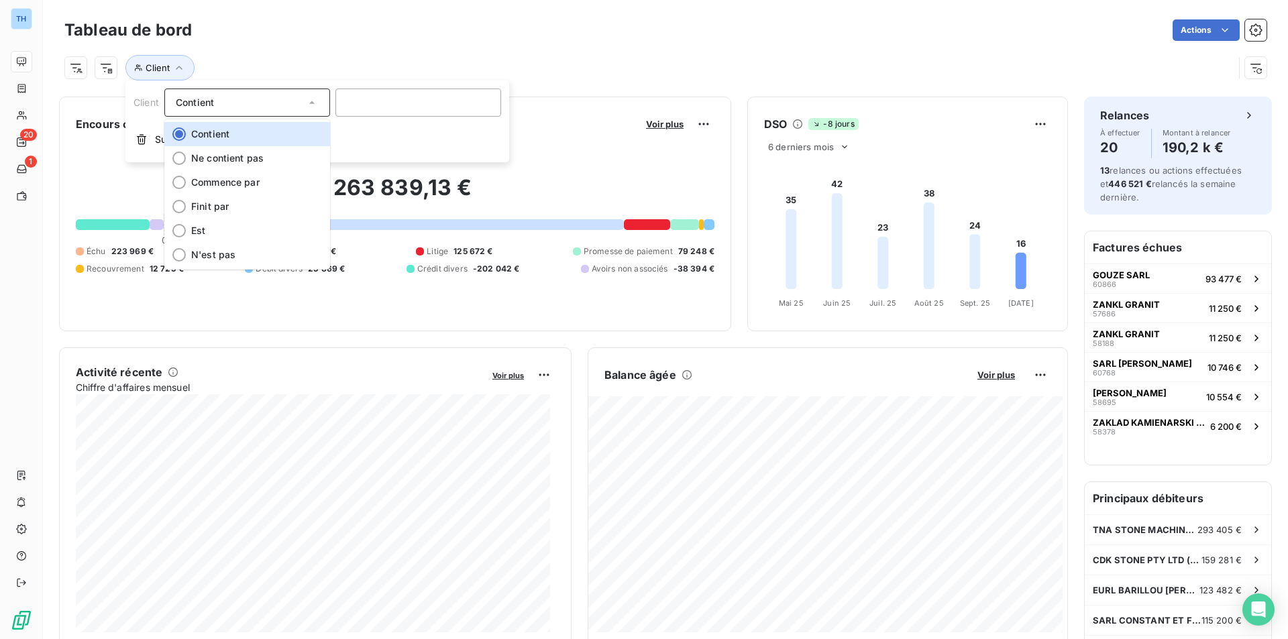
click at [316, 104] on icon at bounding box center [311, 102] width 13 height 13
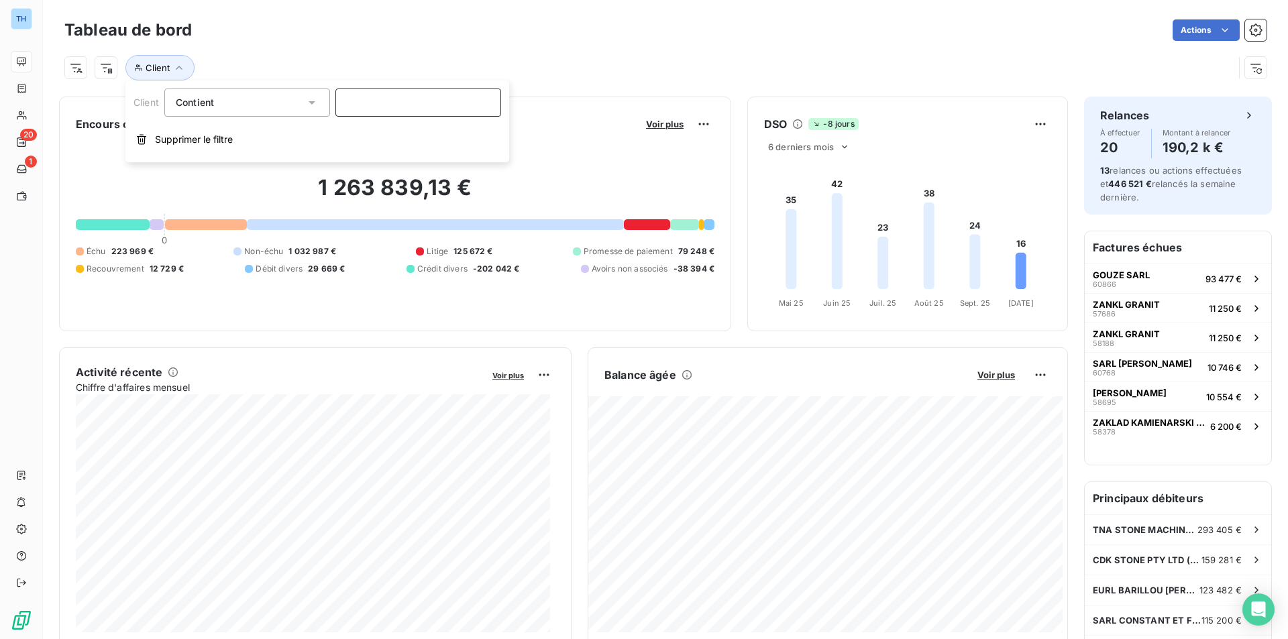
click at [375, 95] on input at bounding box center [418, 103] width 166 height 28
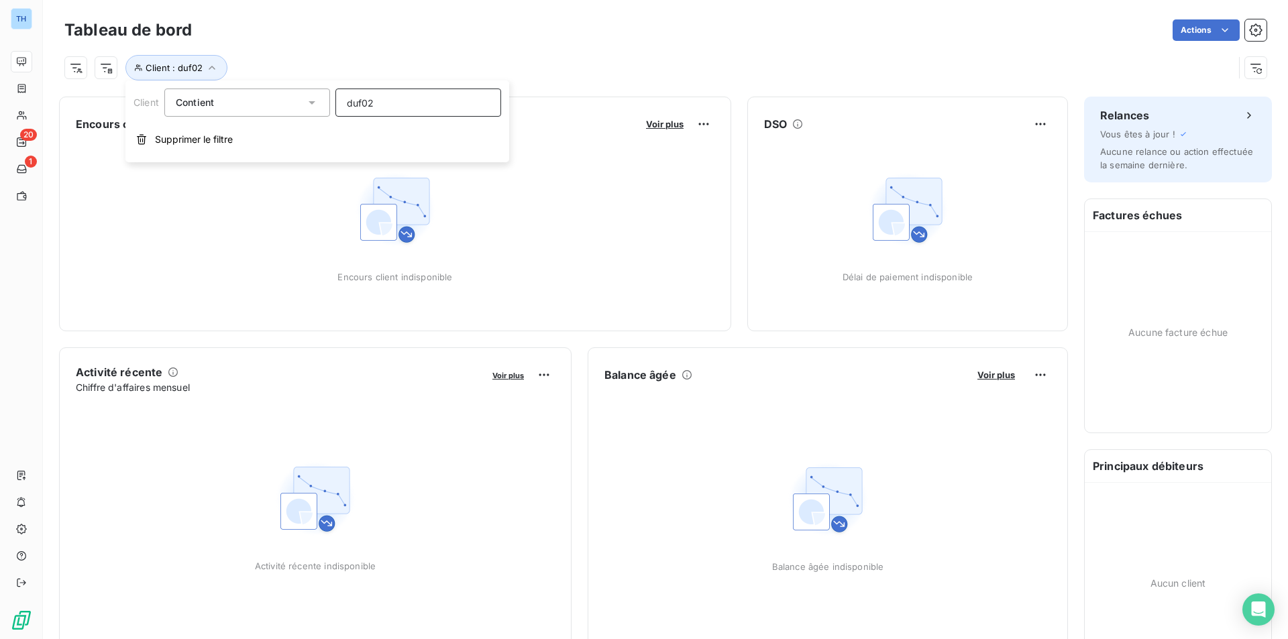
type input "duf02"
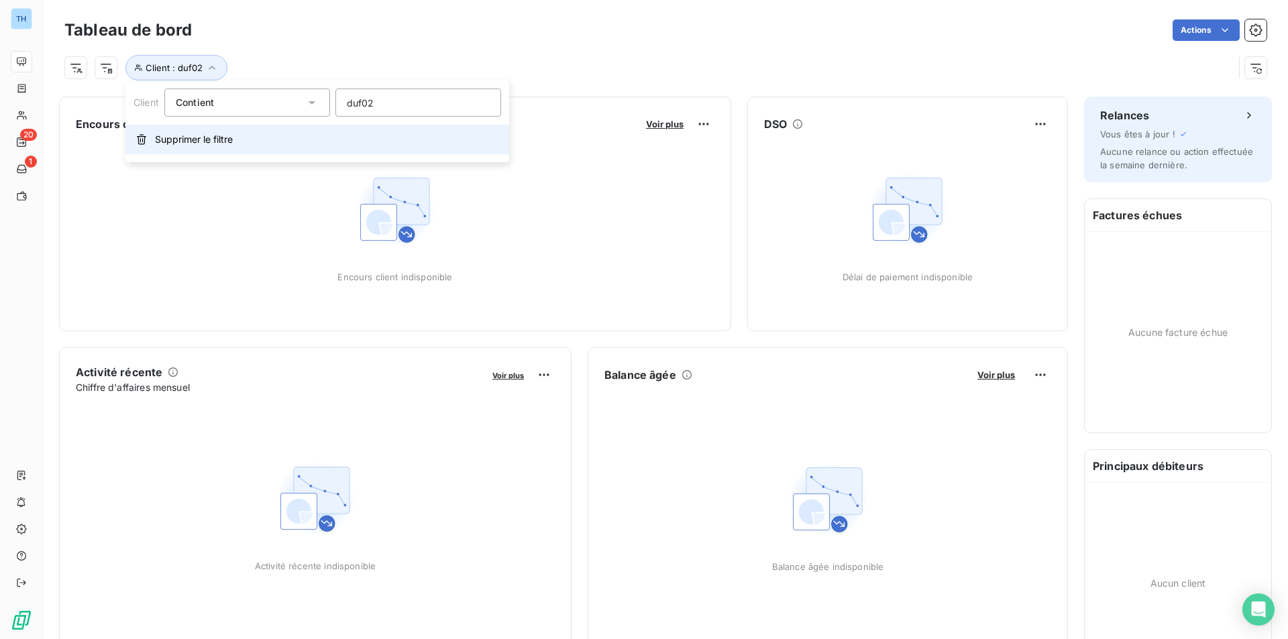
click at [206, 134] on span "Supprimer le filtre" at bounding box center [194, 139] width 78 height 13
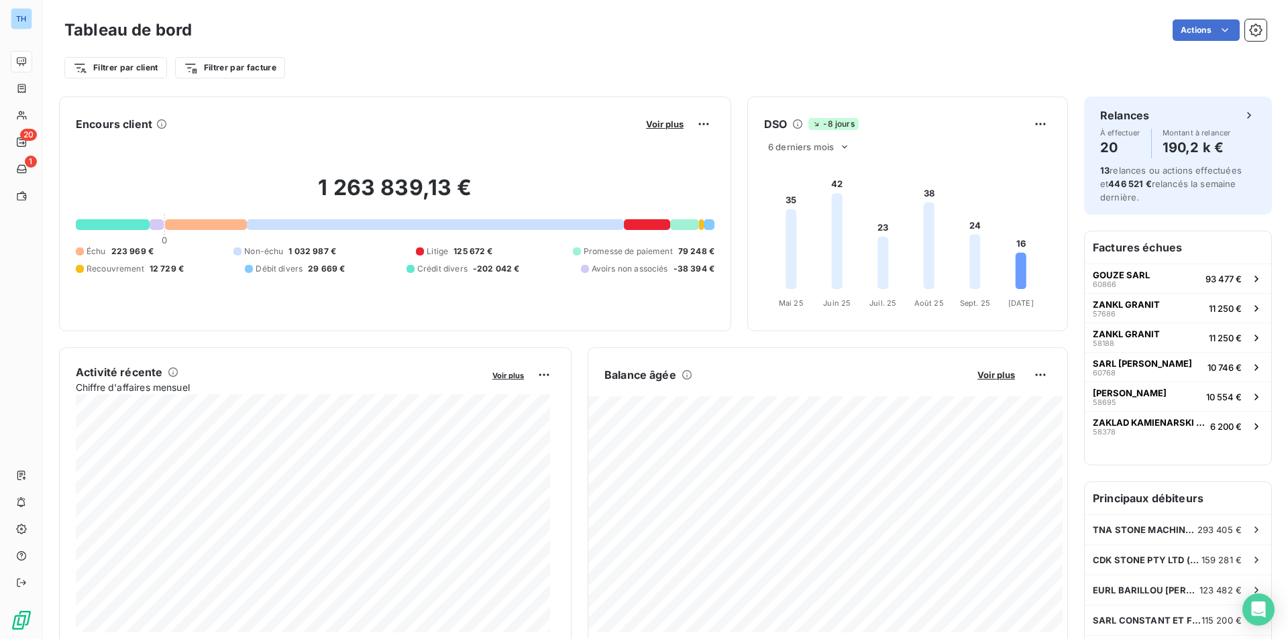
click at [1219, 28] on html "TH 20 1 Tableau de bord Actions Filtrer par client Filtrer par facture Encours …" at bounding box center [644, 319] width 1288 height 639
click at [1249, 32] on icon "button" at bounding box center [1255, 29] width 13 height 13
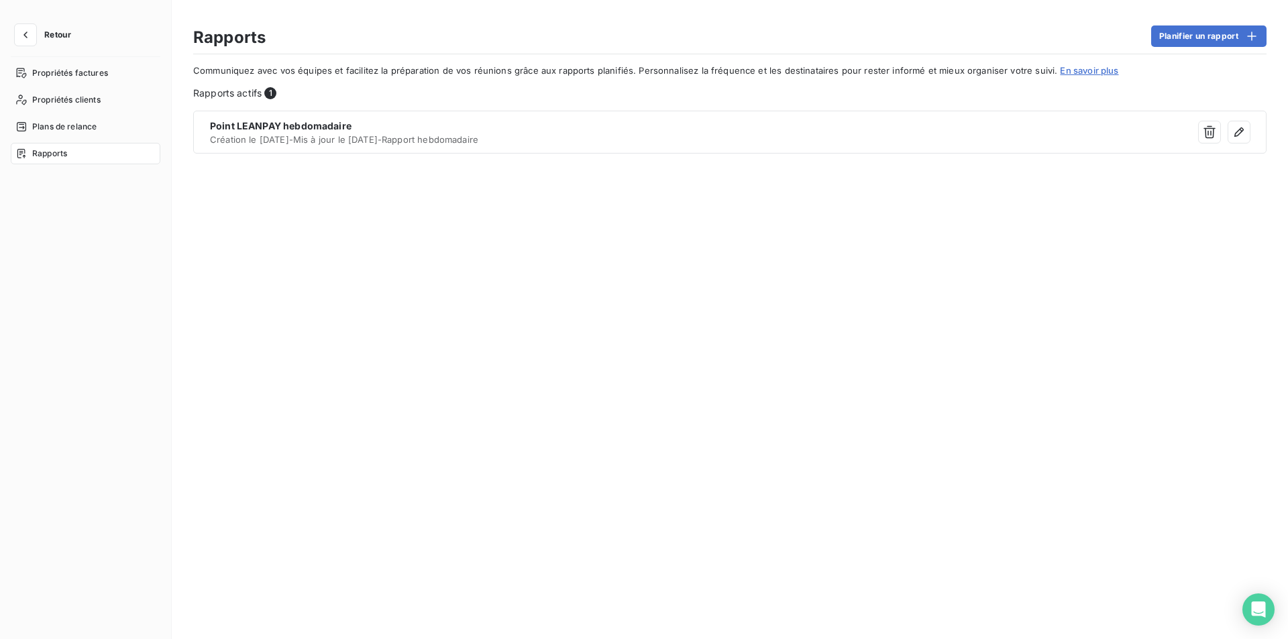
click at [61, 35] on span "Retour" at bounding box center [57, 35] width 27 height 8
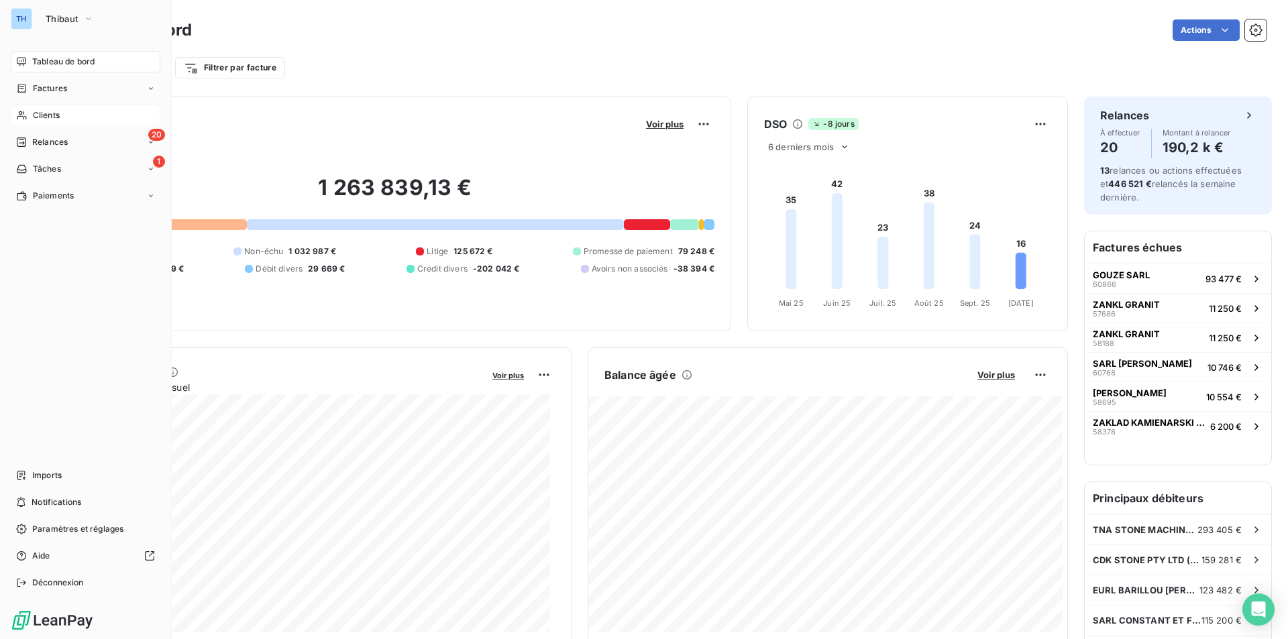
click at [42, 114] on span "Clients" at bounding box center [46, 115] width 27 height 12
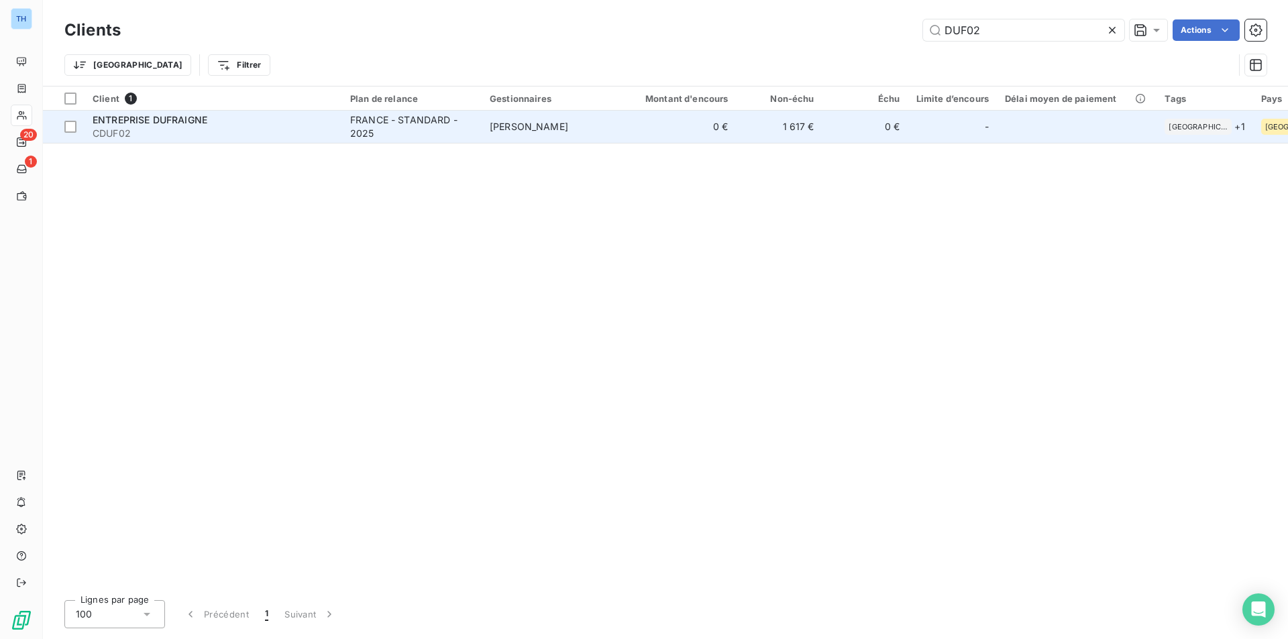
type input "DUF02"
click at [291, 136] on span "CDUF02" at bounding box center [214, 133] width 242 height 13
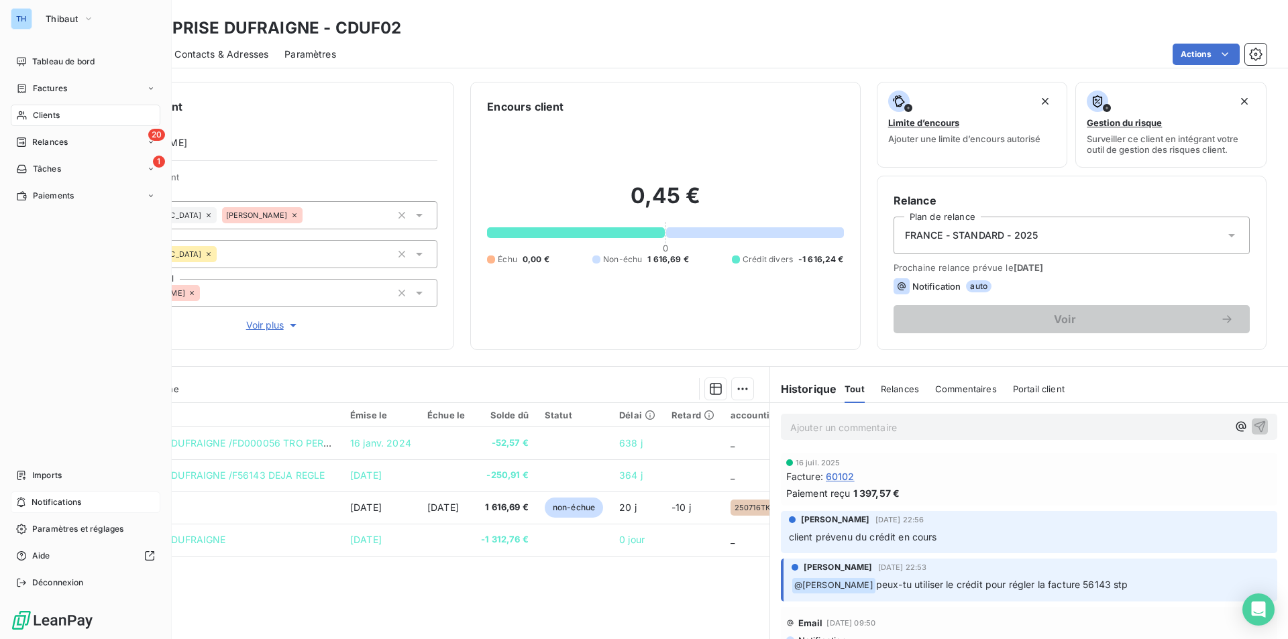
click at [66, 499] on span "Notifications" at bounding box center [57, 503] width 50 height 12
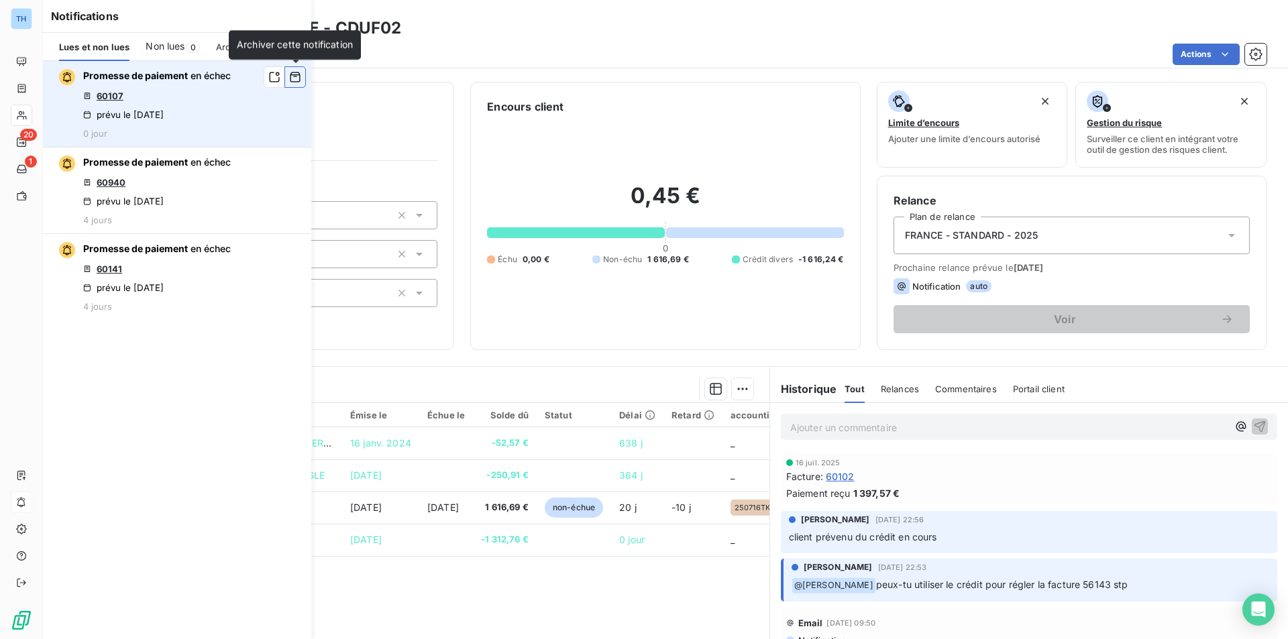
click at [295, 77] on icon "button" at bounding box center [295, 76] width 12 height 13
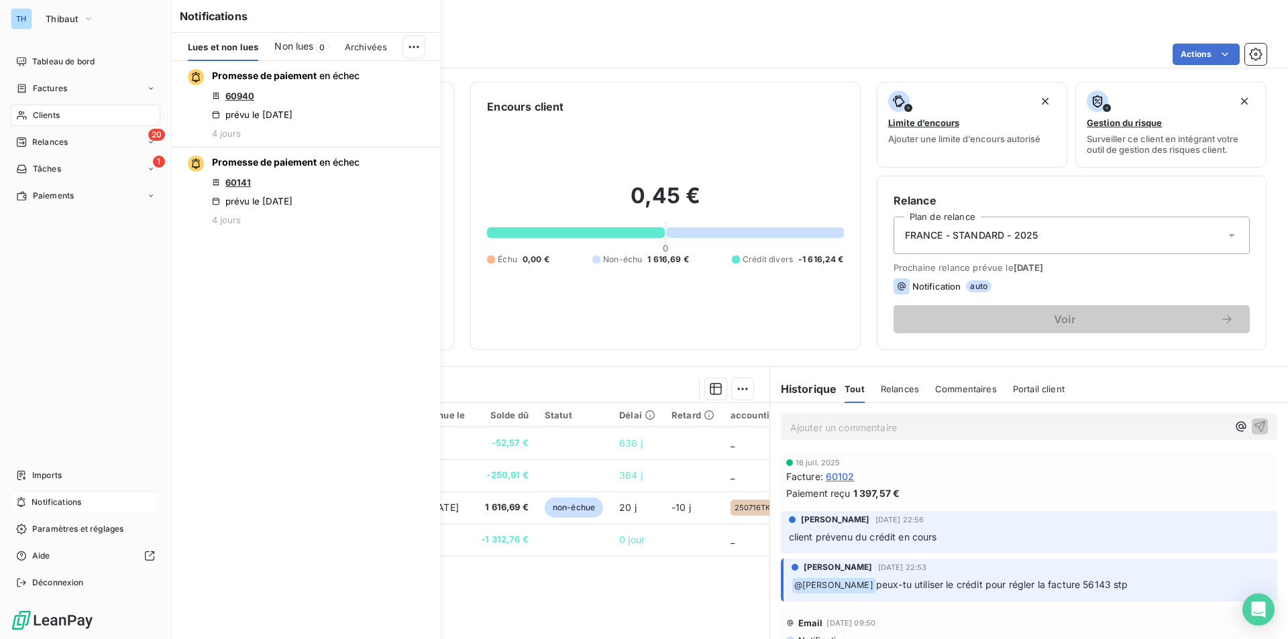
click at [72, 504] on span "Notifications" at bounding box center [57, 503] width 50 height 12
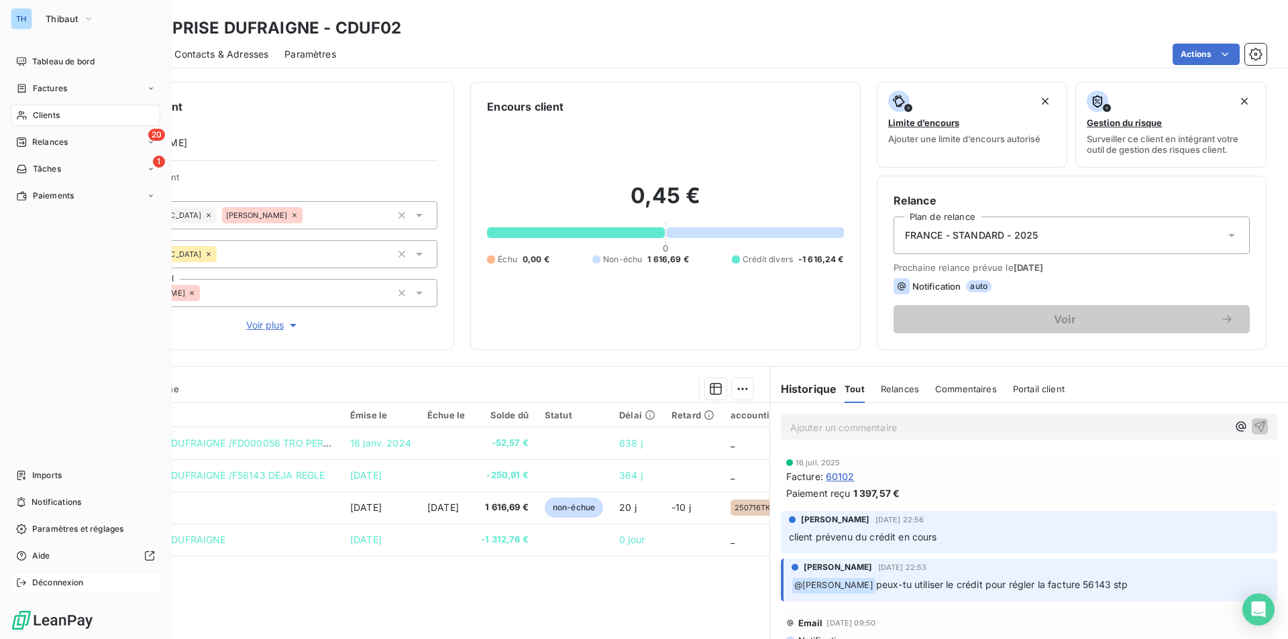
click at [65, 582] on span "Déconnexion" at bounding box center [58, 583] width 52 height 12
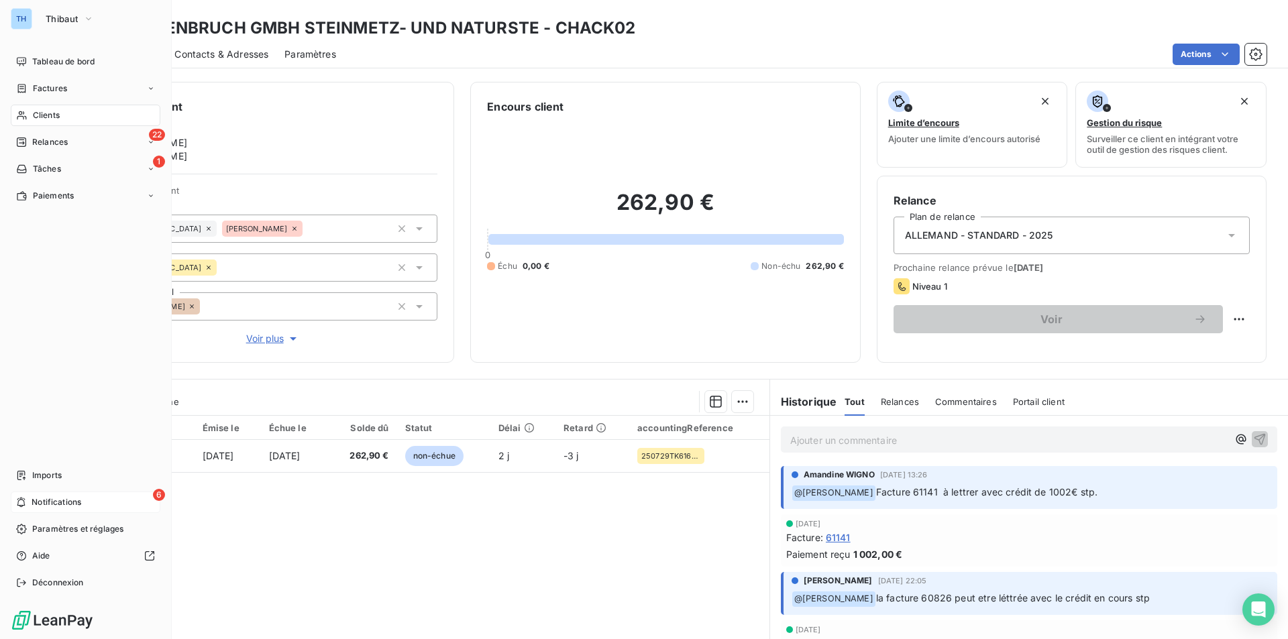
click at [40, 498] on span "Notifications" at bounding box center [57, 503] width 50 height 12
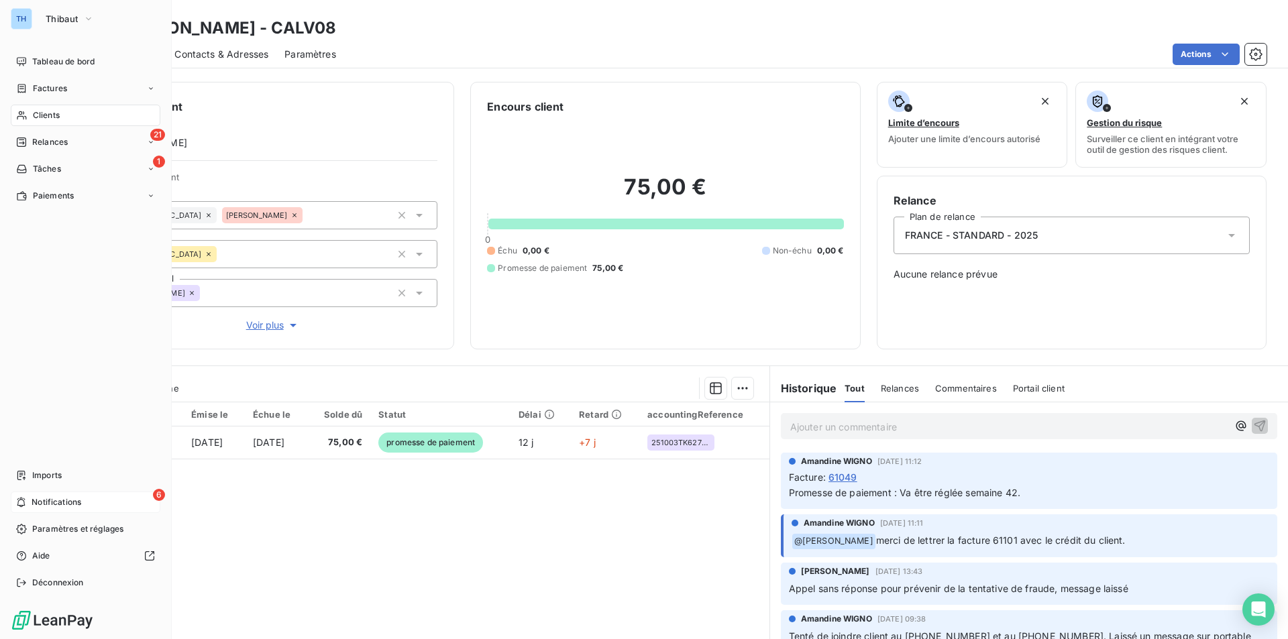
click at [37, 500] on span "Notifications" at bounding box center [57, 503] width 50 height 12
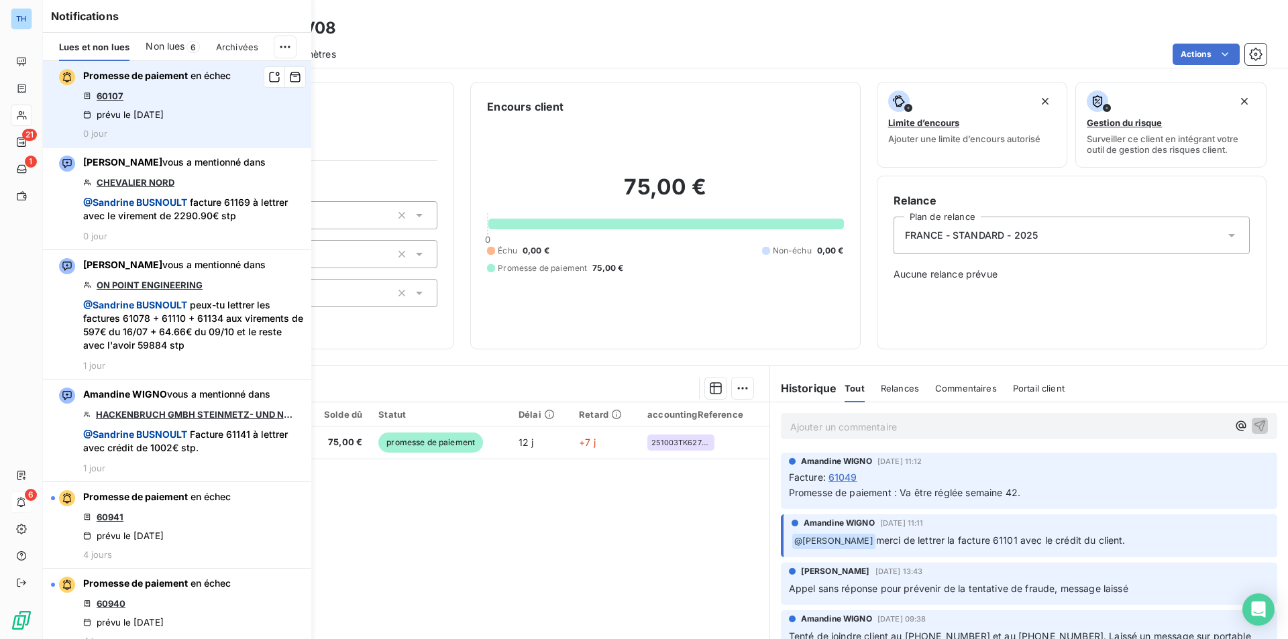
click at [115, 94] on link "60107" at bounding box center [110, 96] width 27 height 11
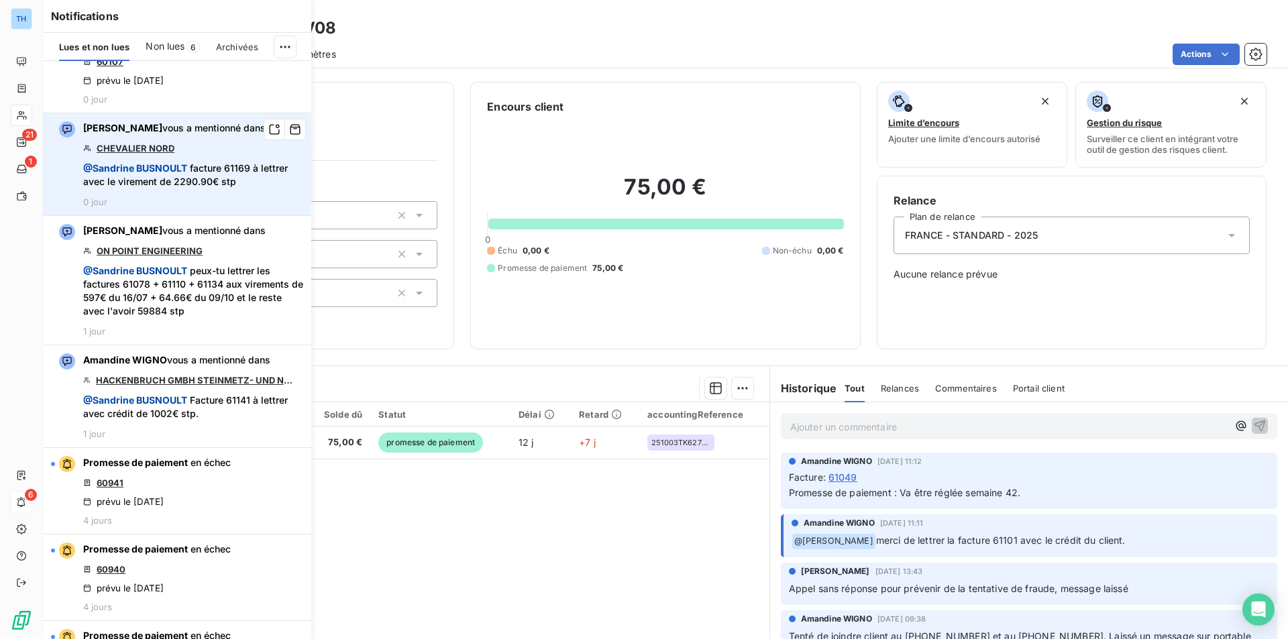
scroll to position [67, 0]
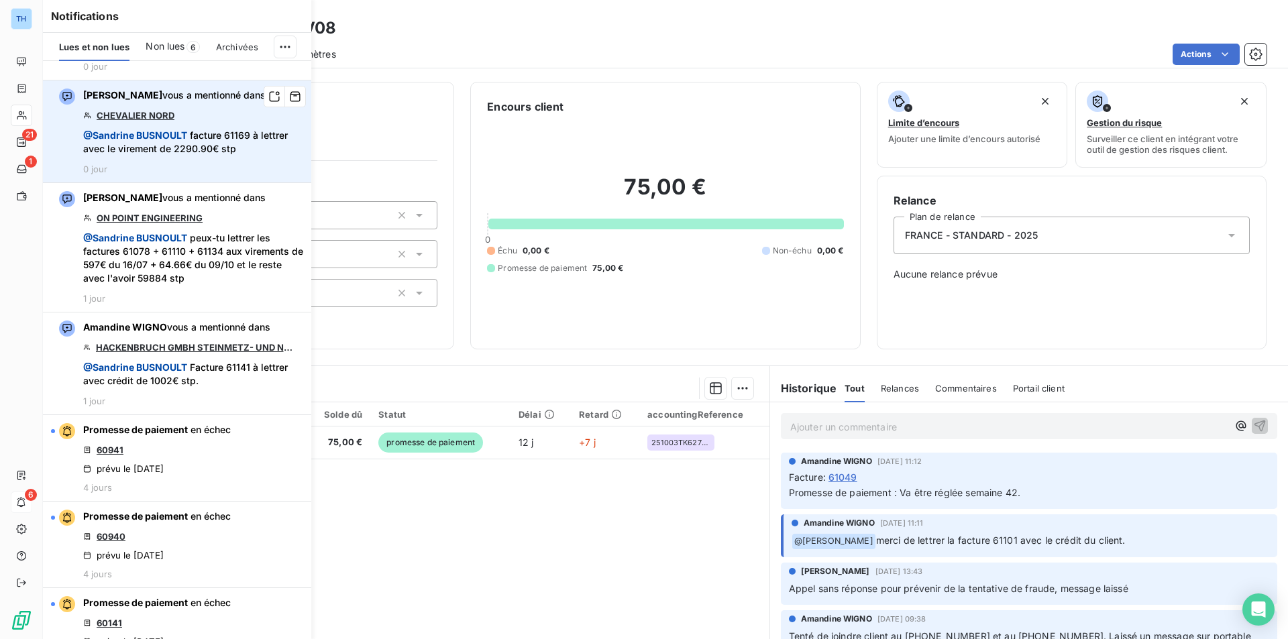
click at [154, 116] on link "CHEVALIER NORD" at bounding box center [136, 115] width 78 height 11
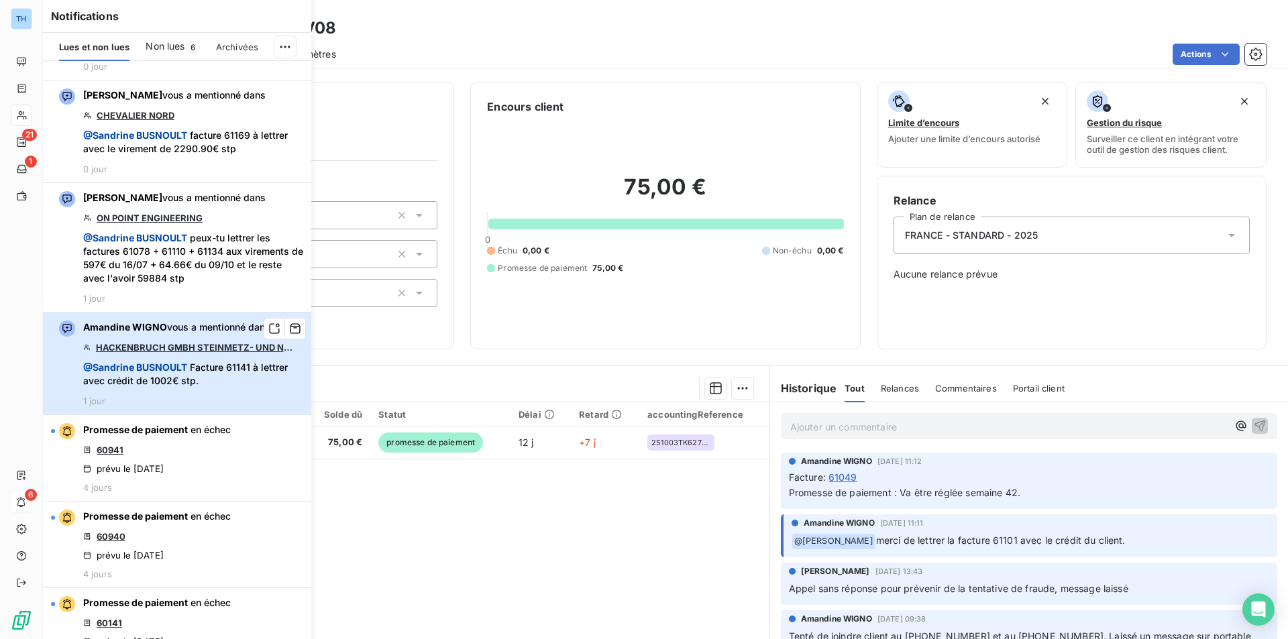
click at [224, 368] on span "@ Sandrine BUSNOULT Facture 61141 à lettrer avec crédit de 1002€ stp." at bounding box center [193, 374] width 220 height 27
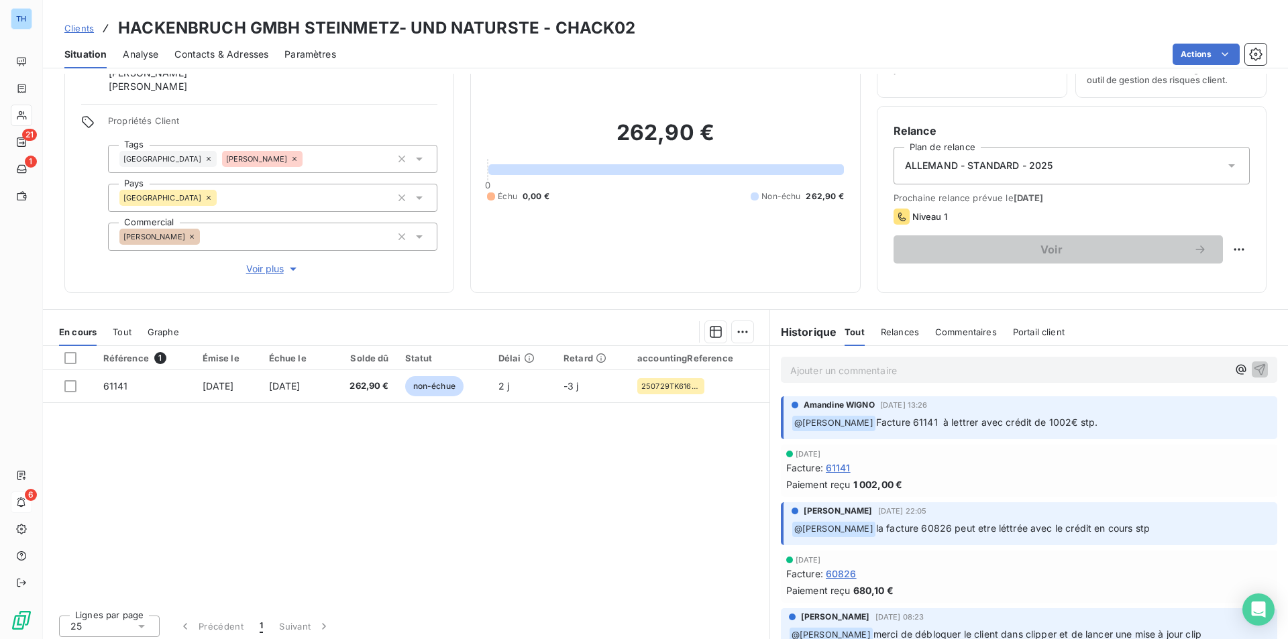
scroll to position [75, 0]
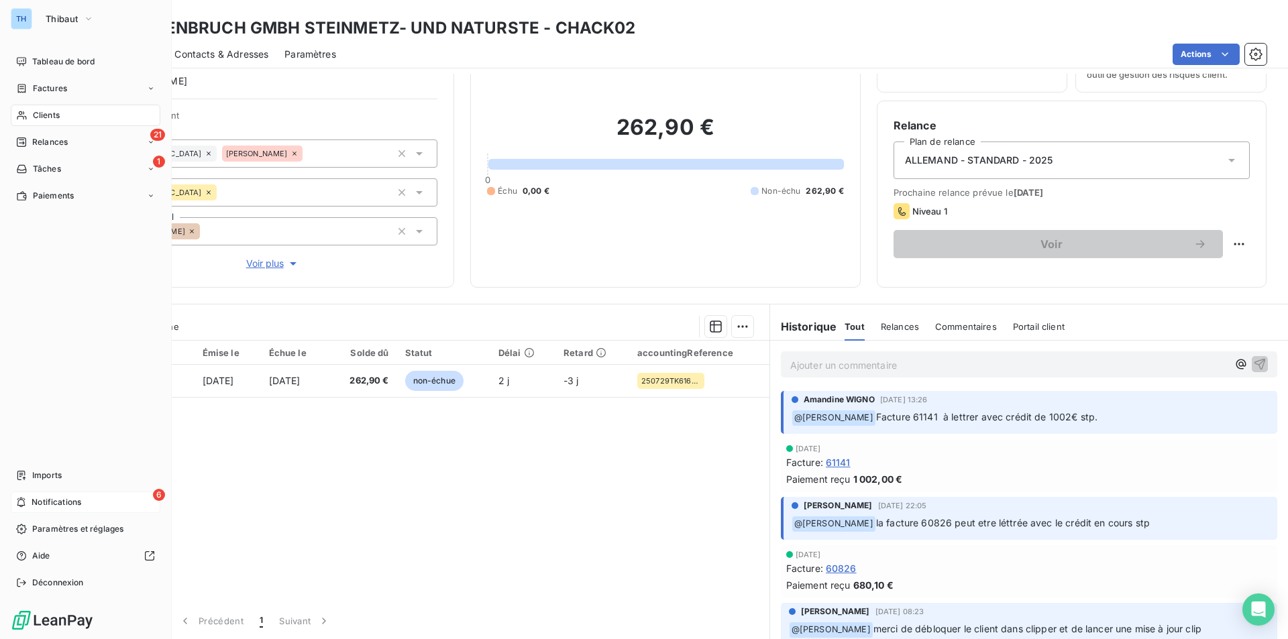
click at [52, 496] on div "6 Notifications" at bounding box center [86, 502] width 150 height 21
click at [60, 168] on span "Tâches" at bounding box center [47, 169] width 28 height 12
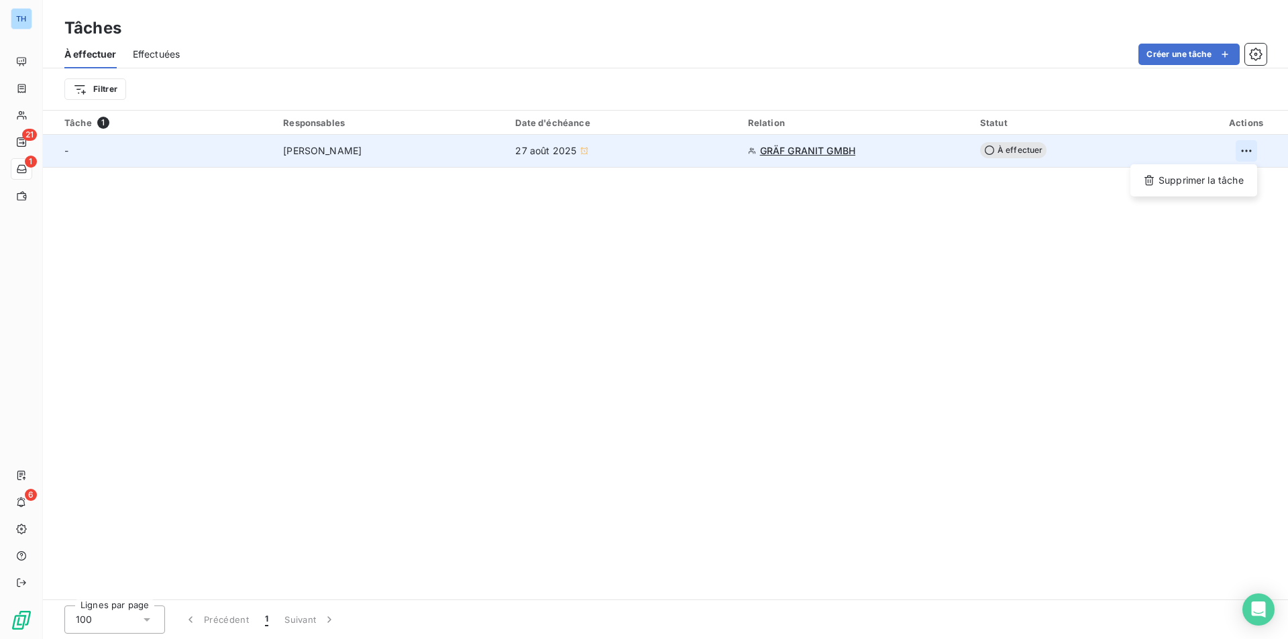
click at [1257, 151] on html "TH 21 1 6 Tâches À effectuer Effectuées Créer une tâche Filtrer Tâche 1 Respons…" at bounding box center [644, 319] width 1288 height 639
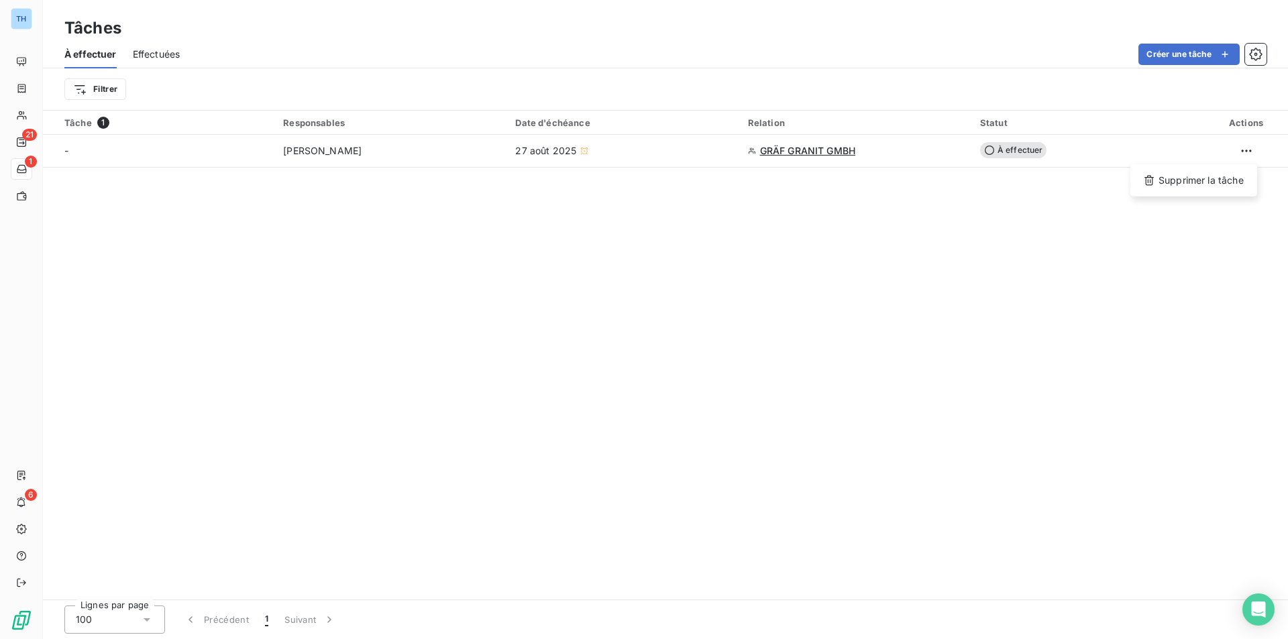
click at [20, 503] on html "TH 21 1 6 Tâches À effectuer Effectuées Créer une tâche Filtrer Tâche 1 Respons…" at bounding box center [644, 319] width 1288 height 639
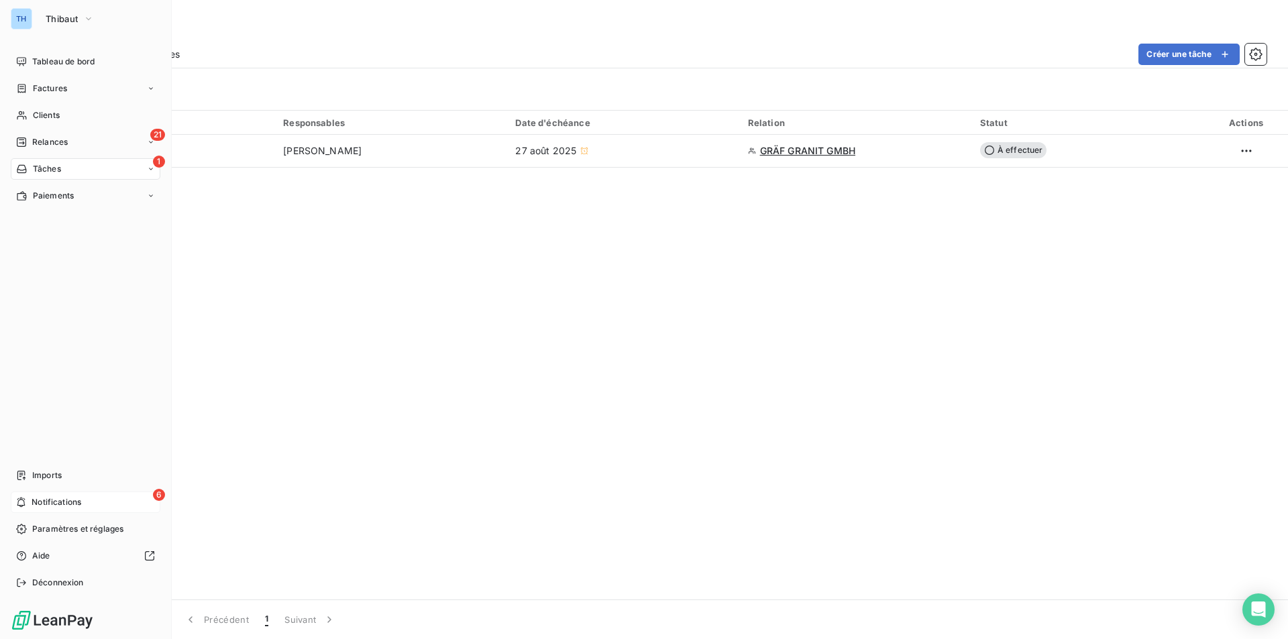
click at [54, 498] on span "Notifications" at bounding box center [57, 503] width 50 height 12
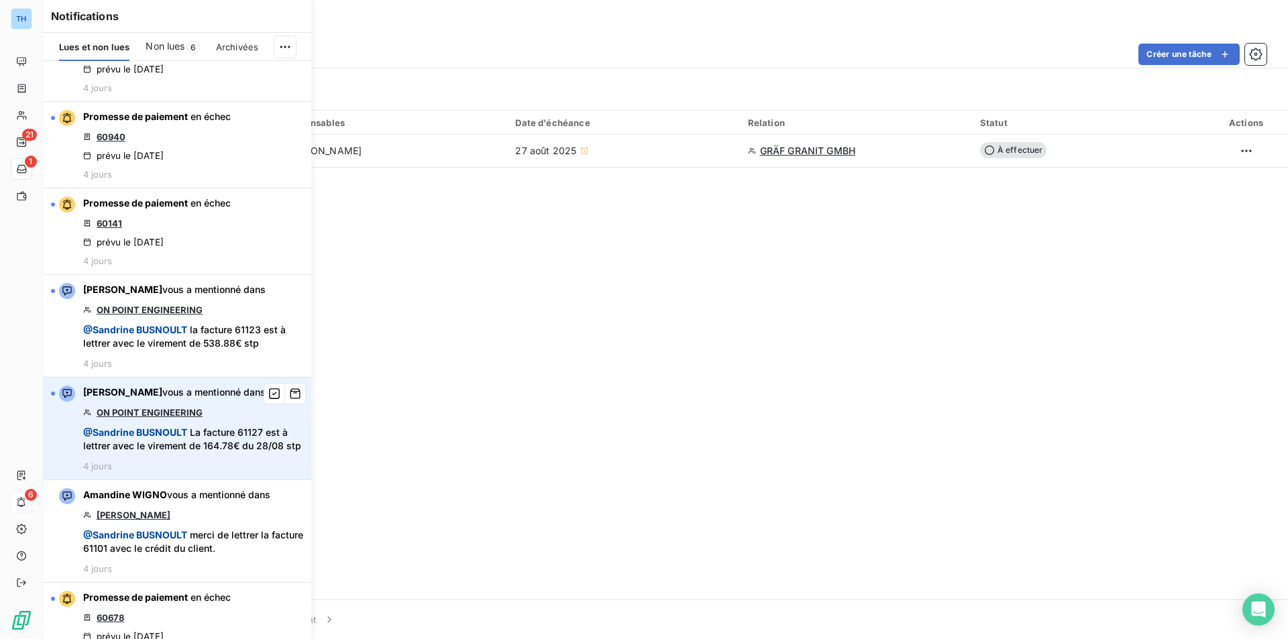
scroll to position [510, 0]
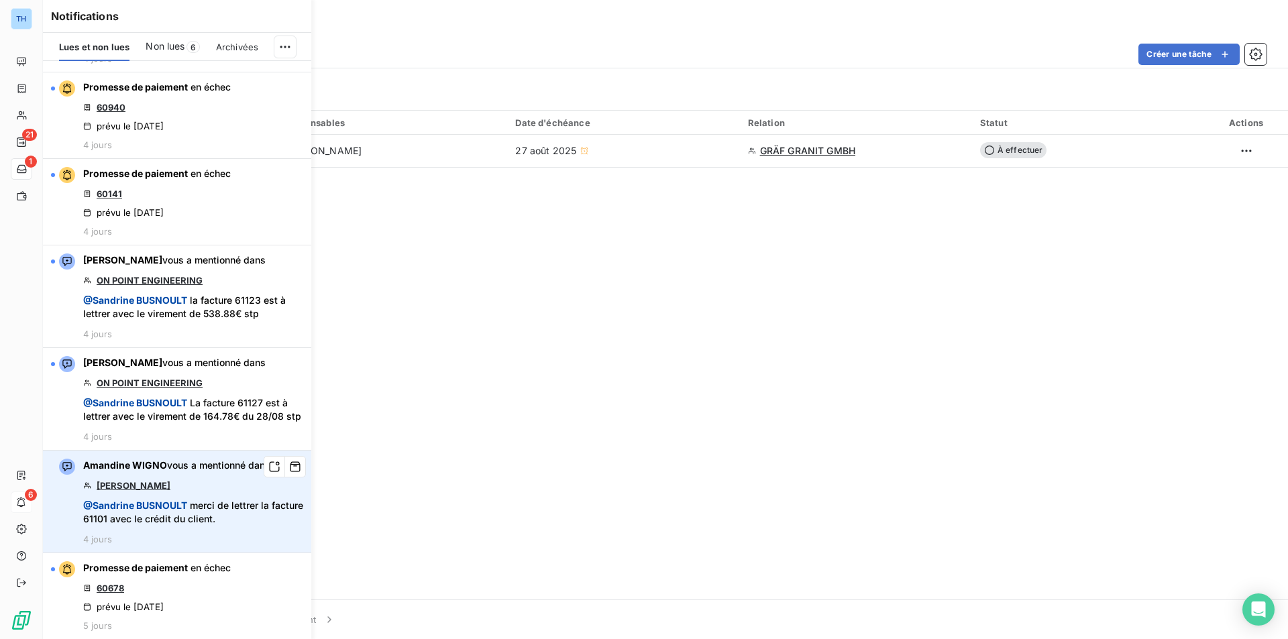
click at [170, 484] on link "MARBRERIE ALVES" at bounding box center [134, 485] width 74 height 11
